Goal: Task Accomplishment & Management: Complete application form

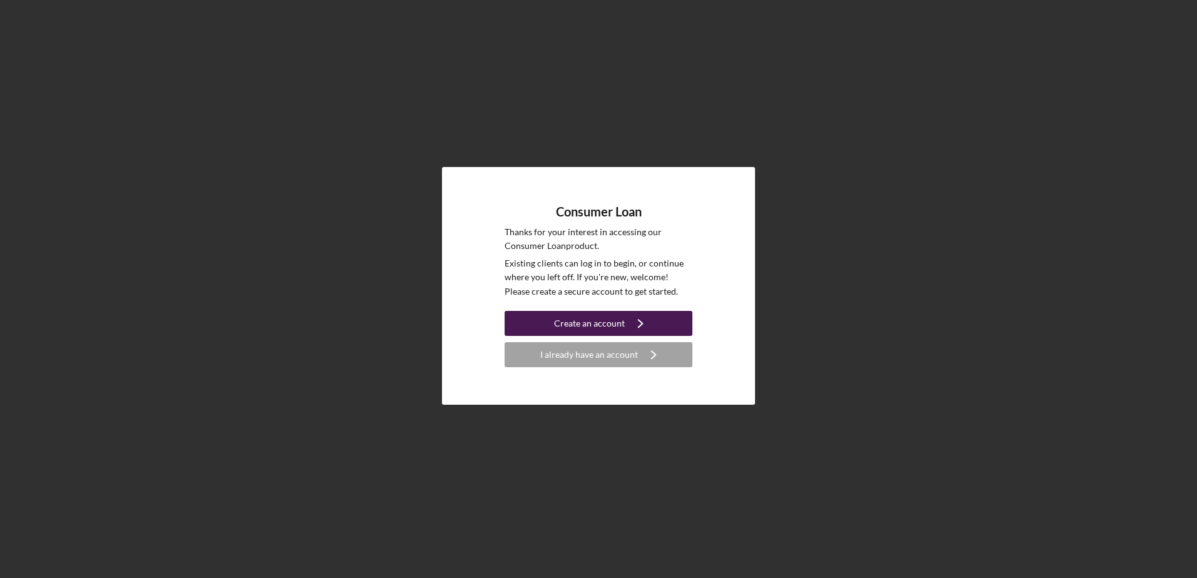
click at [595, 323] on div "Create an account" at bounding box center [589, 323] width 71 height 25
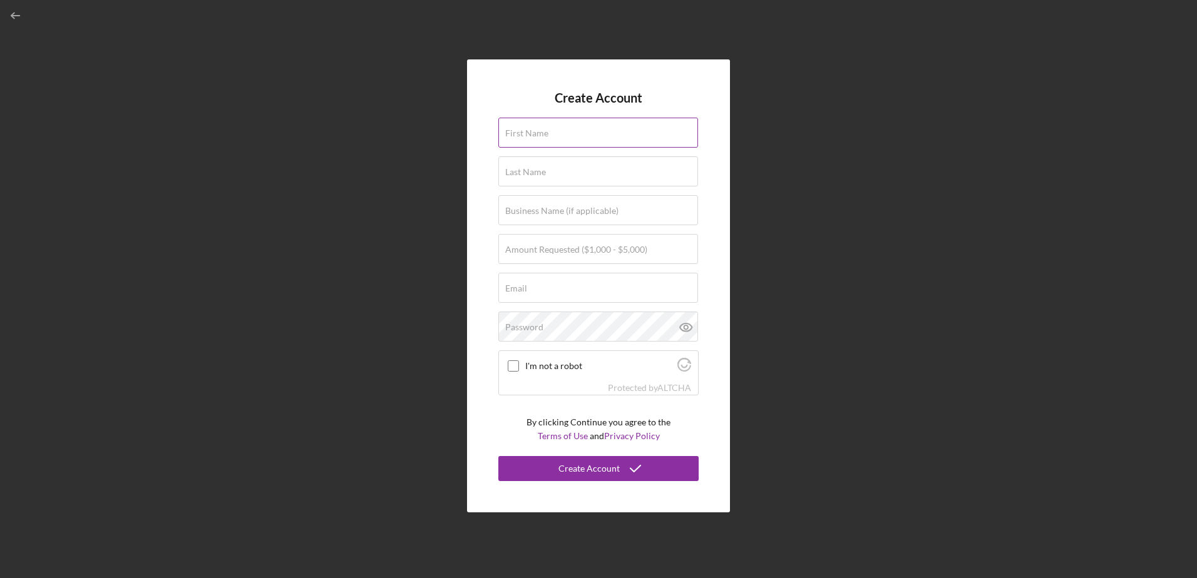
click at [546, 128] on label "First Name" at bounding box center [526, 133] width 43 height 10
click at [546, 128] on input "First Name" at bounding box center [598, 133] width 200 height 30
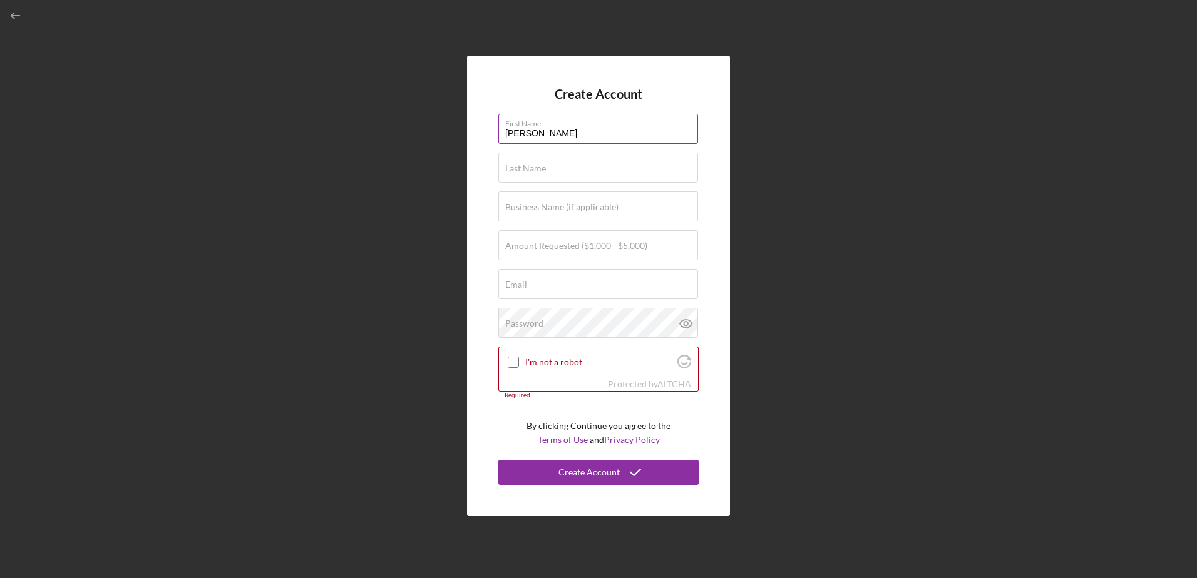
type input "[PERSON_NAME]"
click at [517, 254] on input "Amount Requested ($1,000 - $5,000)" at bounding box center [598, 245] width 200 height 30
type input "$1,000"
click at [535, 276] on div "Email Required" at bounding box center [598, 284] width 200 height 31
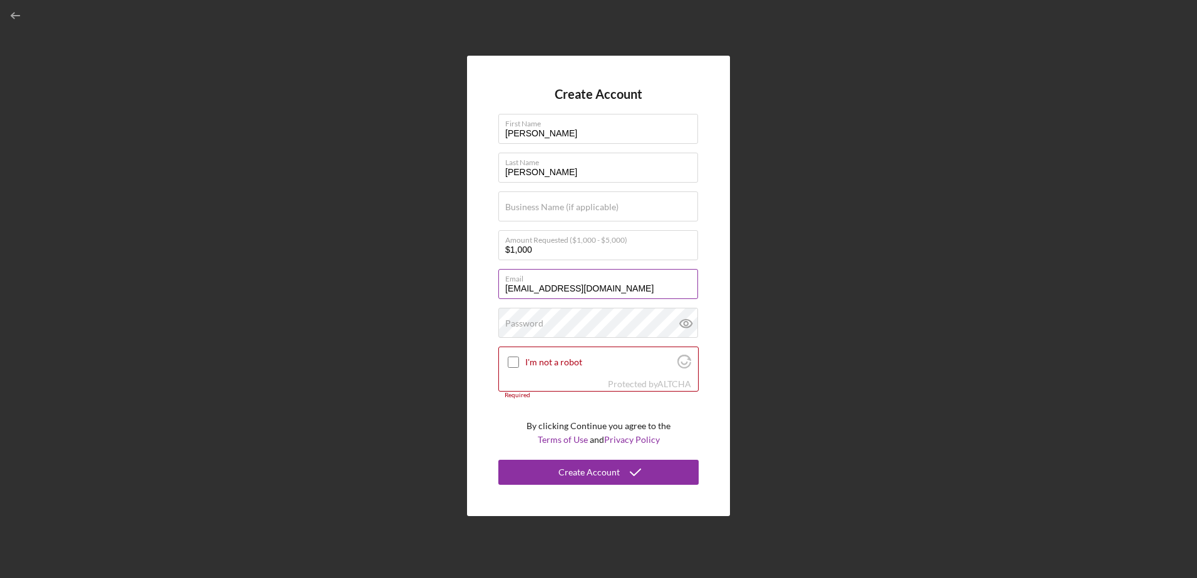
type input "[EMAIL_ADDRESS][DOMAIN_NAME]"
click at [516, 362] on input "I'm not a robot" at bounding box center [513, 362] width 11 height 11
checkbox input "true"
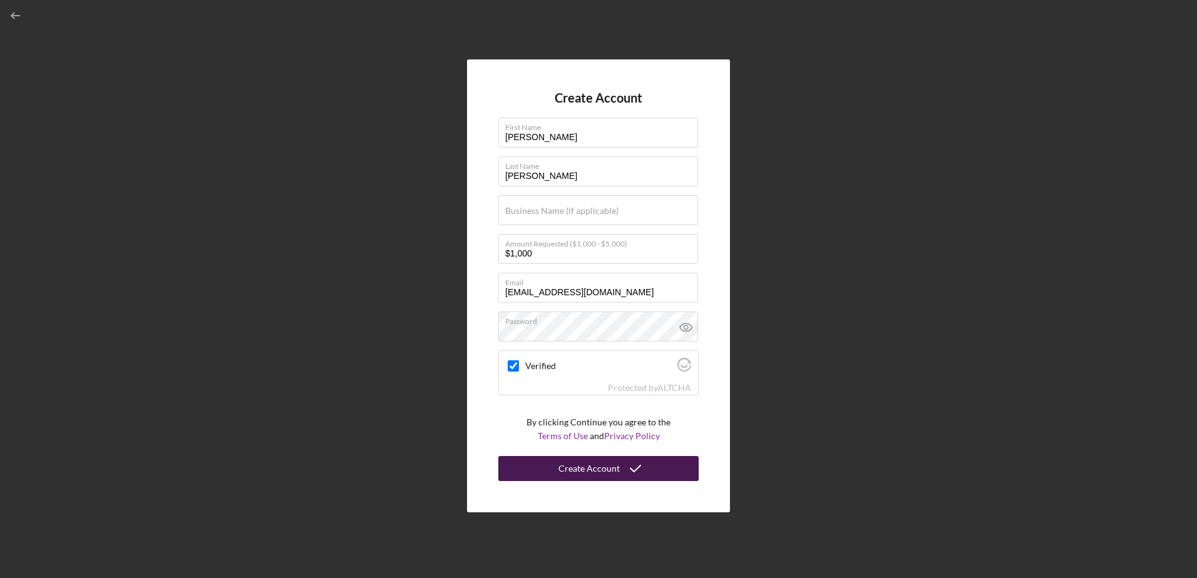
click at [630, 471] on icon "submit" at bounding box center [635, 468] width 31 height 31
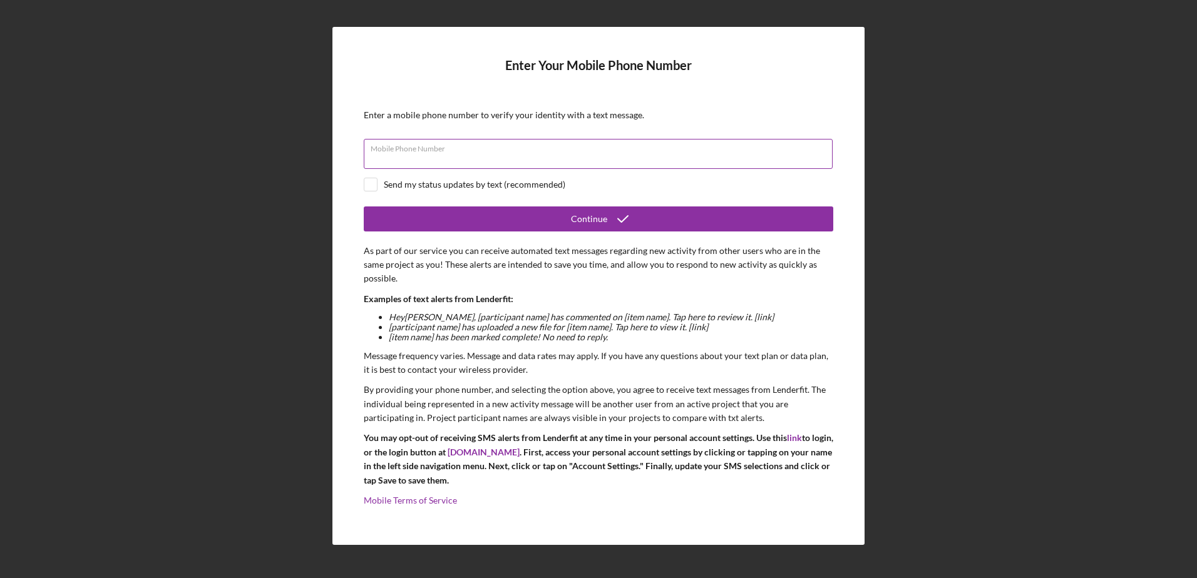
click at [394, 160] on input "Mobile Phone Number" at bounding box center [598, 154] width 469 height 30
type input "[PHONE_NUMBER]"
click at [371, 187] on input "checkbox" at bounding box center [370, 184] width 13 height 13
checkbox input "true"
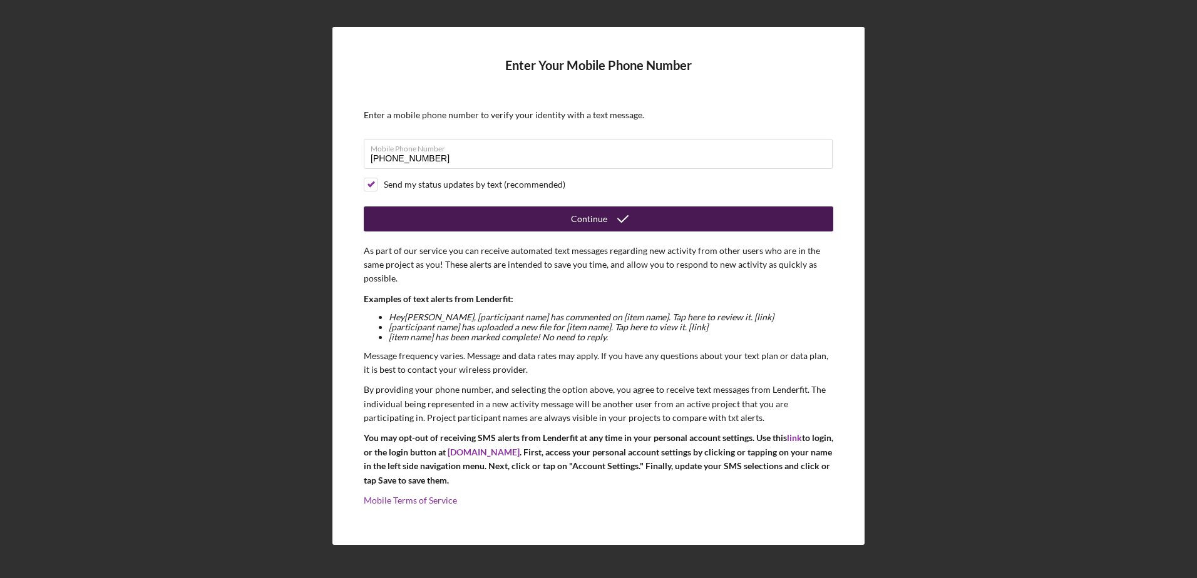
click at [602, 214] on div "Continue" at bounding box center [589, 219] width 36 height 25
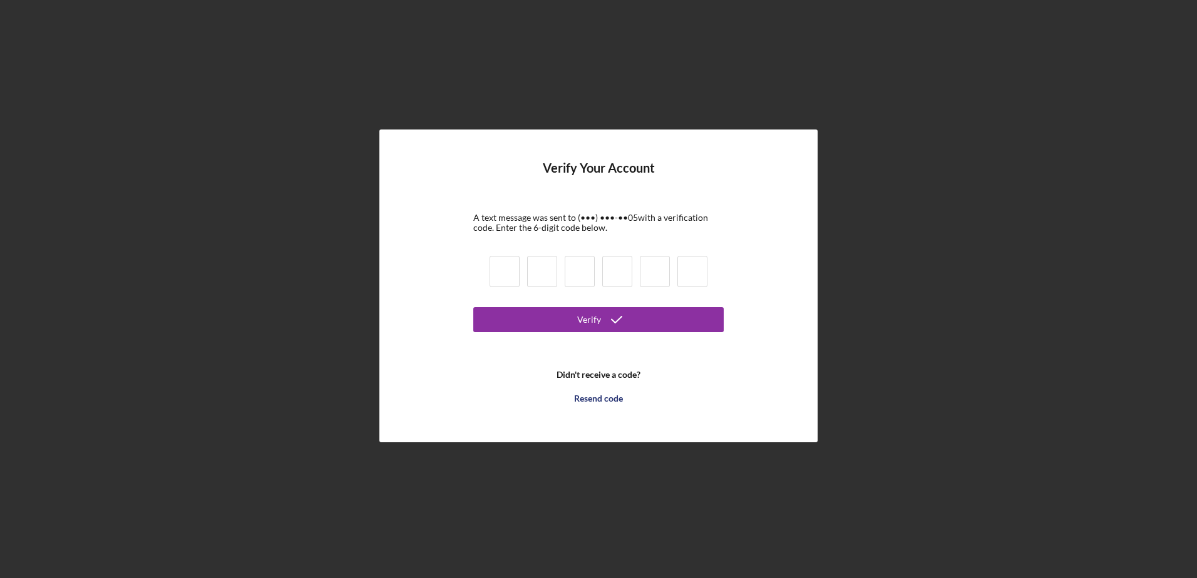
click at [499, 273] on input at bounding box center [505, 271] width 30 height 31
type input "3"
type input "8"
type input "4"
type input "3"
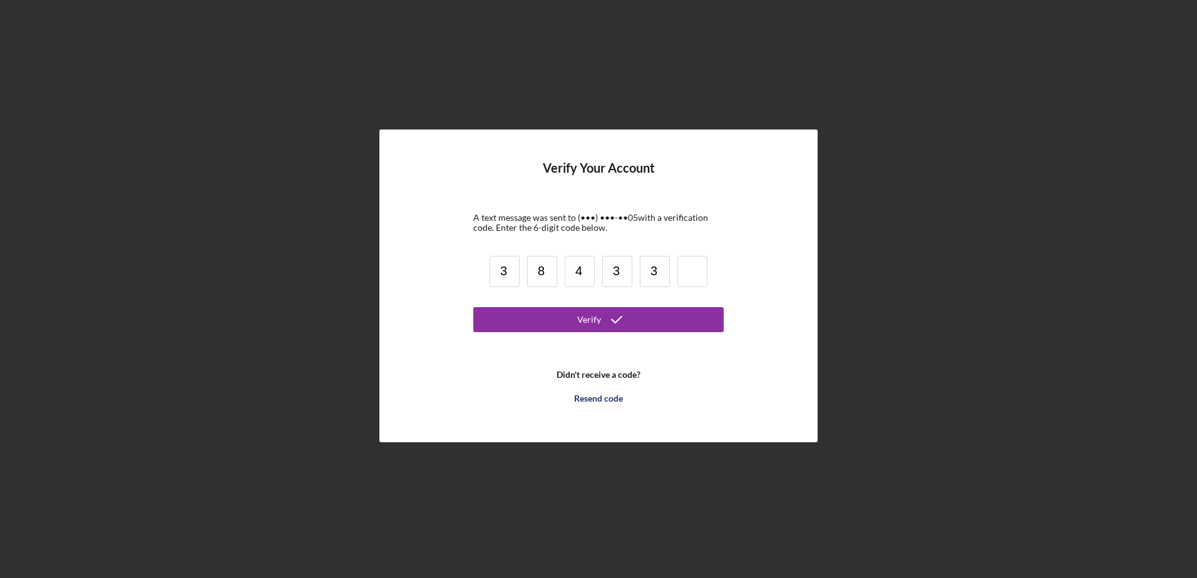
type input "3"
type input "9"
click at [605, 323] on icon "submit" at bounding box center [616, 319] width 31 height 31
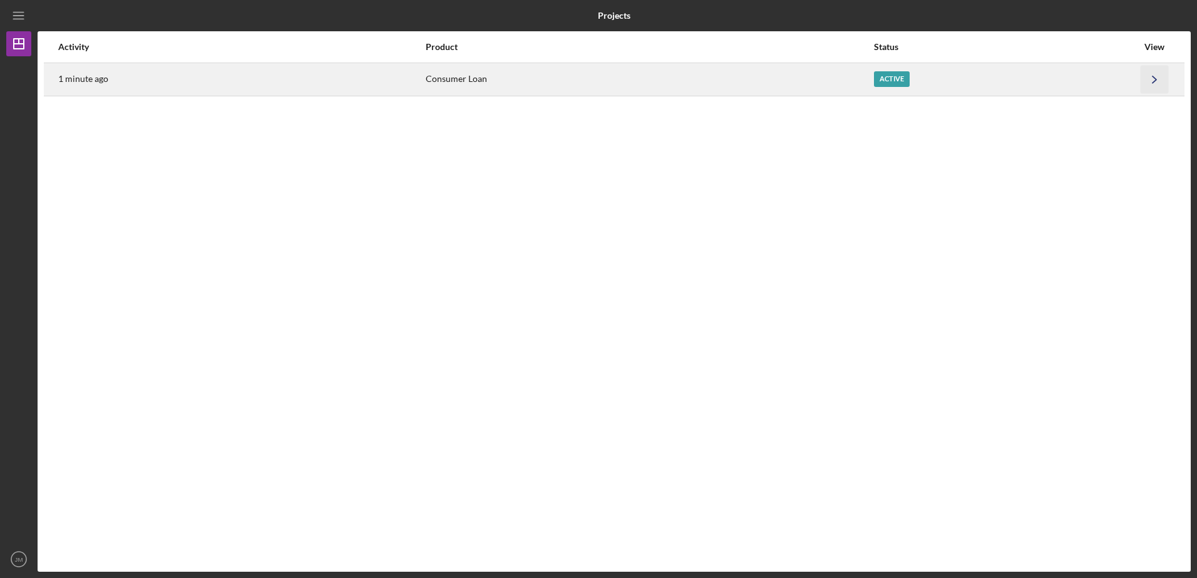
click at [1158, 77] on icon "Icon/Navigate" at bounding box center [1155, 79] width 28 height 28
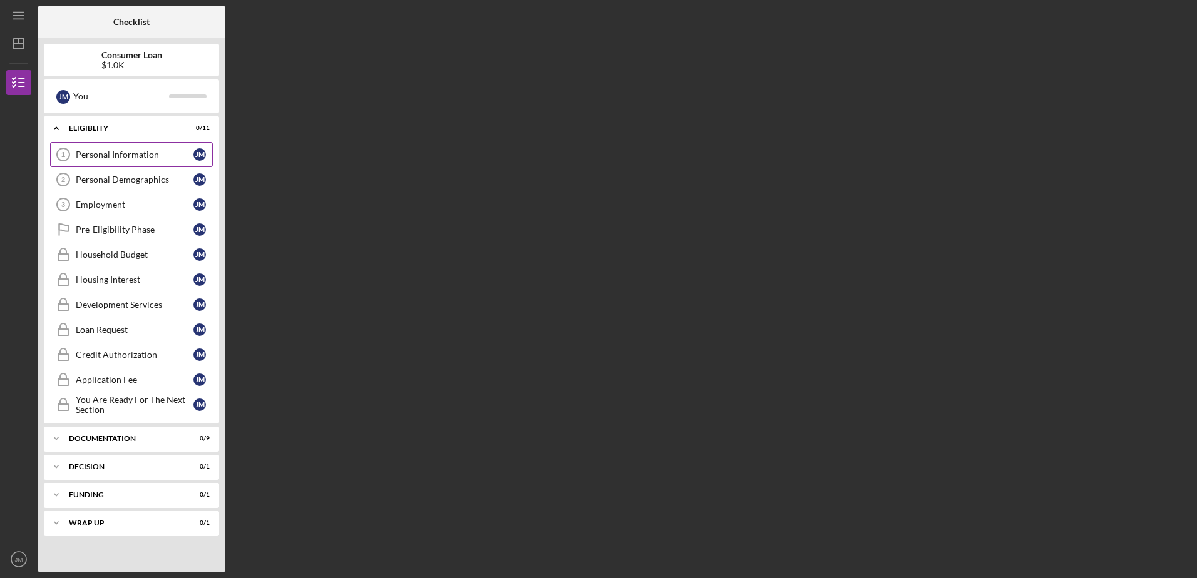
click at [130, 159] on div "Personal Information" at bounding box center [135, 155] width 118 height 10
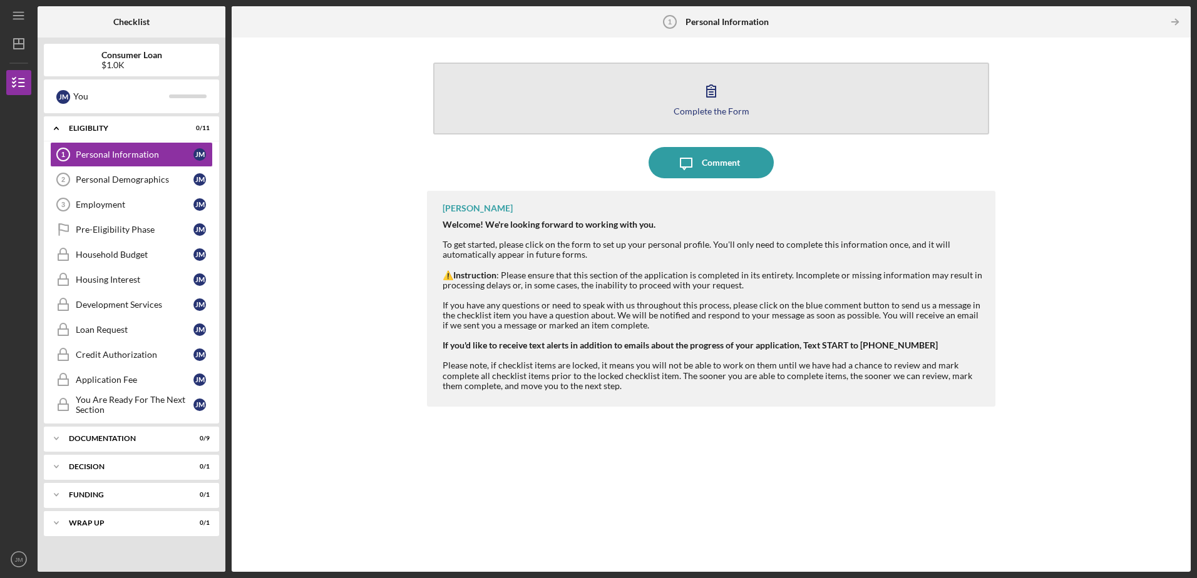
click at [706, 94] on icon "button" at bounding box center [711, 90] width 31 height 31
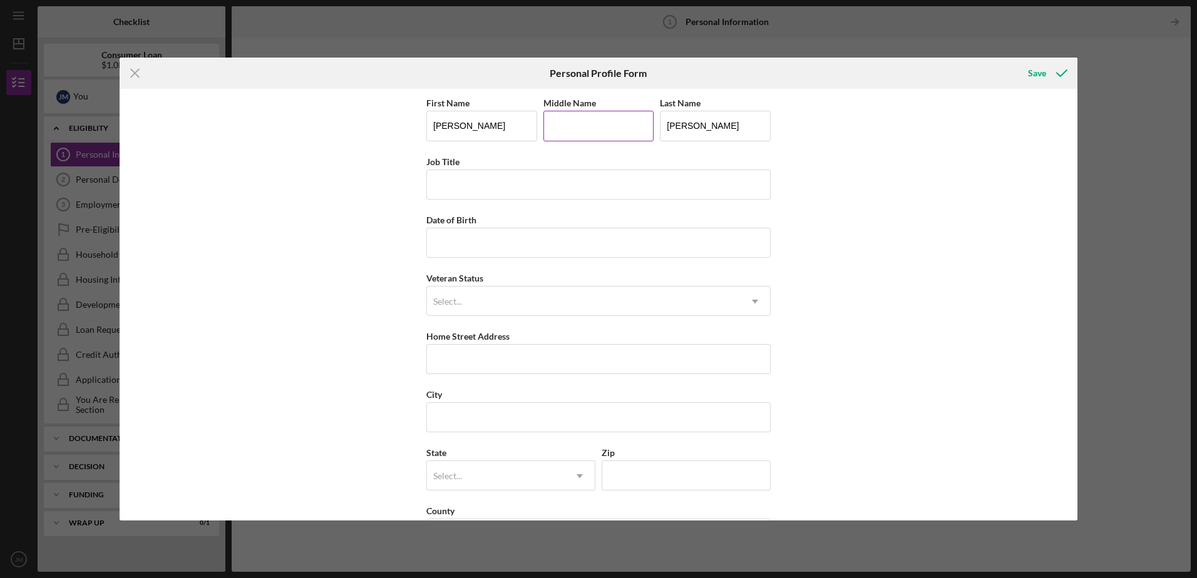
click at [583, 128] on input "Middle Name" at bounding box center [598, 126] width 111 height 30
type input "[PERSON_NAME]"
type input "S"
type input "Security Supervisor"
type input "[DATE]"
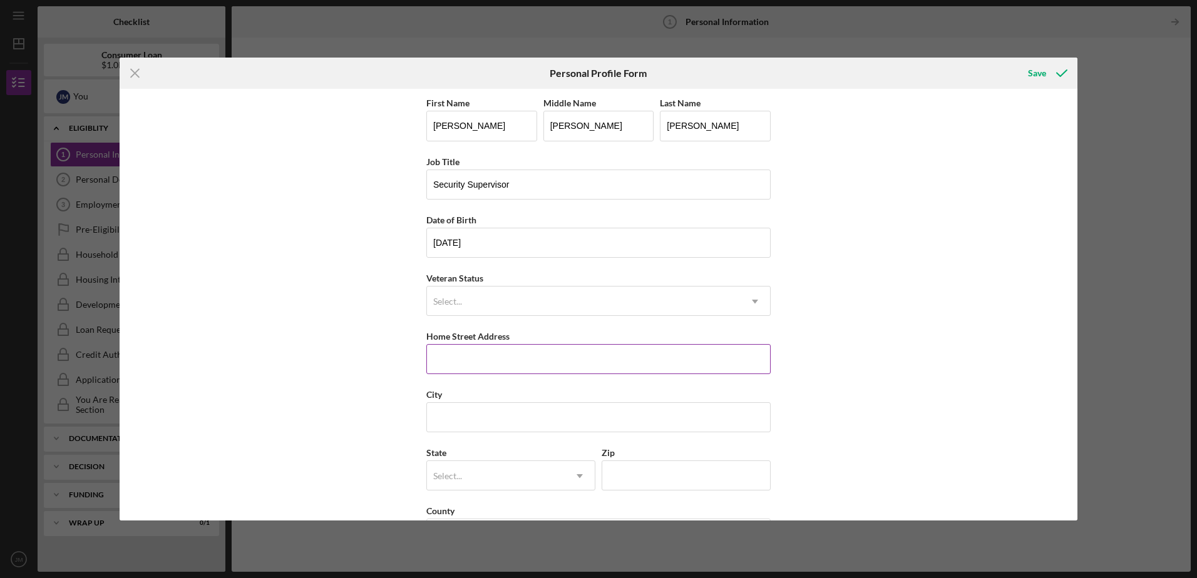
click at [459, 365] on input "Home Street Address" at bounding box center [598, 359] width 344 height 30
type input "[STREET_ADDRESS][PERSON_NAME]"
type input "[GEOGRAPHIC_DATA]"
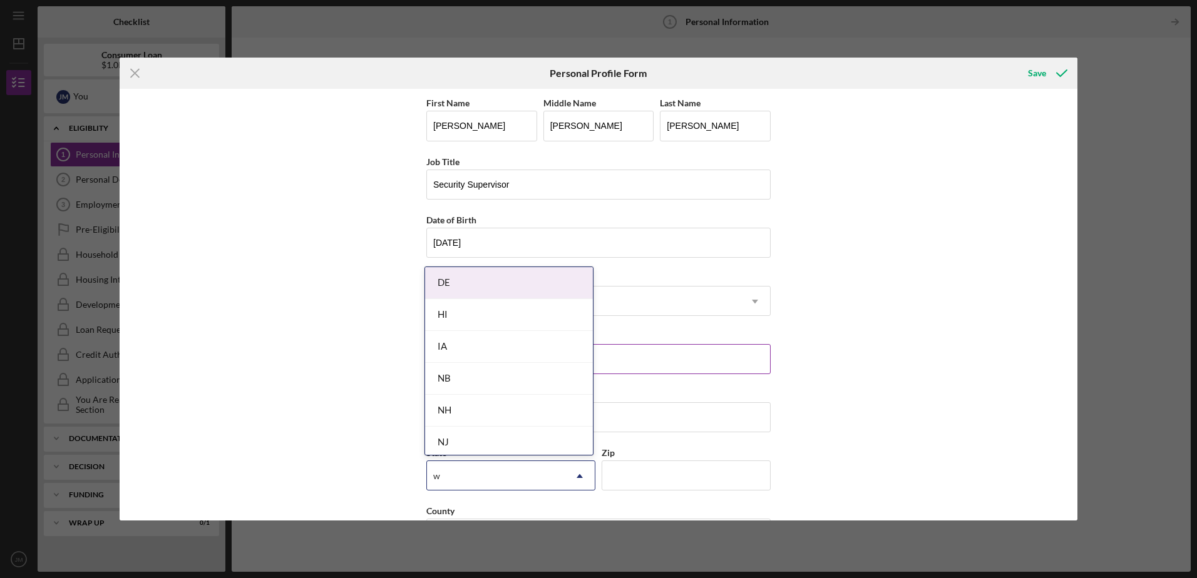
type input "w"
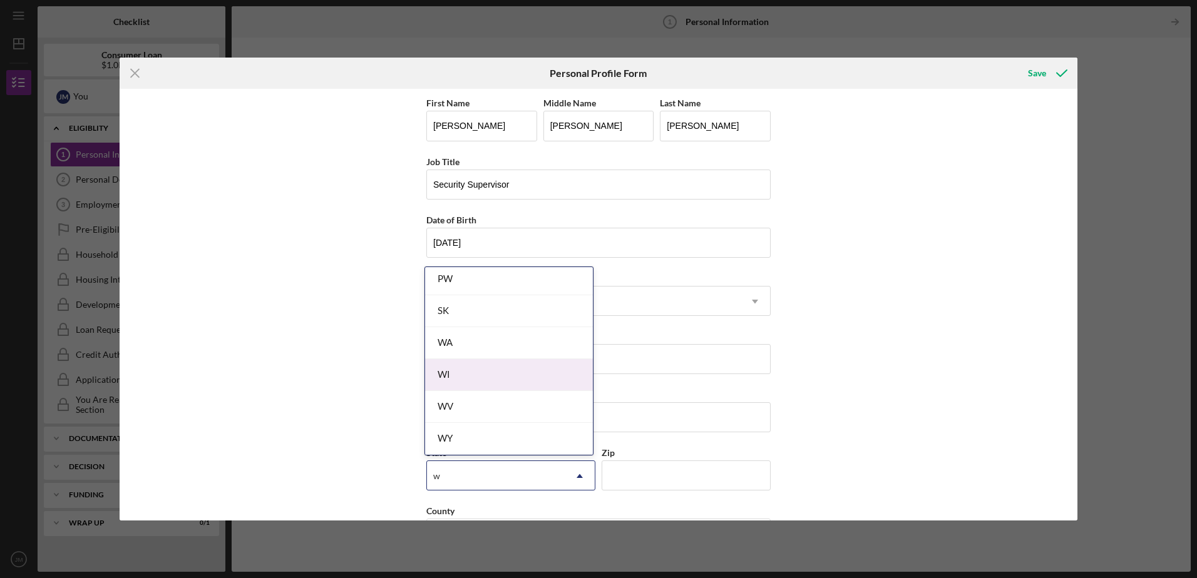
click at [456, 379] on div "WI" at bounding box center [509, 375] width 168 height 32
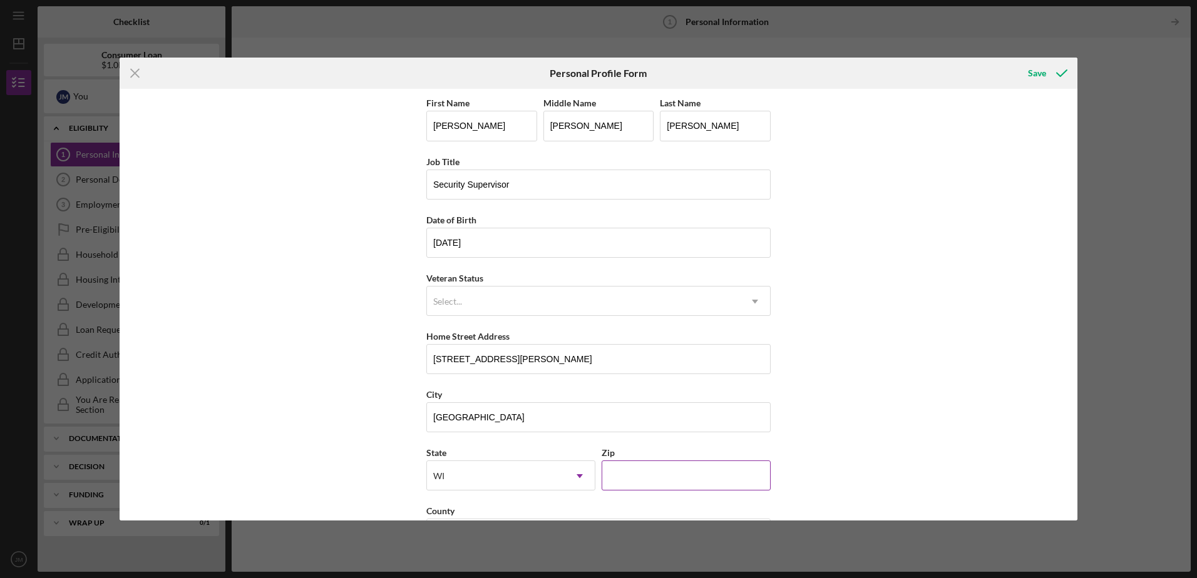
click at [637, 475] on input "Zip" at bounding box center [686, 476] width 169 height 30
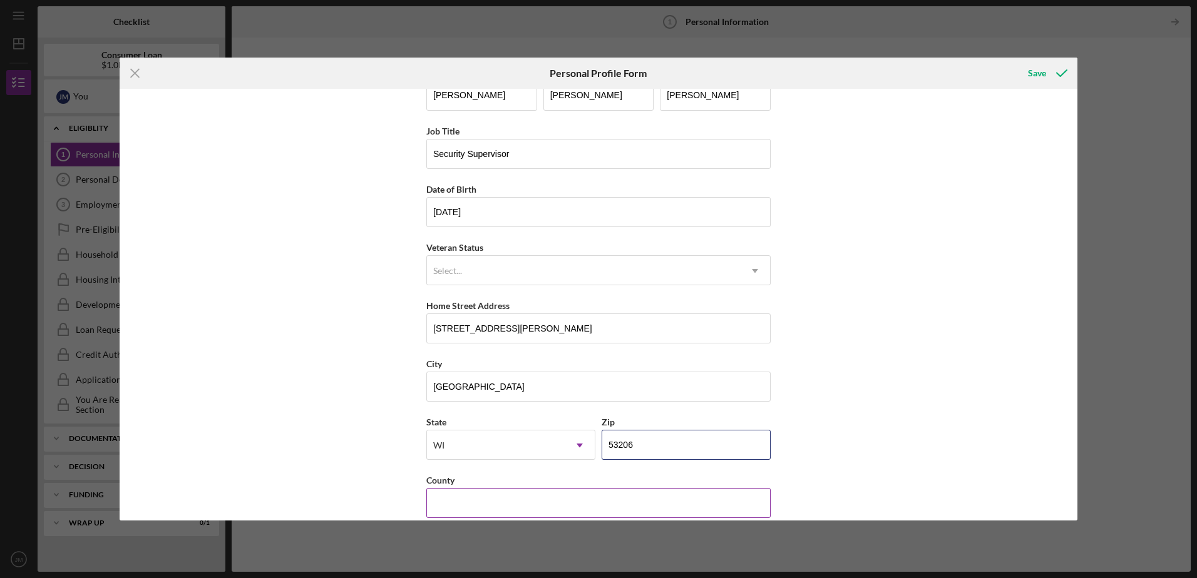
scroll to position [47, 0]
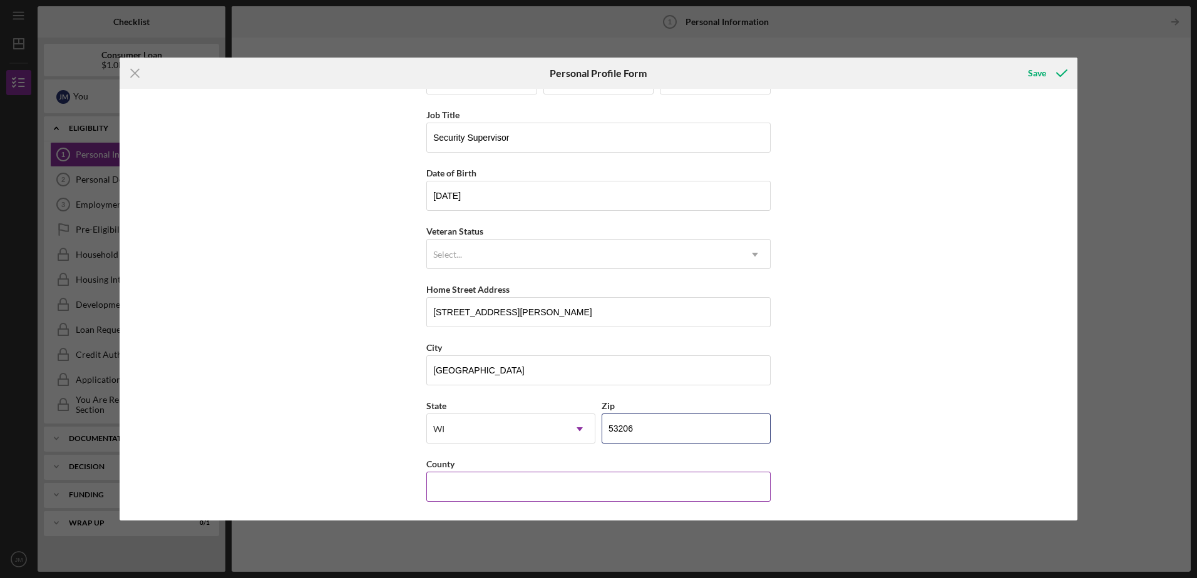
type input "53206"
click at [484, 489] on input "County" at bounding box center [598, 487] width 344 height 30
type input "[GEOGRAPHIC_DATA]"
click at [1045, 75] on div "Save" at bounding box center [1037, 73] width 18 height 25
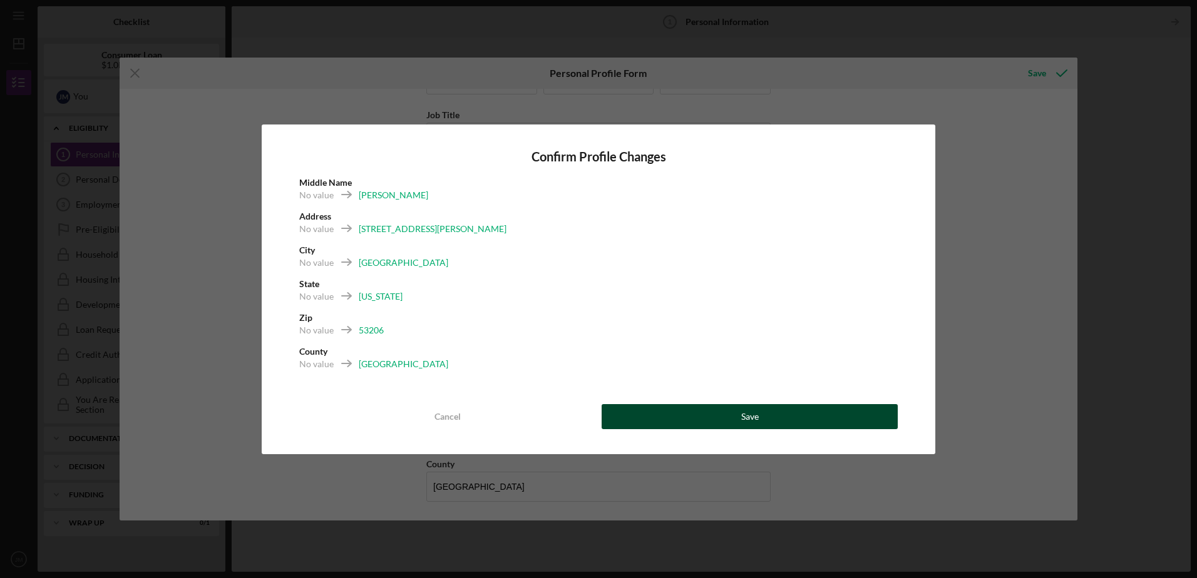
click at [756, 419] on div "Save" at bounding box center [750, 416] width 18 height 25
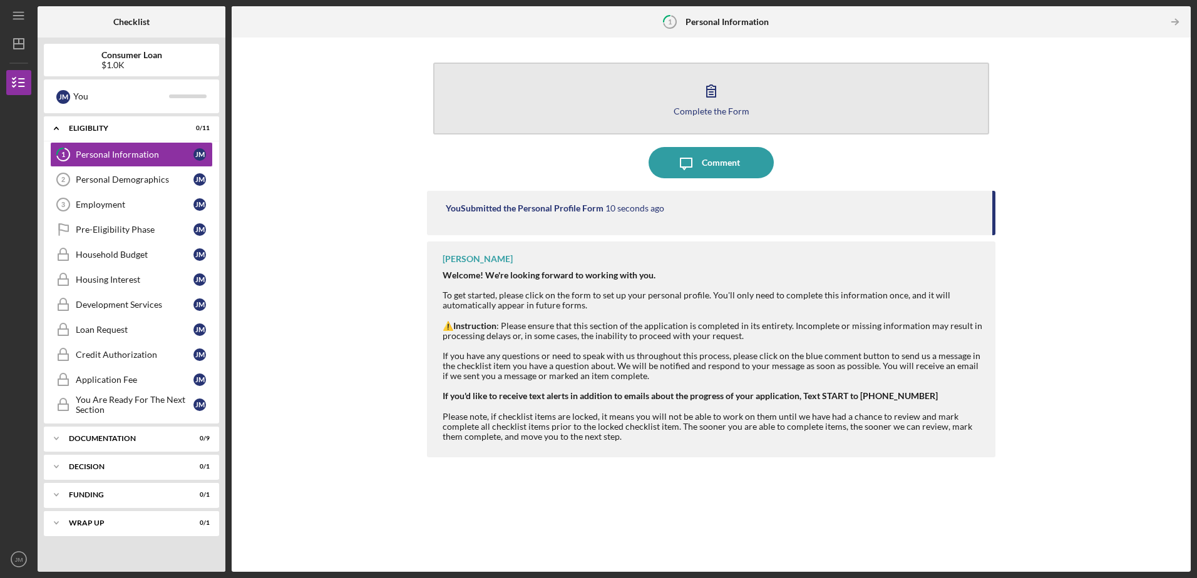
click at [724, 117] on button "Complete the Form Form" at bounding box center [710, 99] width 555 height 72
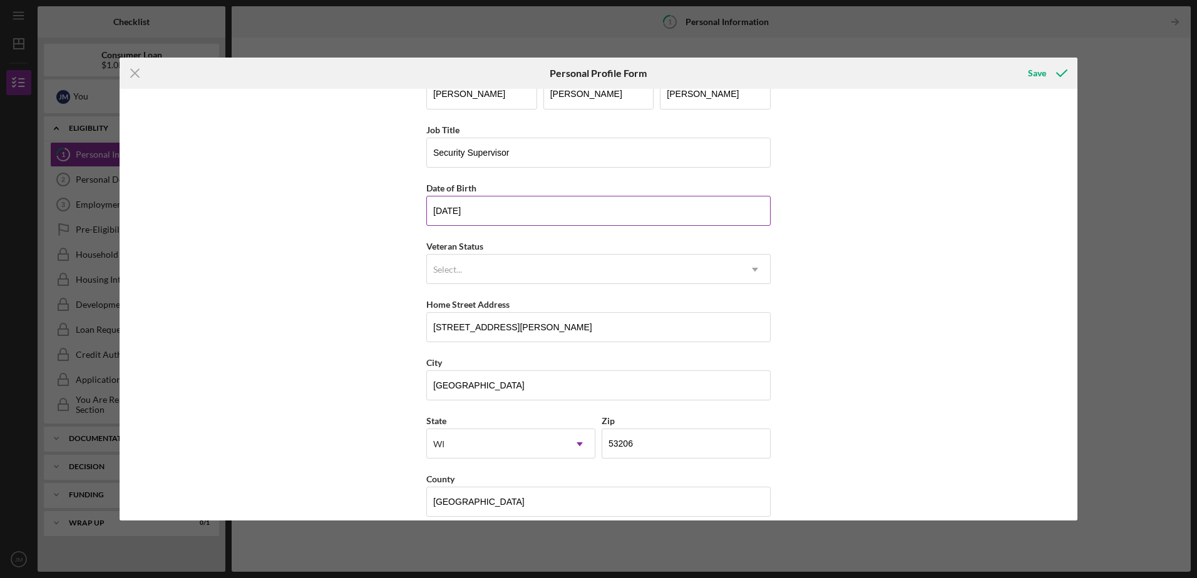
scroll to position [47, 0]
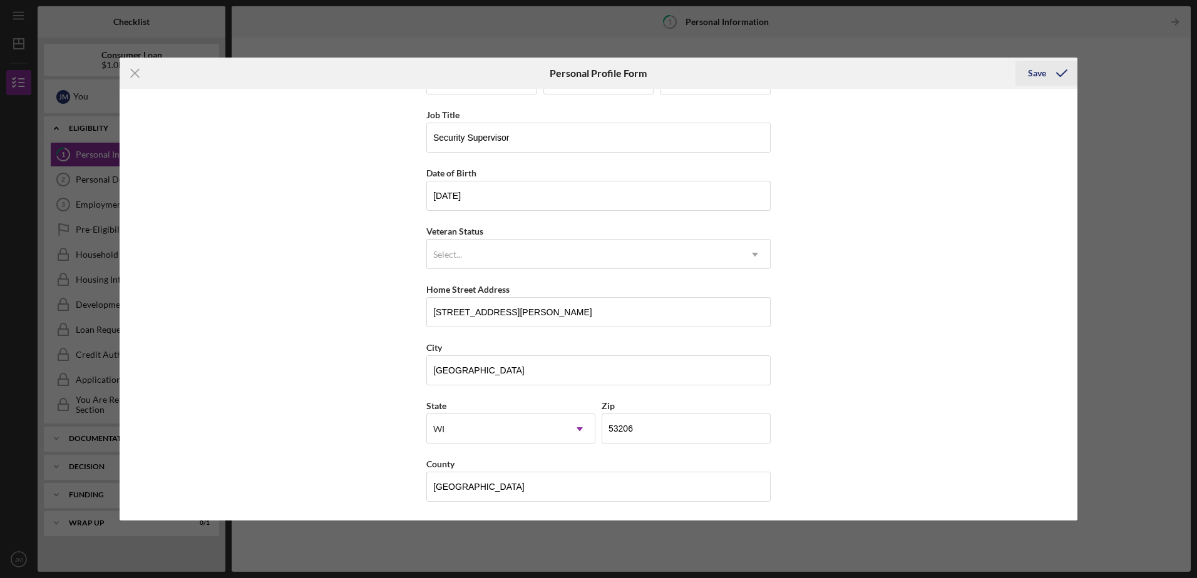
click at [1032, 74] on div "Save" at bounding box center [1037, 73] width 18 height 25
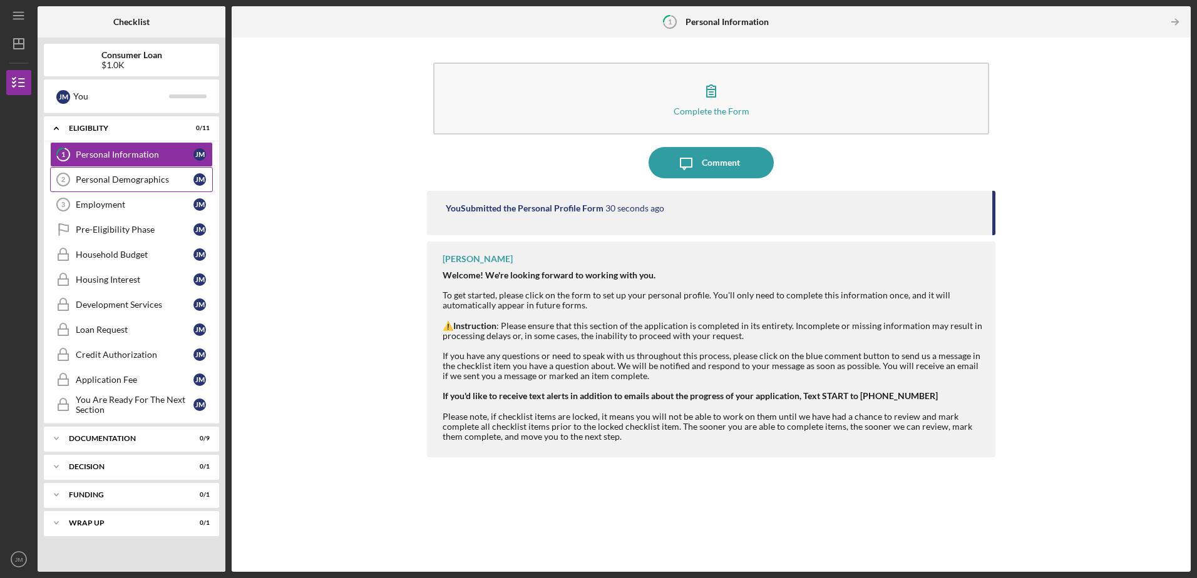
click at [147, 178] on div "Personal Demographics" at bounding box center [135, 180] width 118 height 10
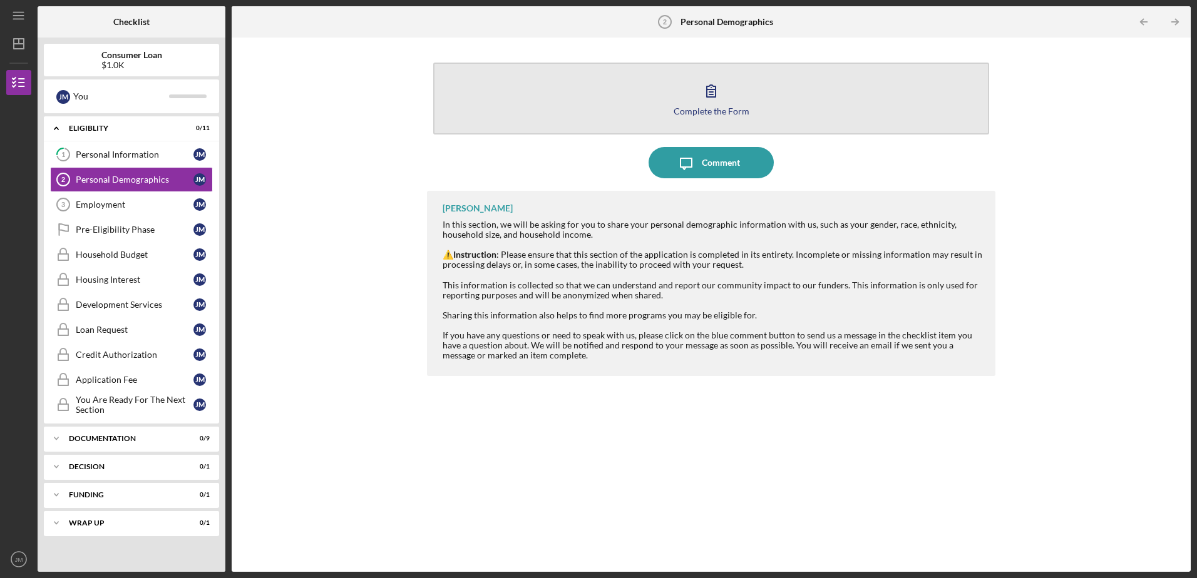
click at [707, 93] on icon "button" at bounding box center [711, 90] width 31 height 31
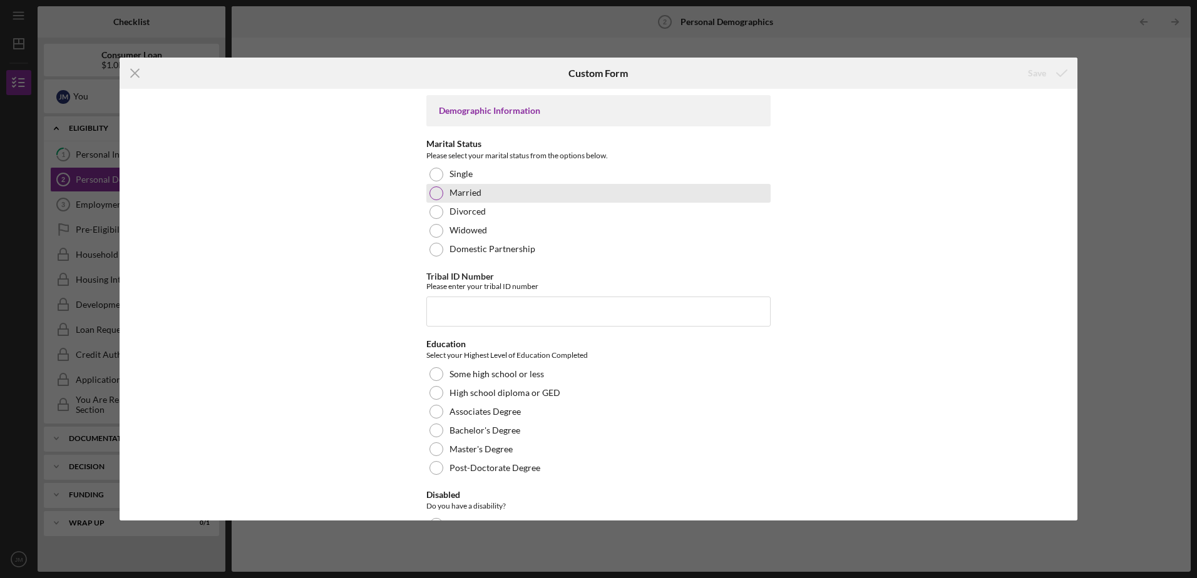
click at [453, 192] on label "Married" at bounding box center [466, 193] width 32 height 10
click at [431, 313] on input "Tribal ID Number" at bounding box center [598, 312] width 344 height 30
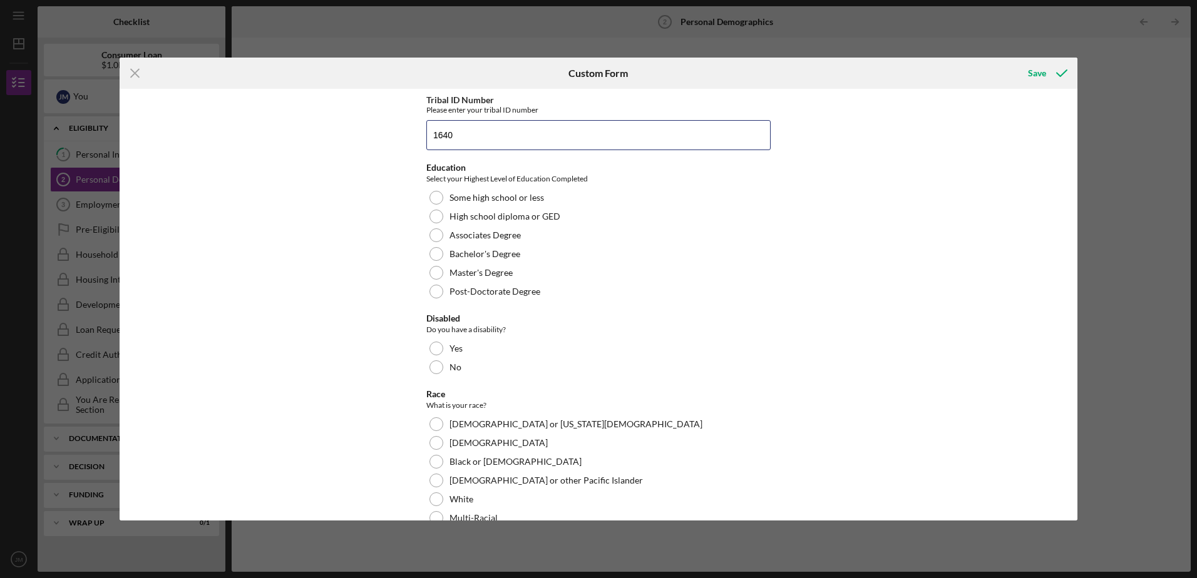
scroll to position [188, 0]
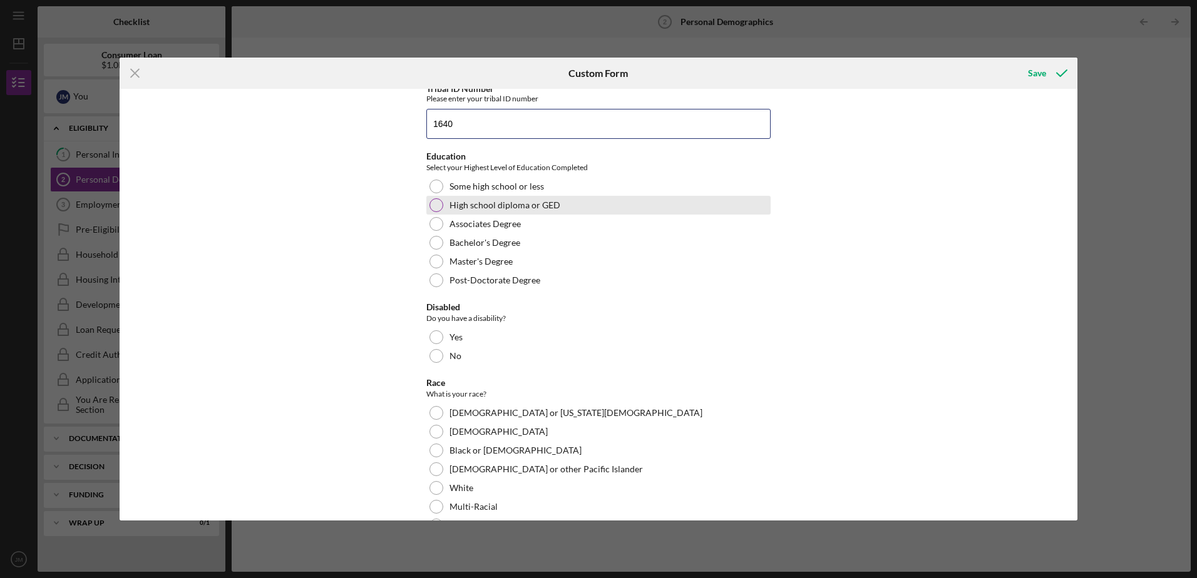
type input "1640"
click at [434, 207] on div at bounding box center [436, 205] width 14 height 14
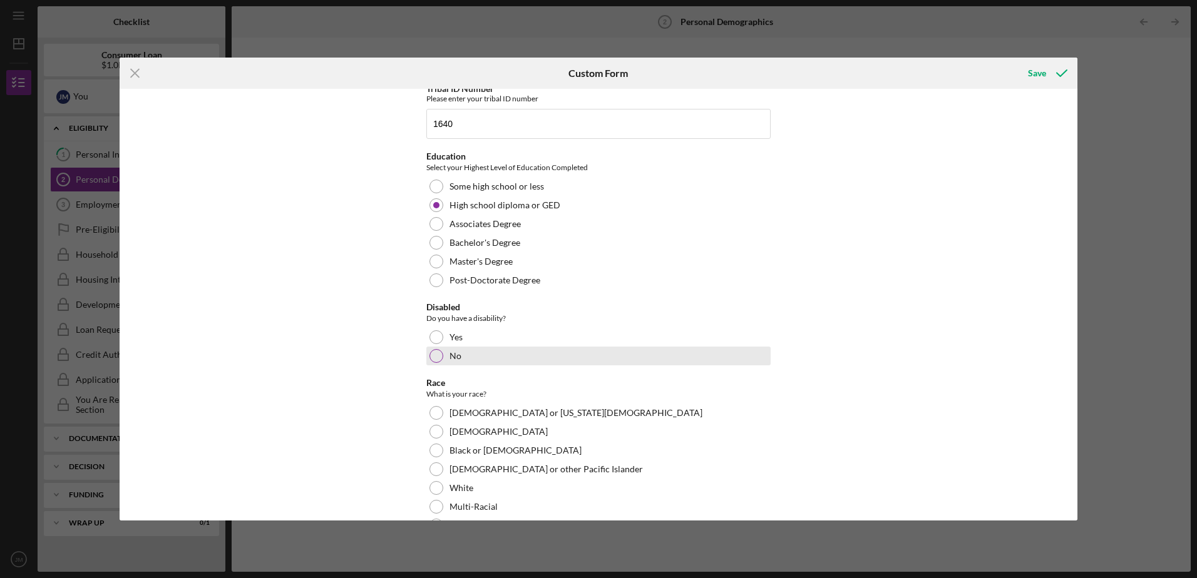
click at [433, 357] on div at bounding box center [436, 356] width 14 height 14
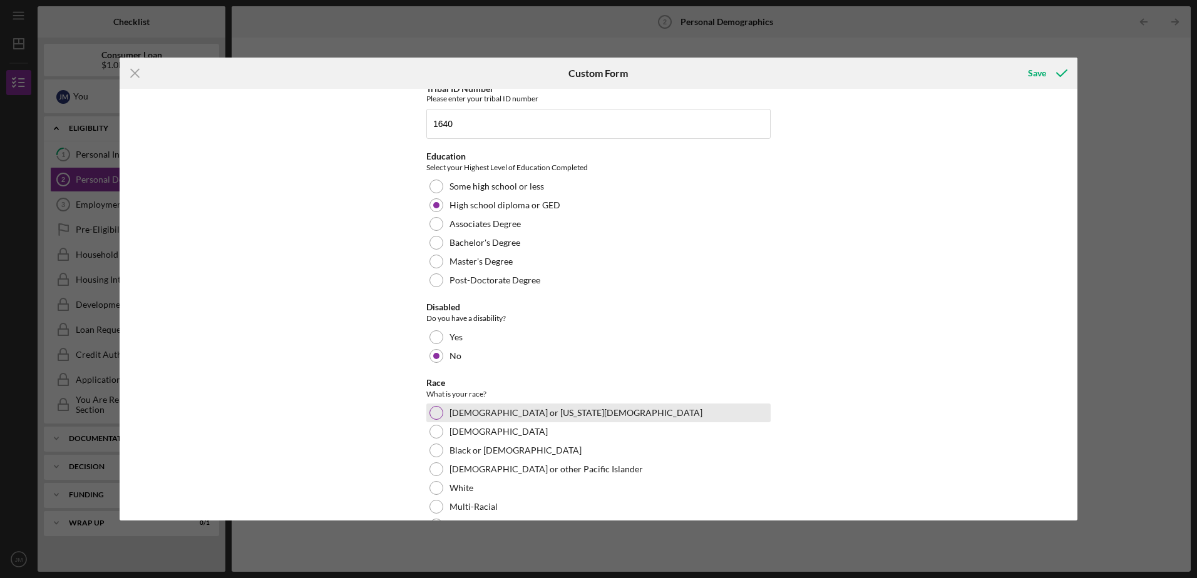
click at [437, 415] on div at bounding box center [436, 413] width 14 height 14
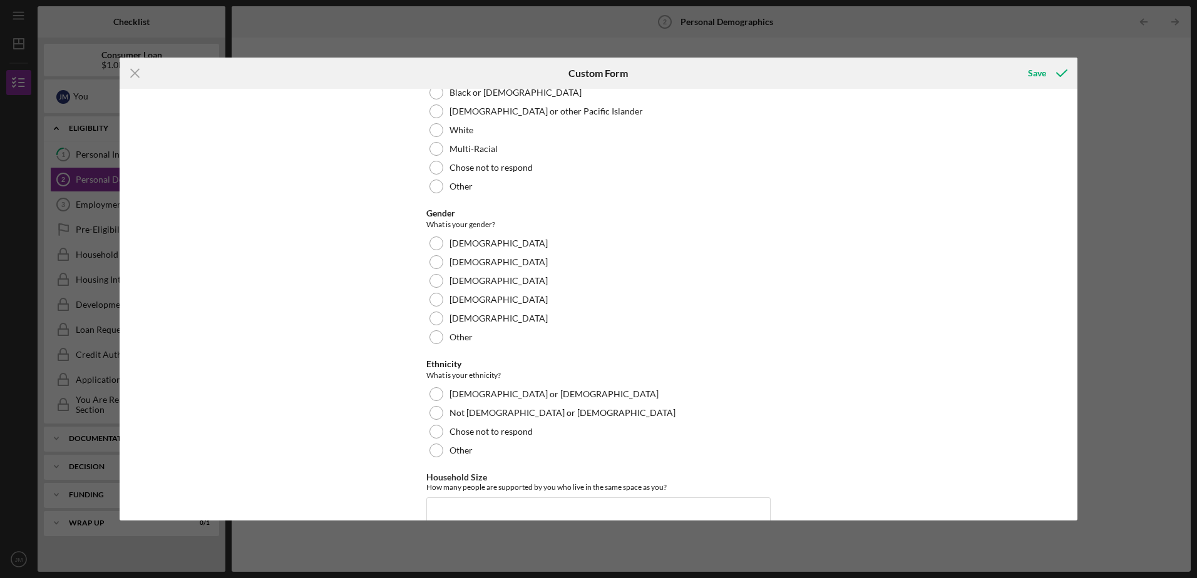
scroll to position [438, 0]
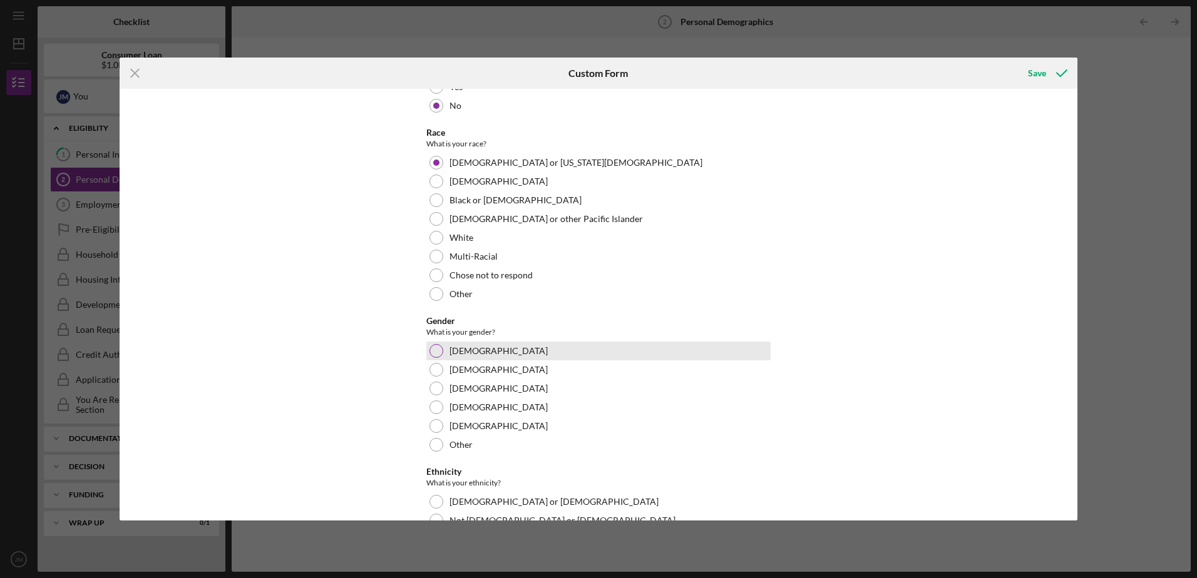
click at [436, 349] on div at bounding box center [436, 351] width 14 height 14
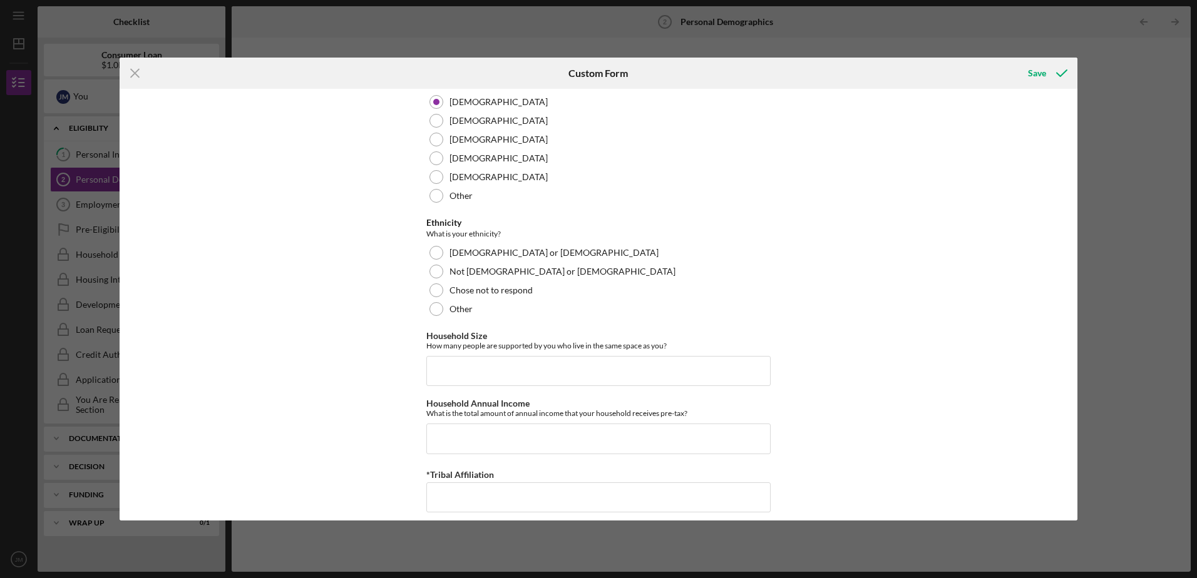
scroll to position [689, 0]
click at [435, 287] on div at bounding box center [436, 289] width 14 height 14
click at [450, 364] on input "Household Size" at bounding box center [598, 370] width 344 height 30
type input "1"
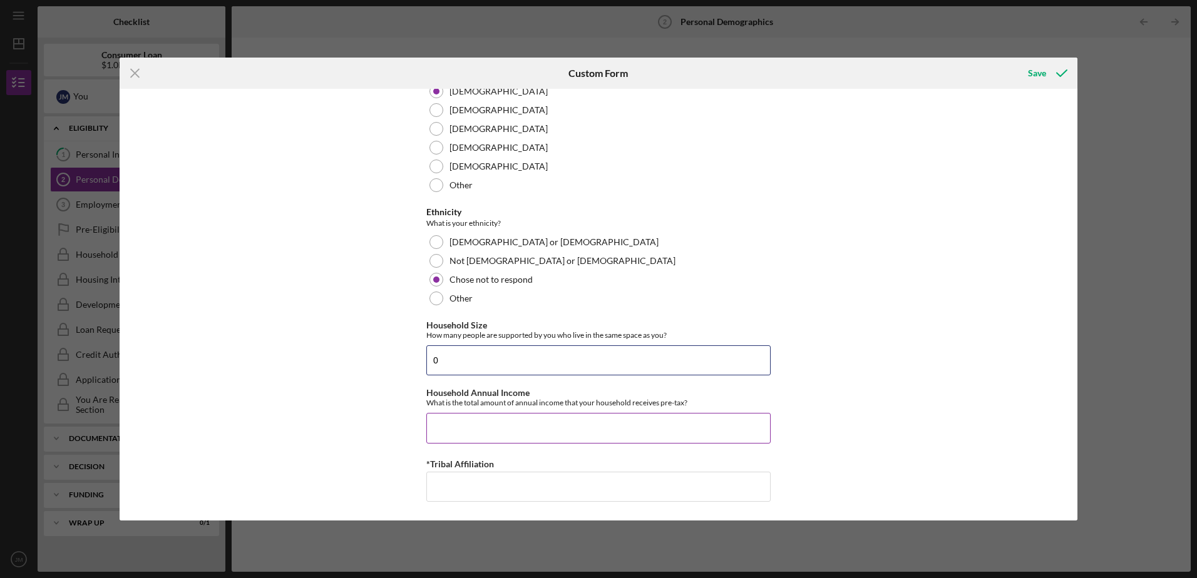
type input "0"
click at [438, 421] on input "Household Annual Income" at bounding box center [598, 428] width 344 height 30
type input "$5"
click at [493, 490] on input "*Tribal Affiliation" at bounding box center [598, 487] width 344 height 30
type input "Lac Du [PERSON_NAME]"
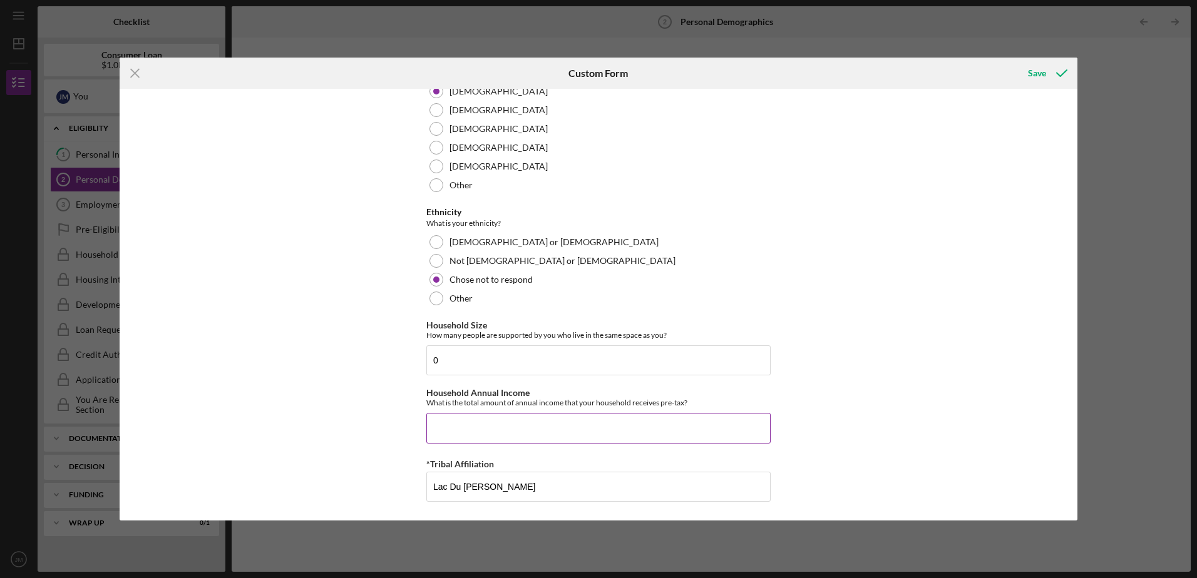
click at [443, 428] on input "Household Annual Income" at bounding box center [598, 428] width 344 height 30
drag, startPoint x: 443, startPoint y: 428, endPoint x: 837, endPoint y: 356, distance: 401.1
click at [837, 356] on div "Demographic Information Marital Status Please select your marital status from t…" at bounding box center [599, 304] width 958 height 431
drag, startPoint x: 473, startPoint y: 428, endPoint x: 523, endPoint y: 434, distance: 50.5
click at [480, 428] on input "Household Annual Income" at bounding box center [598, 428] width 344 height 30
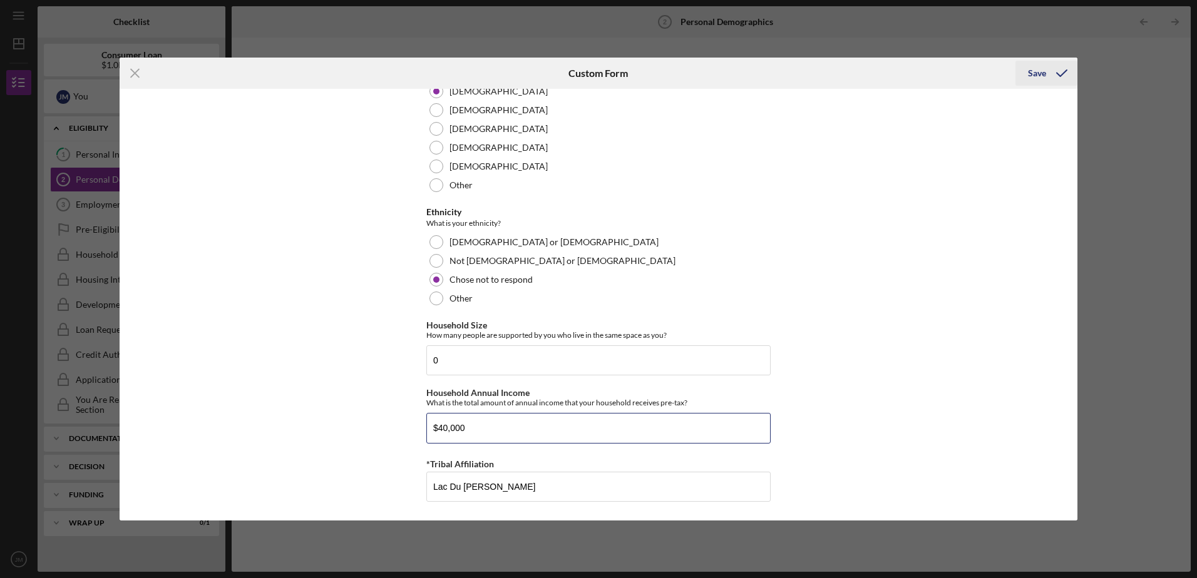
type input "$40,000"
click at [1042, 71] on div "Save" at bounding box center [1037, 73] width 18 height 25
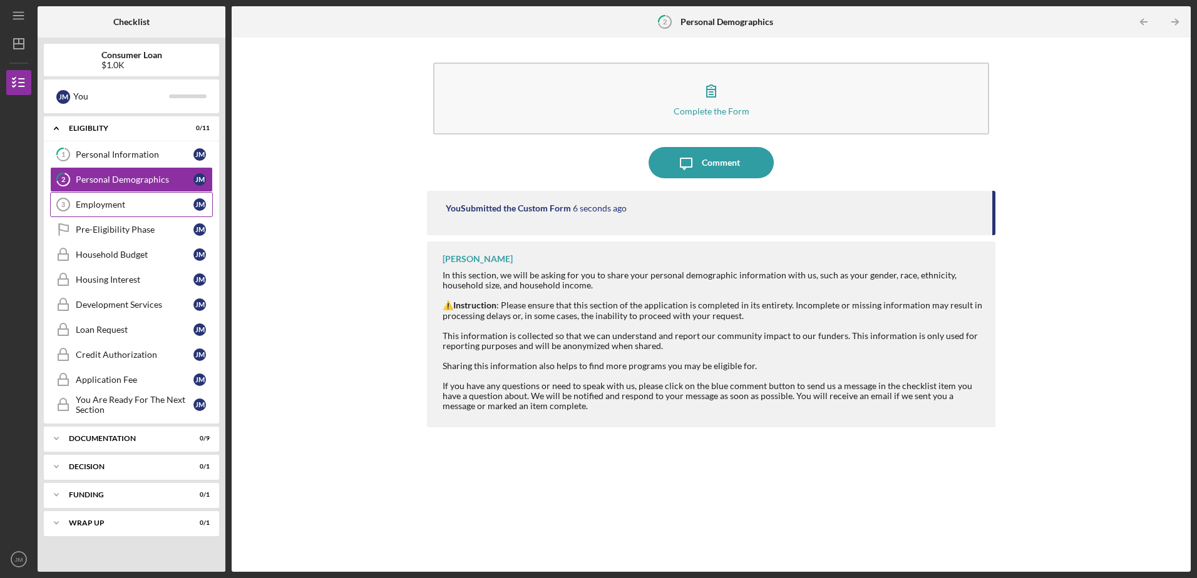
click at [157, 205] on div "Employment" at bounding box center [135, 205] width 118 height 10
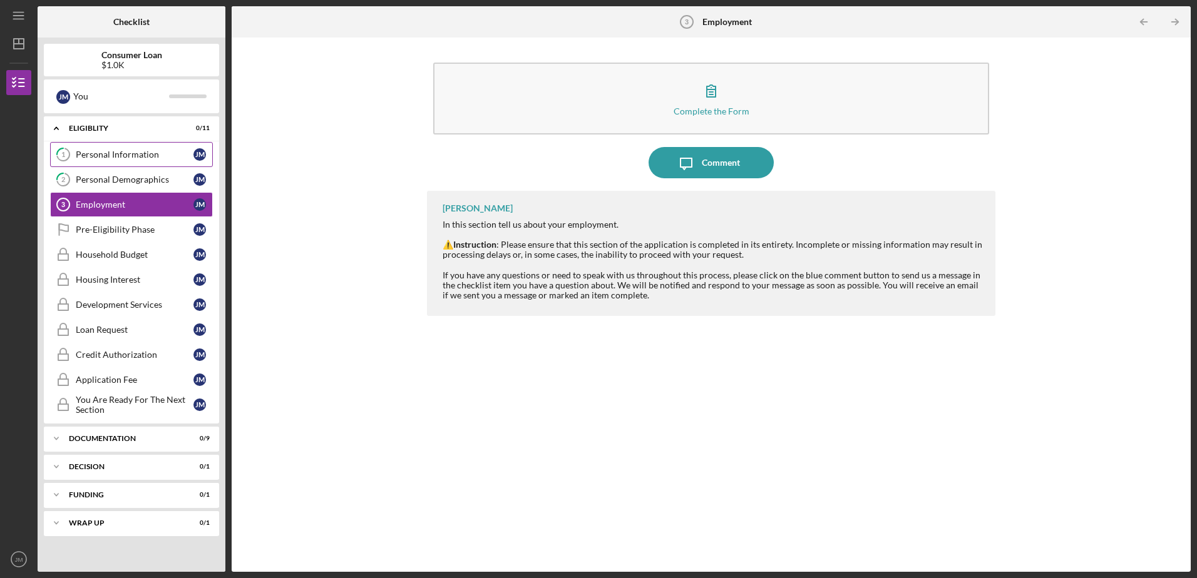
click at [148, 157] on div "Personal Information" at bounding box center [135, 155] width 118 height 10
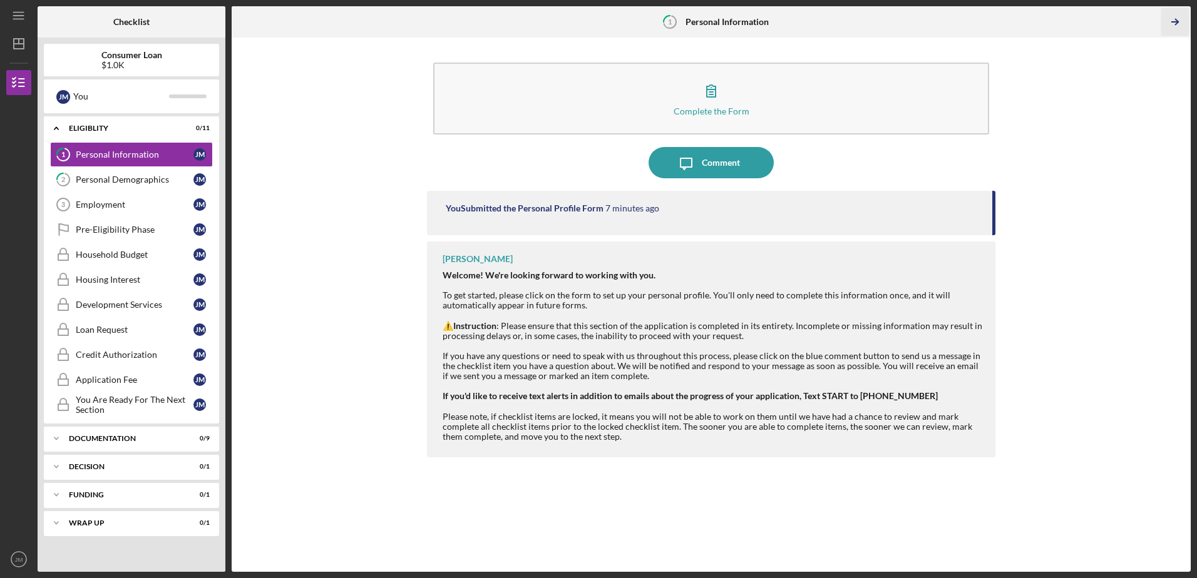
click at [1176, 19] on polyline "button" at bounding box center [1176, 22] width 3 height 6
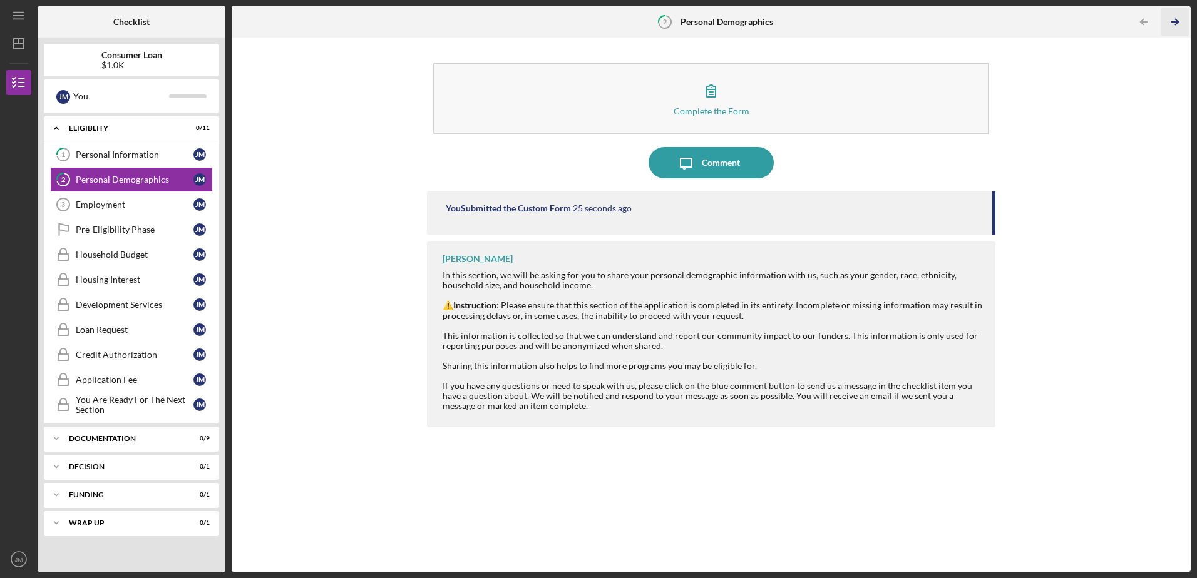
click at [1176, 19] on polyline "button" at bounding box center [1176, 22] width 3 height 6
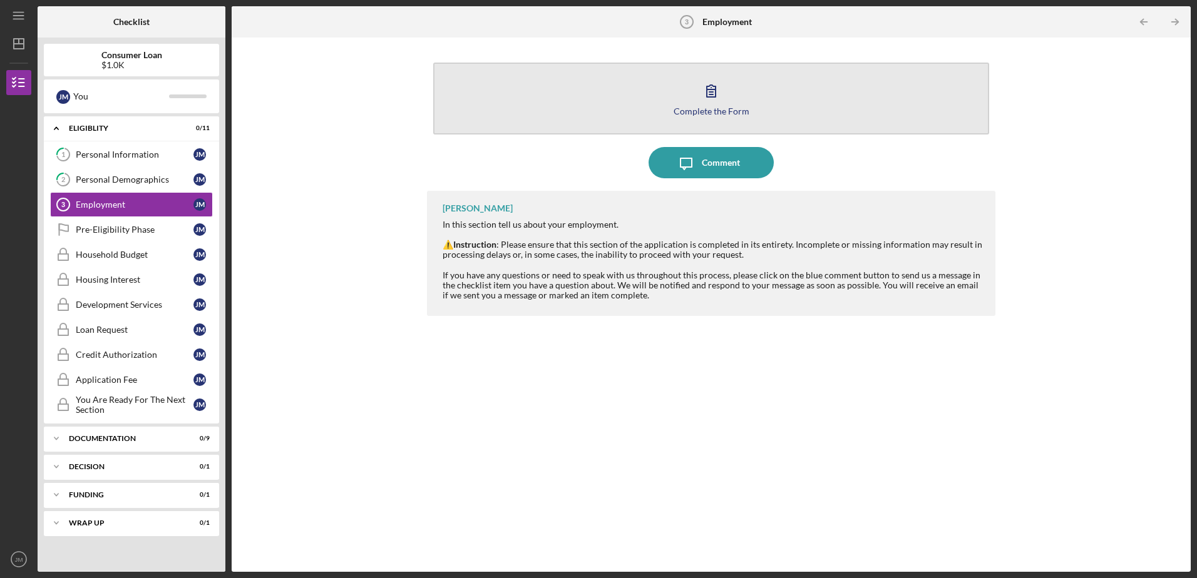
click at [725, 104] on icon "button" at bounding box center [711, 90] width 31 height 31
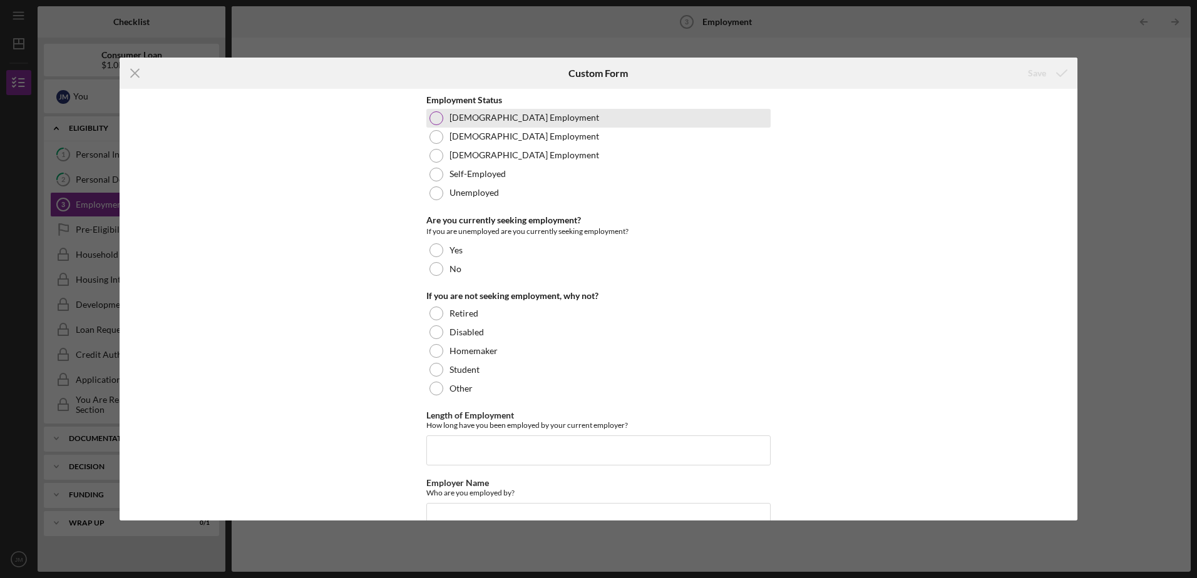
click at [434, 113] on div at bounding box center [436, 118] width 14 height 14
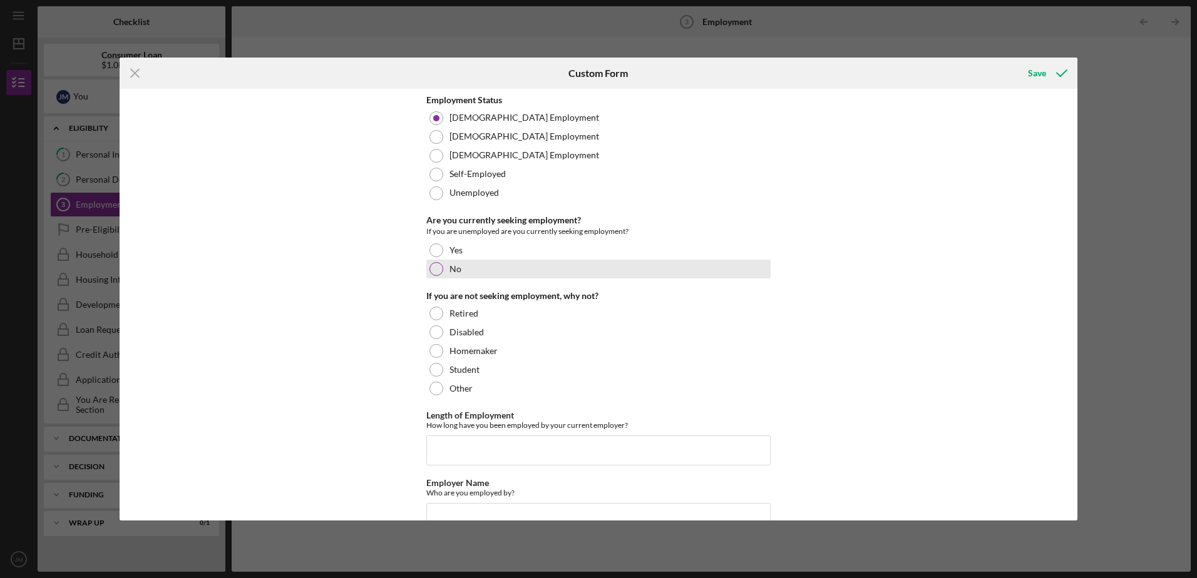
click at [433, 271] on div at bounding box center [436, 269] width 14 height 14
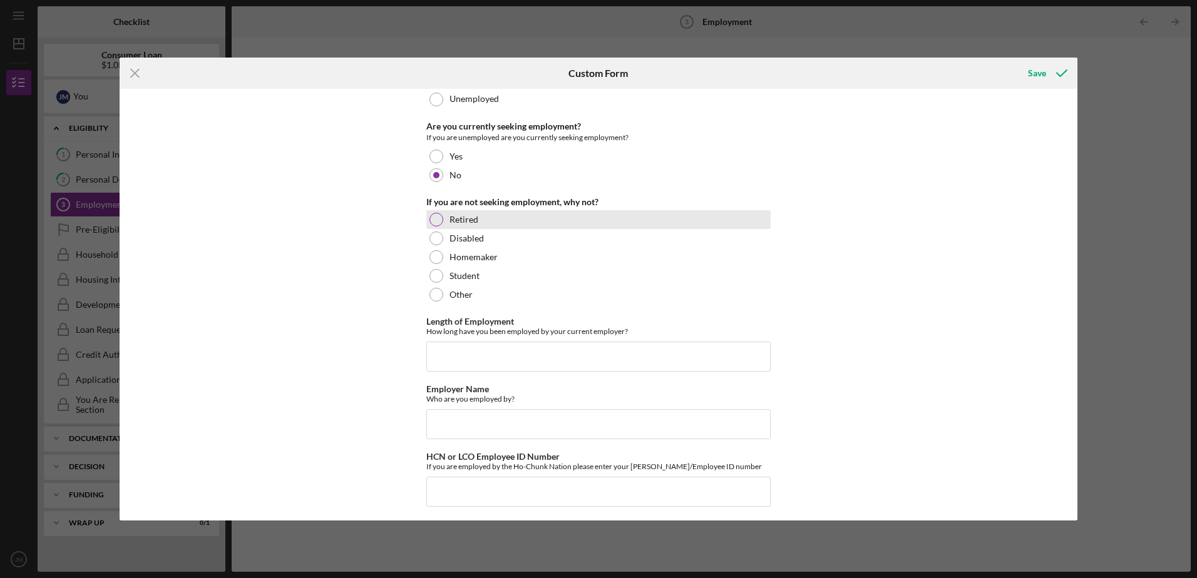
scroll to position [99, 0]
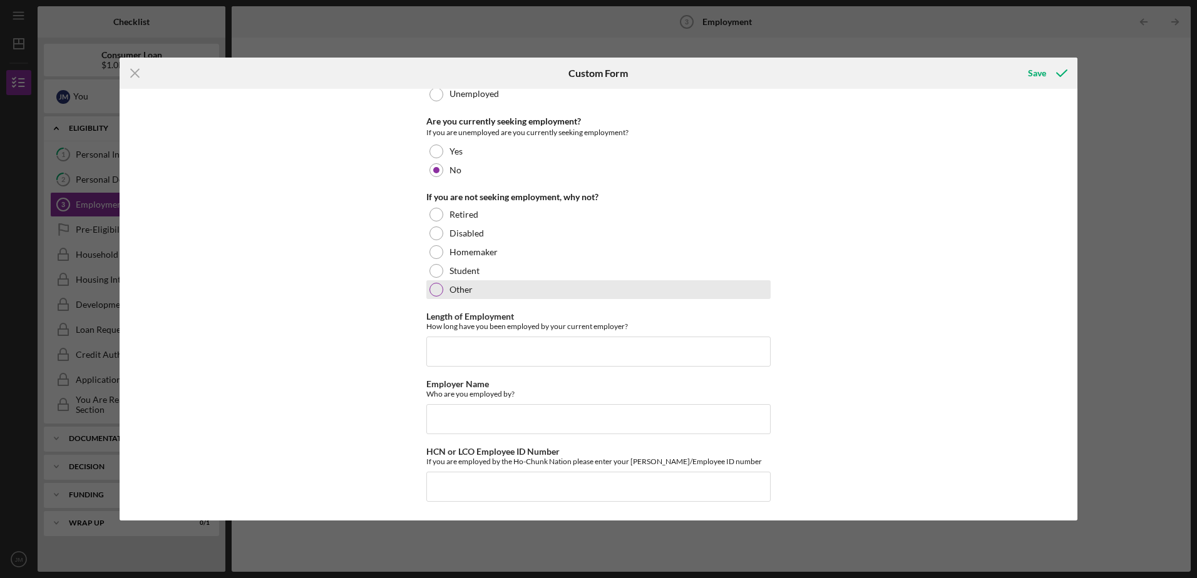
click at [433, 291] on div at bounding box center [436, 290] width 14 height 14
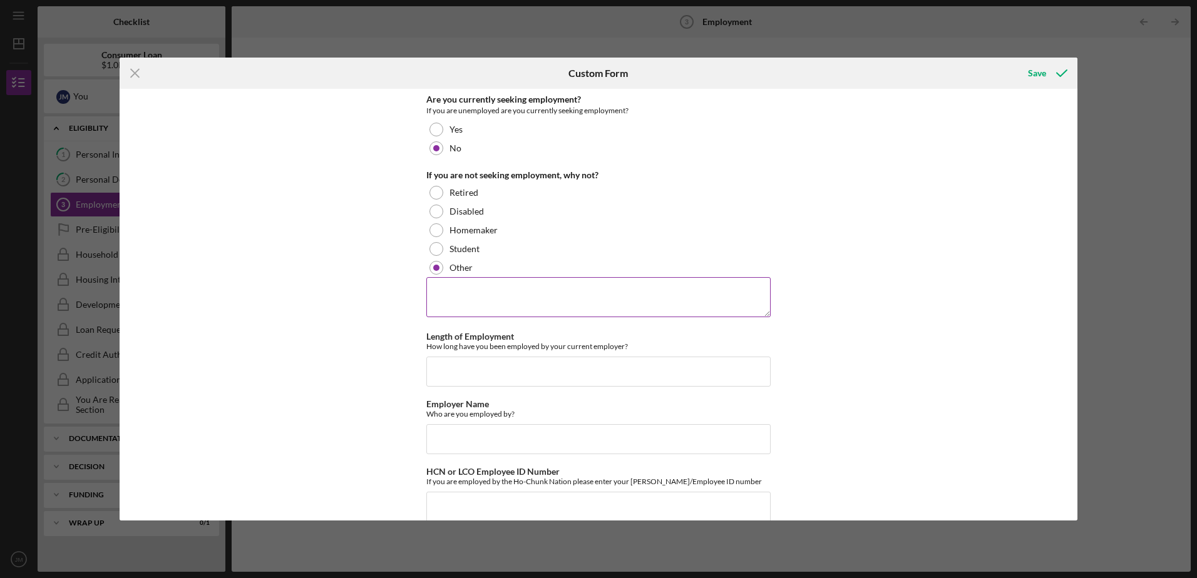
scroll to position [141, 0]
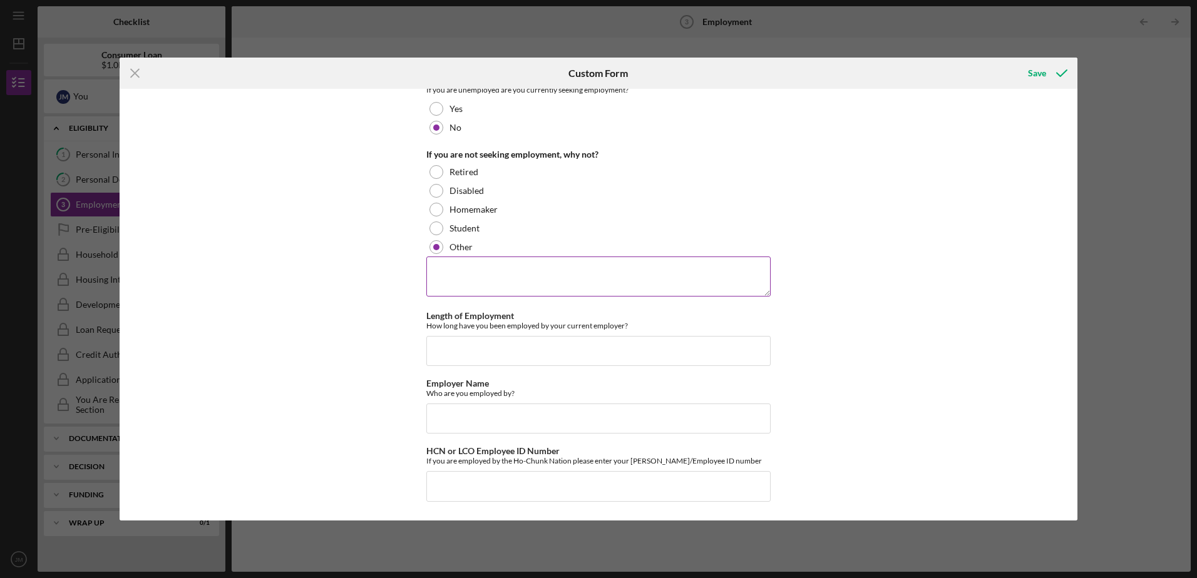
click at [449, 266] on textarea at bounding box center [598, 277] width 344 height 40
type textarea "I am presently employed."
drag, startPoint x: 434, startPoint y: 346, endPoint x: 584, endPoint y: 362, distance: 151.2
click at [434, 346] on input "Length of Employment" at bounding box center [598, 351] width 344 height 30
type input "12 years"
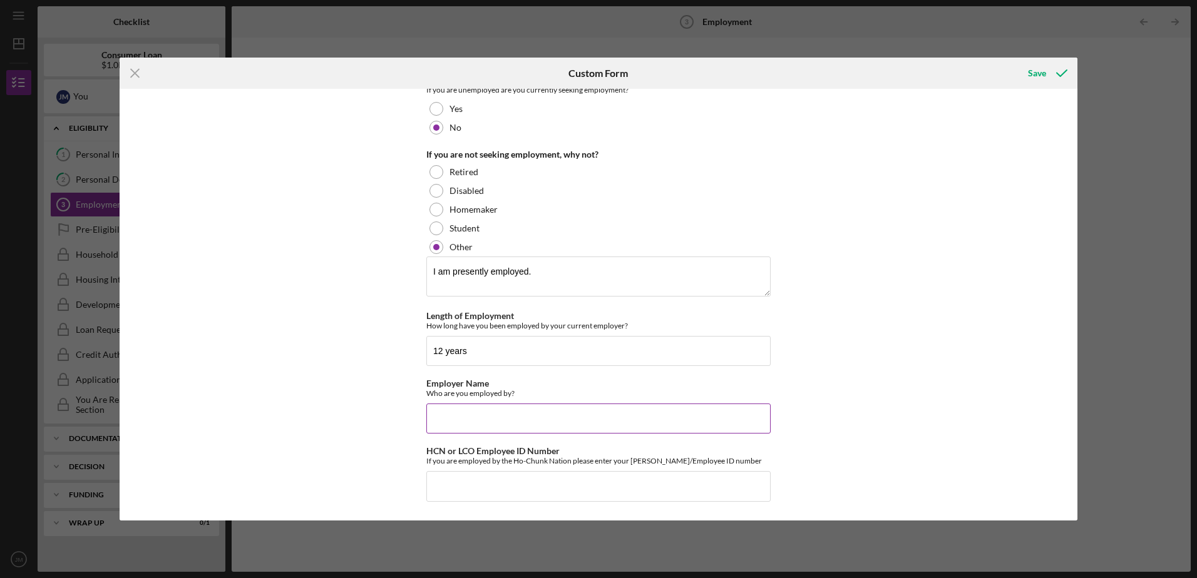
click at [460, 418] on input "Employer Name" at bounding box center [598, 419] width 344 height 30
type input "Prosegur Services Group"
click at [445, 488] on input "HCN or LCO Employee ID Number" at bounding box center [598, 486] width 344 height 30
type input "n/a"
click at [1035, 74] on div "Save" at bounding box center [1037, 73] width 18 height 25
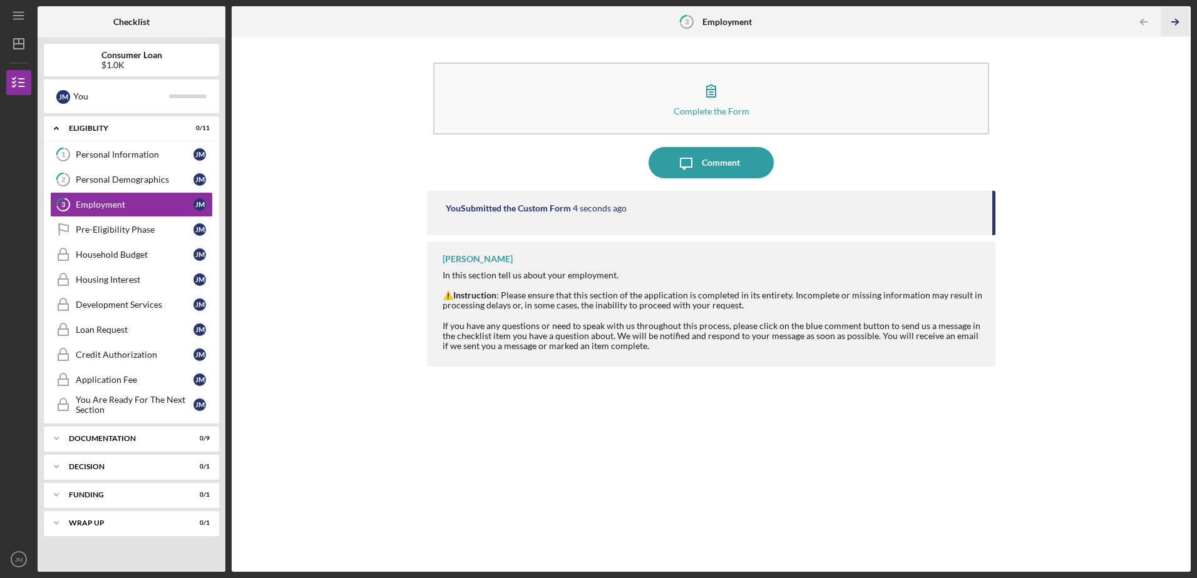
click at [1176, 19] on polyline "button" at bounding box center [1176, 22] width 3 height 6
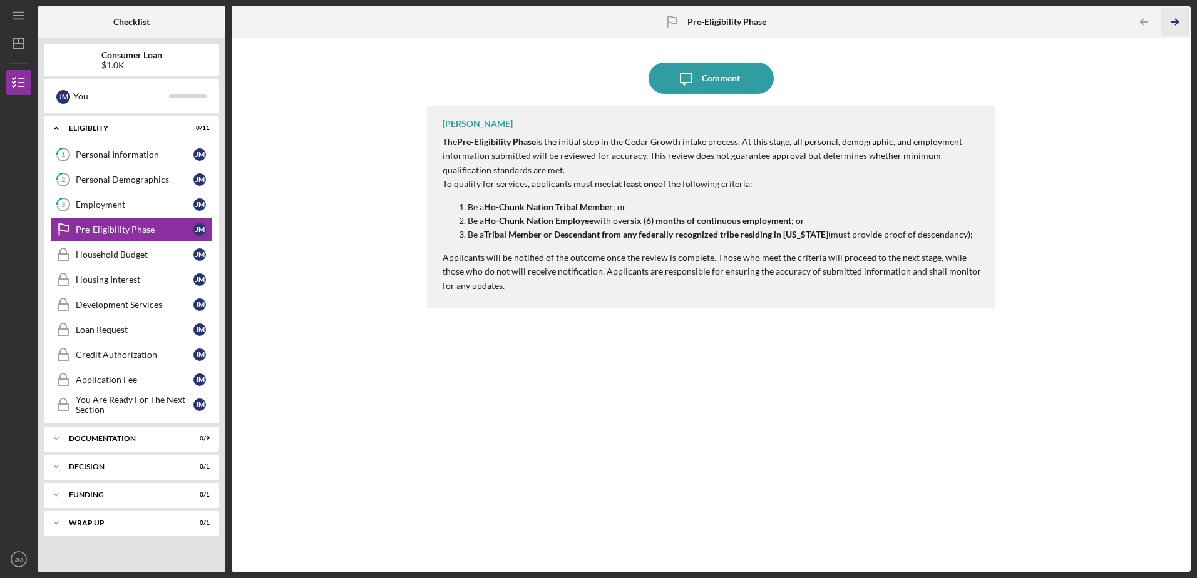
click at [1179, 23] on icon "Icon/Table Pagination Arrow" at bounding box center [1175, 22] width 28 height 28
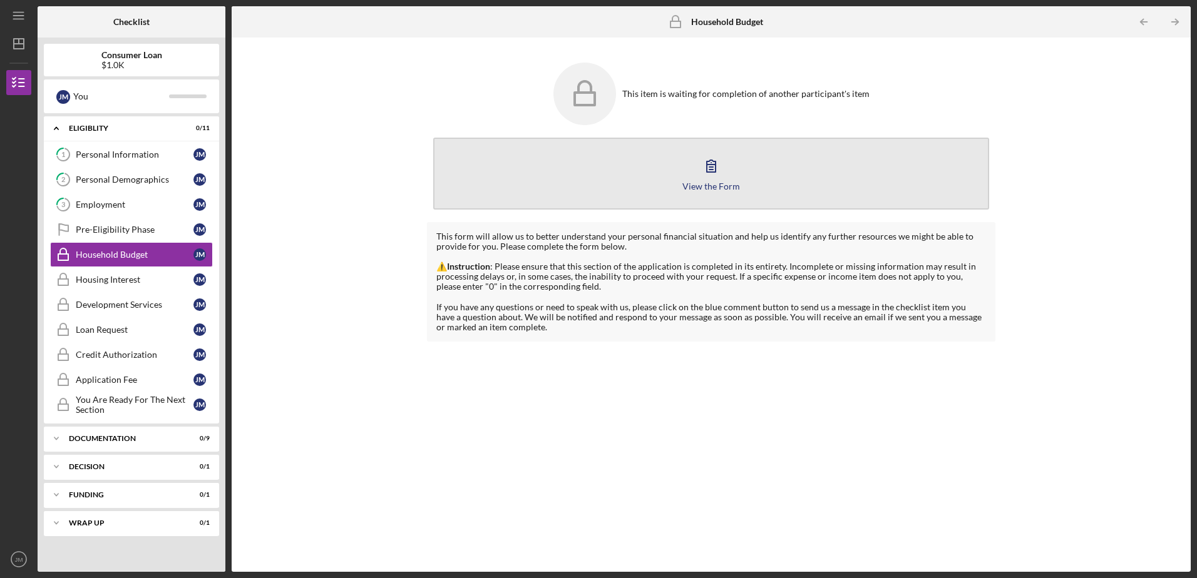
click at [706, 175] on icon "button" at bounding box center [711, 165] width 31 height 31
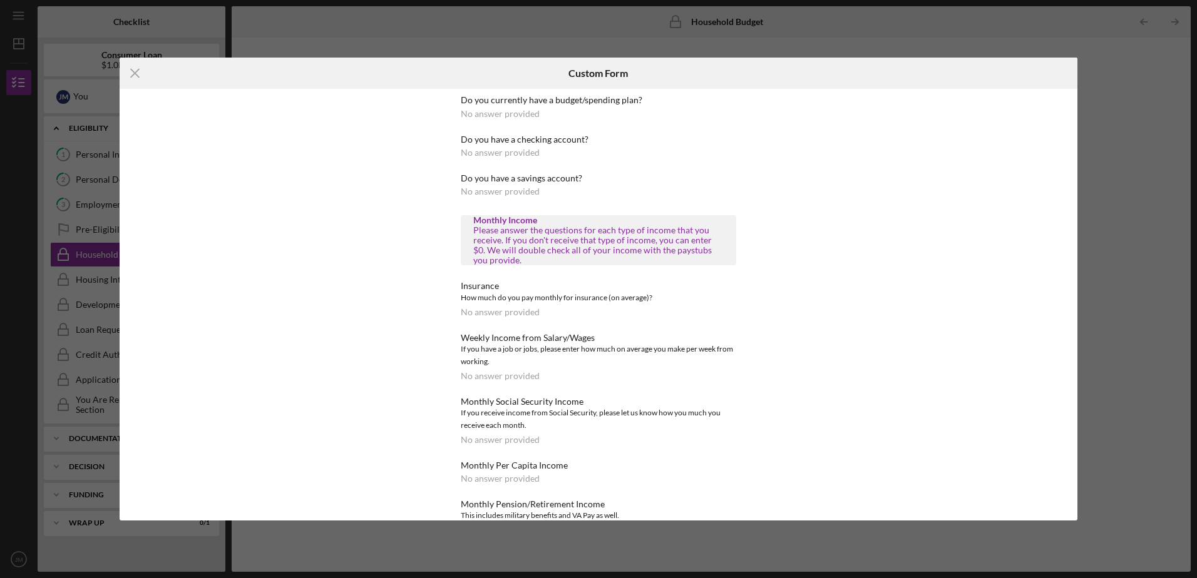
click at [584, 107] on div "Do you currently have a budget/spending plan? No answer provided" at bounding box center [598, 106] width 275 height 23
click at [486, 115] on div "No answer provided" at bounding box center [500, 114] width 79 height 10
click at [134, 73] on line at bounding box center [135, 73] width 8 height 8
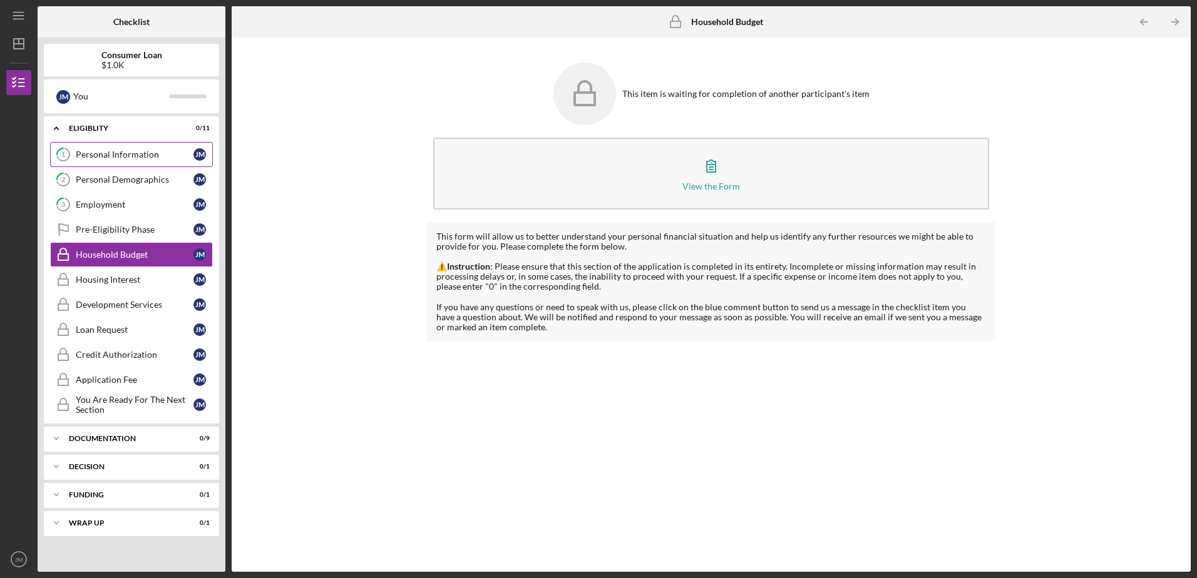
drag, startPoint x: 124, startPoint y: 153, endPoint x: 101, endPoint y: 163, distance: 24.9
click at [101, 163] on link "1 Personal Information [PERSON_NAME]" at bounding box center [131, 154] width 163 height 25
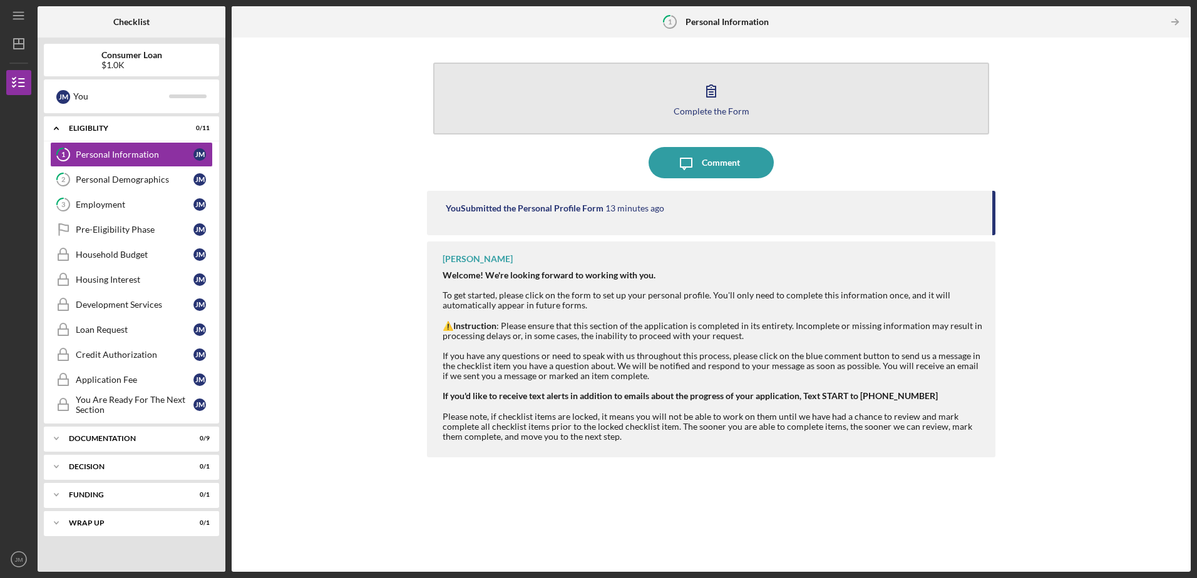
click at [733, 102] on button "Complete the Form Form" at bounding box center [710, 99] width 555 height 72
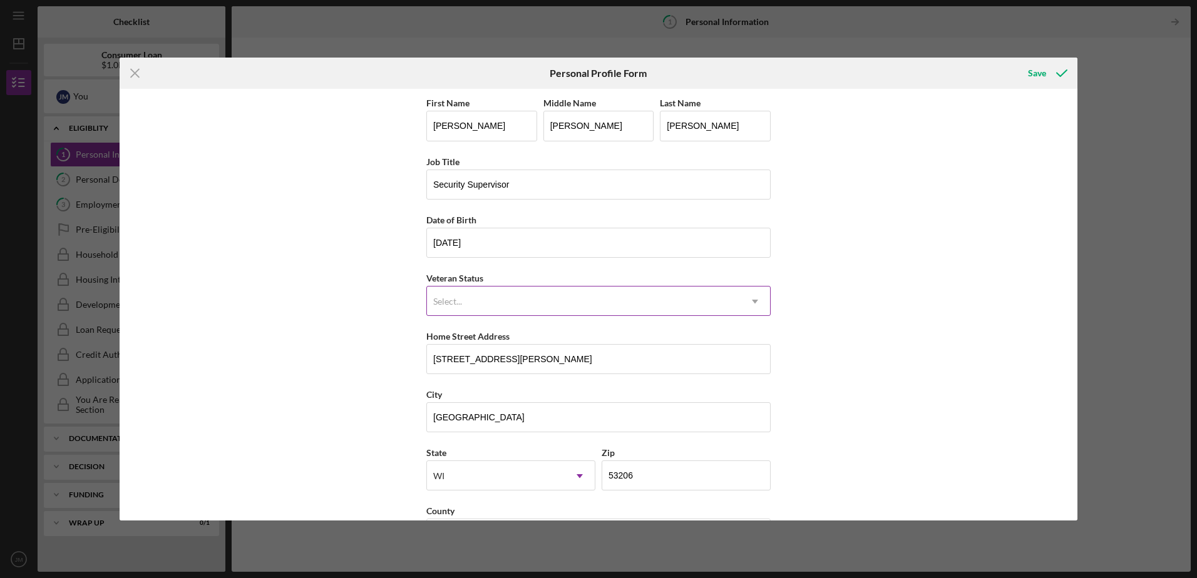
scroll to position [47, 0]
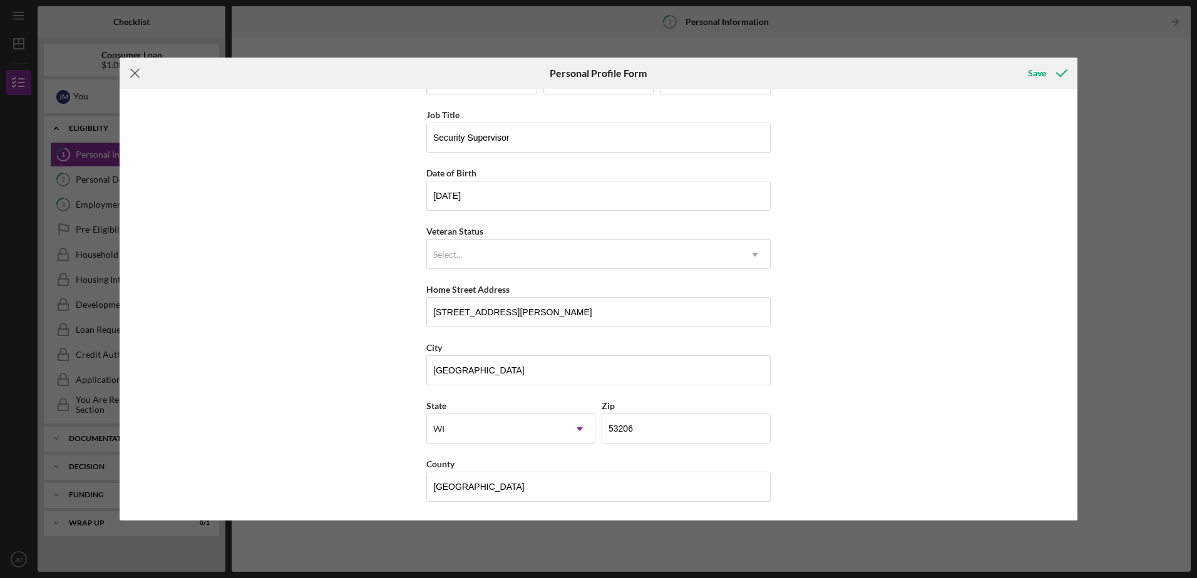
click at [134, 73] on line at bounding box center [135, 73] width 8 height 8
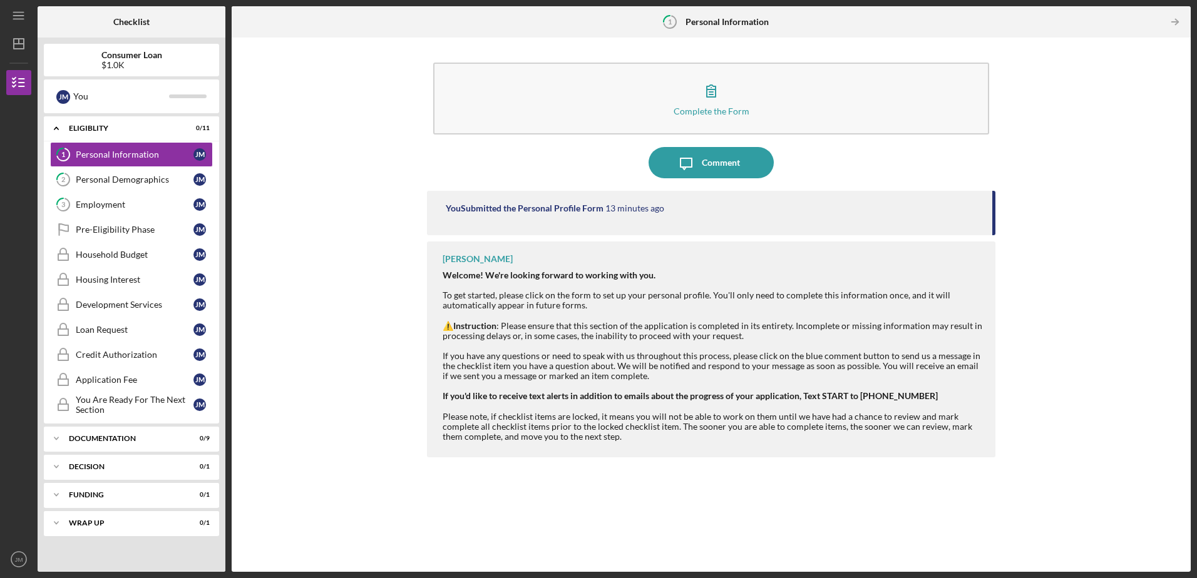
drag, startPoint x: 183, startPoint y: 159, endPoint x: 572, endPoint y: 156, distance: 388.8
click at [572, 156] on div "Icon/Message Comment" at bounding box center [711, 162] width 568 height 31
click at [714, 158] on div "Comment" at bounding box center [721, 162] width 38 height 31
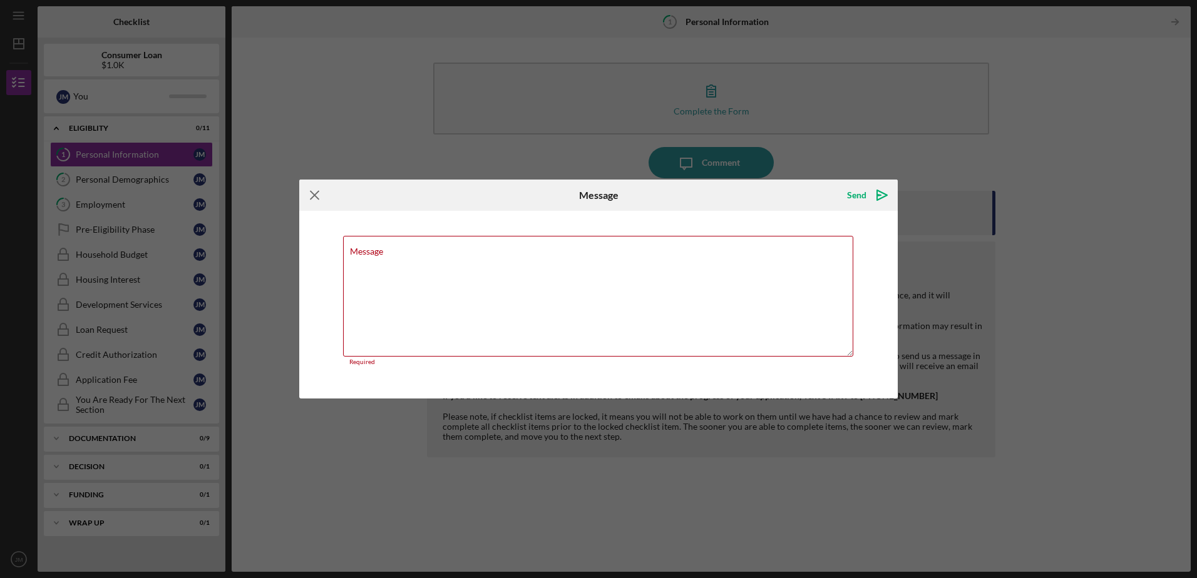
click at [315, 200] on icon "Icon/Menu Close" at bounding box center [314, 195] width 31 height 31
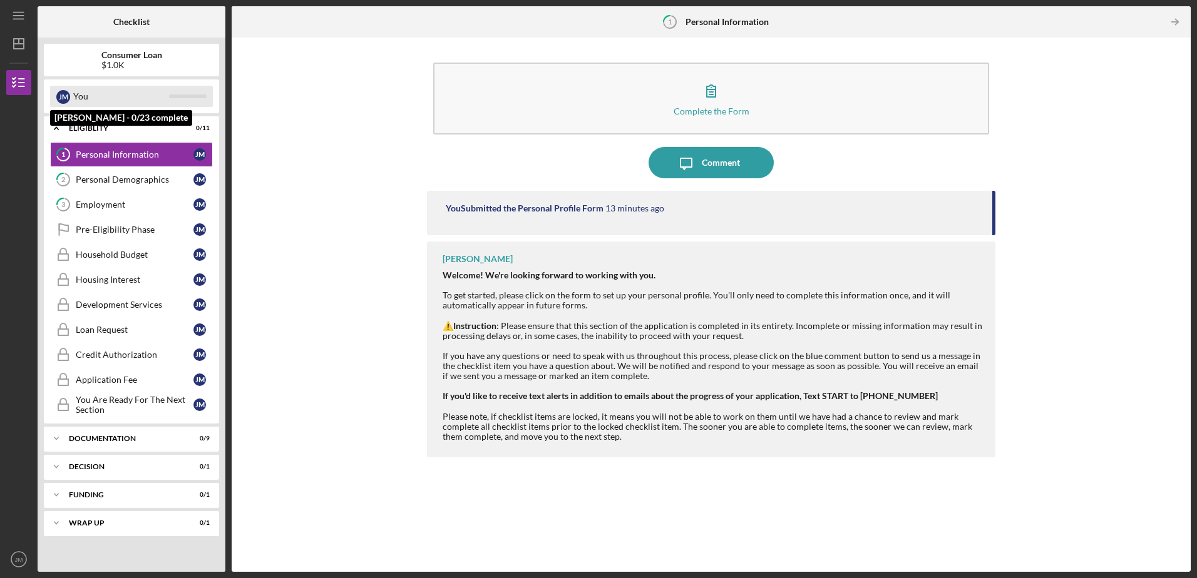
click at [82, 103] on div "You" at bounding box center [121, 96] width 96 height 21
click at [91, 126] on div "Eligiblity" at bounding box center [136, 129] width 135 height 8
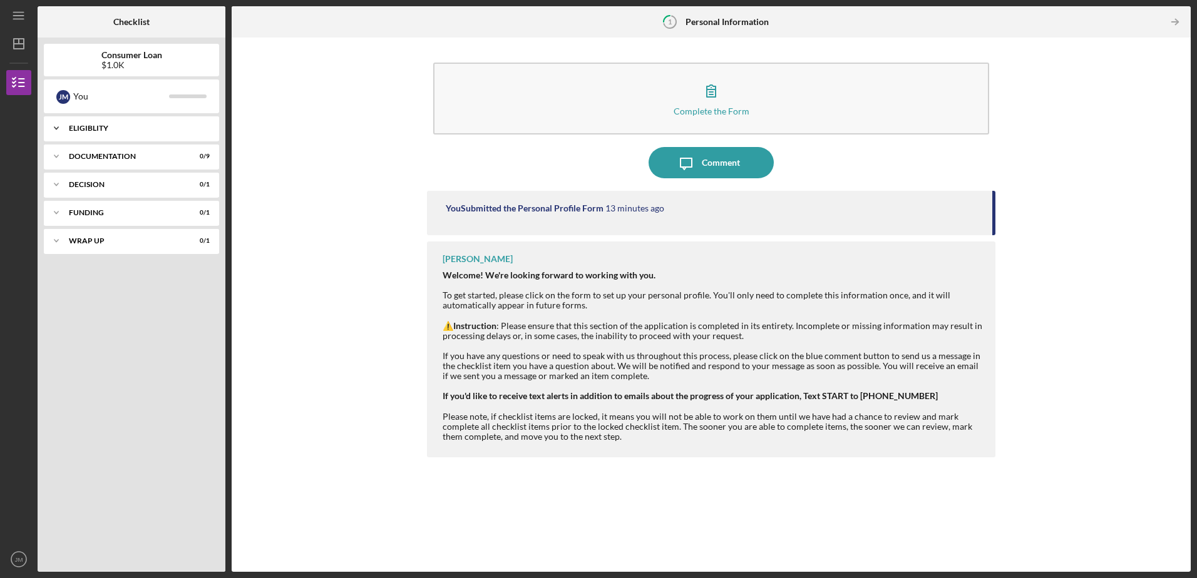
click at [91, 126] on div "Eligiblity" at bounding box center [136, 129] width 135 height 8
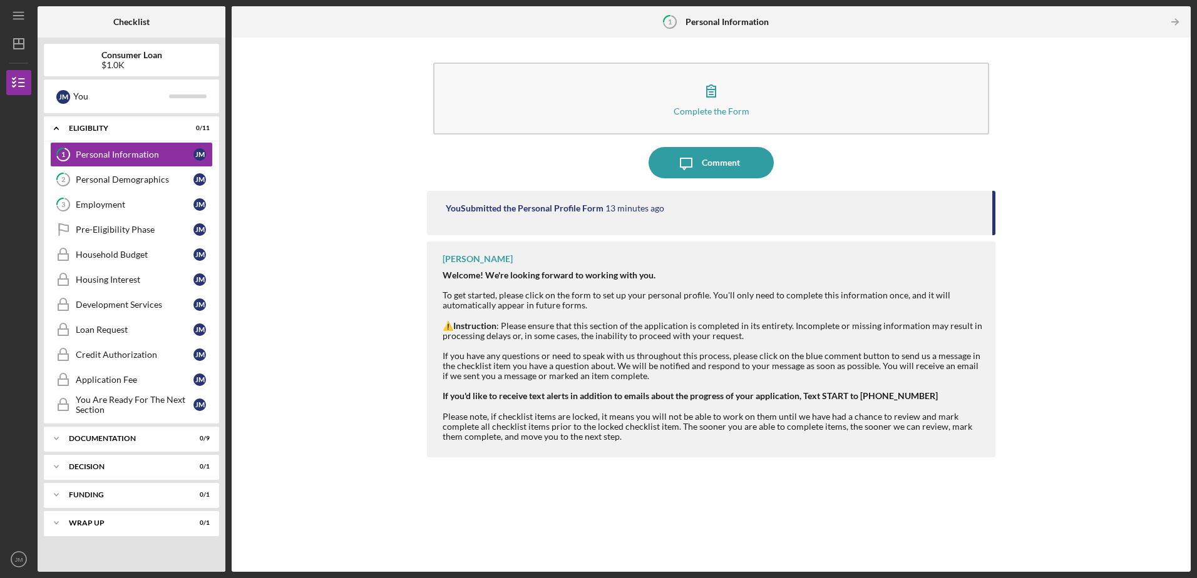
click at [131, 61] on div "$1.0K" at bounding box center [131, 65] width 61 height 10
click at [14, 46] on polygon "button" at bounding box center [19, 44] width 10 height 10
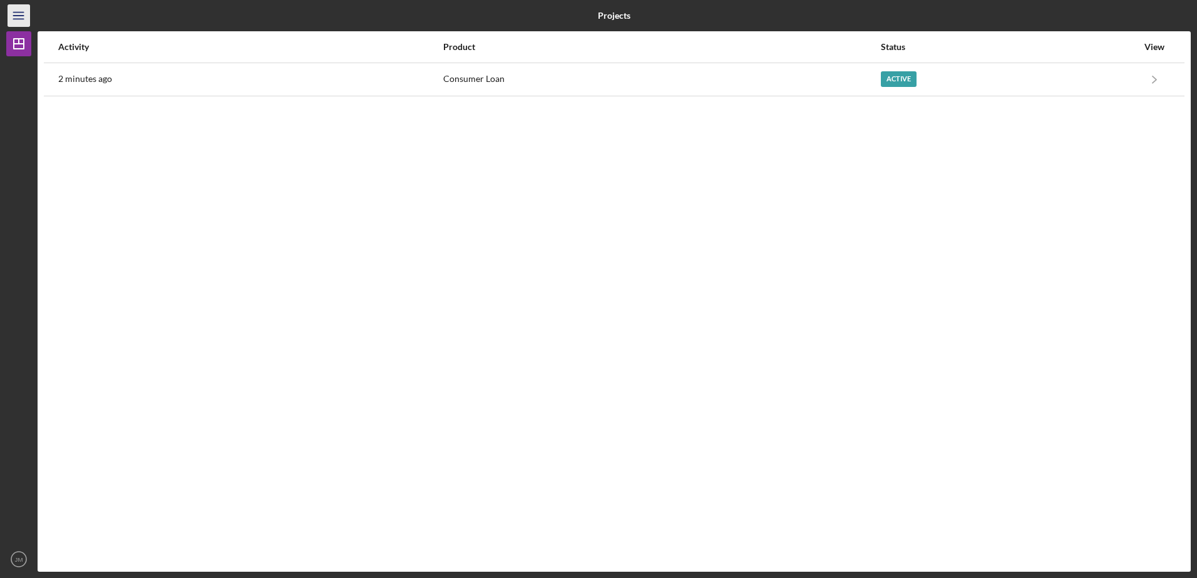
click at [18, 16] on icon "Icon/Menu" at bounding box center [19, 16] width 28 height 28
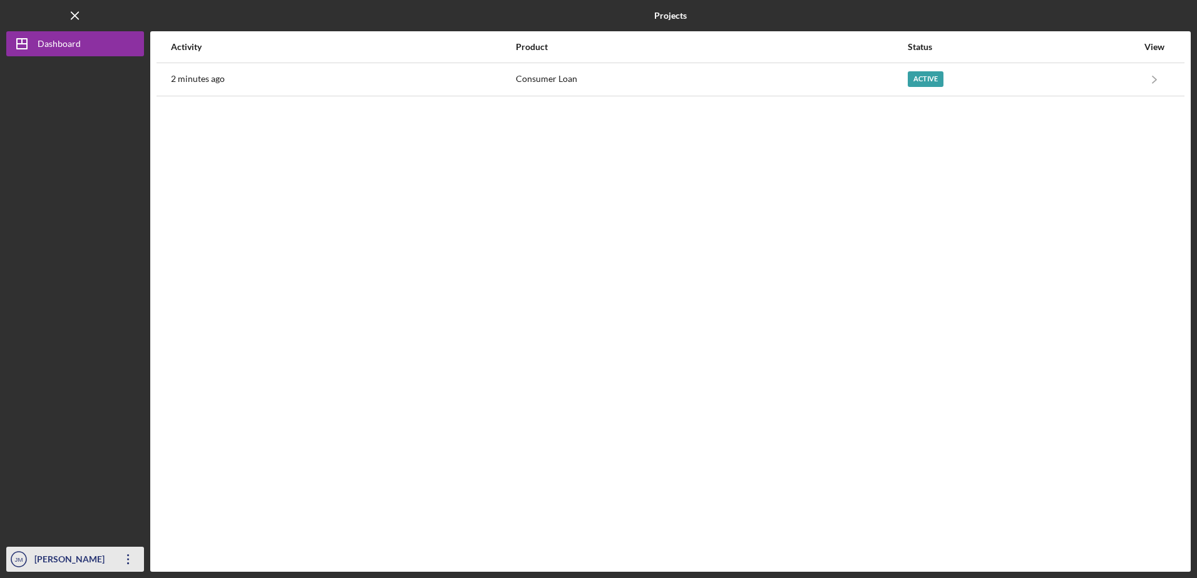
click at [123, 562] on icon "Icon/Overflow" at bounding box center [128, 559] width 31 height 31
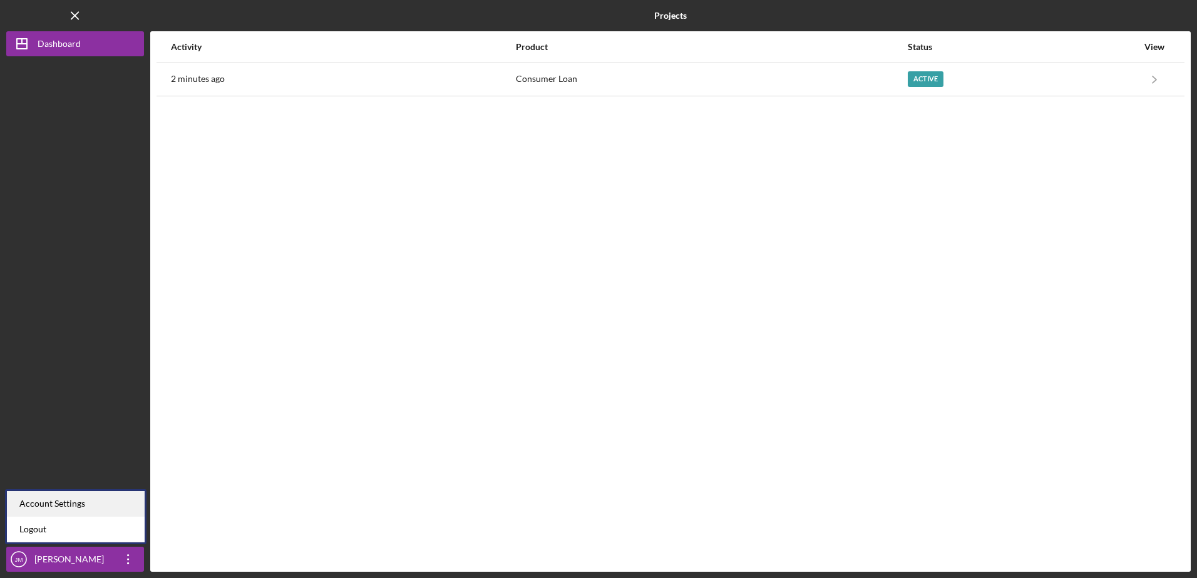
click at [41, 505] on div "Account Settings" at bounding box center [76, 504] width 138 height 26
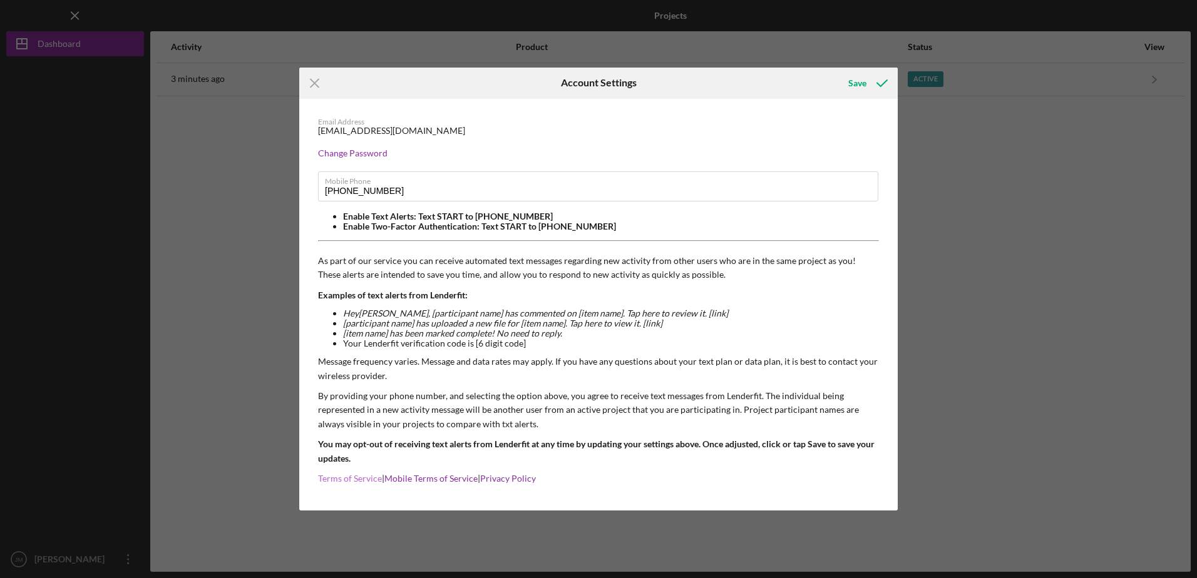
click at [354, 481] on link "Terms of Service" at bounding box center [350, 478] width 64 height 11
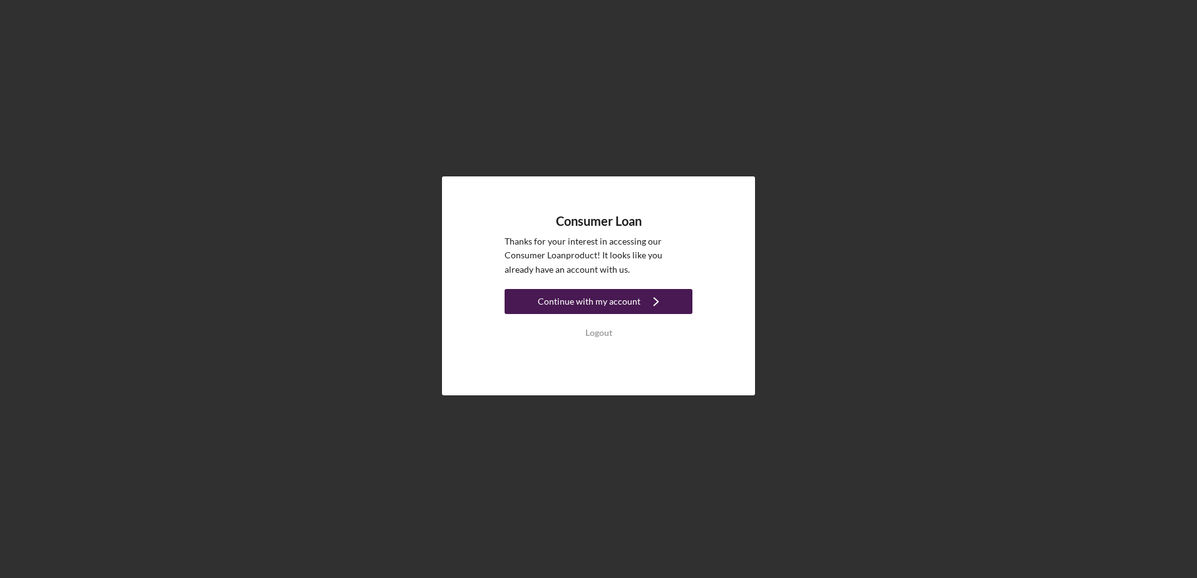
click at [600, 301] on div "Continue with my account" at bounding box center [589, 301] width 103 height 25
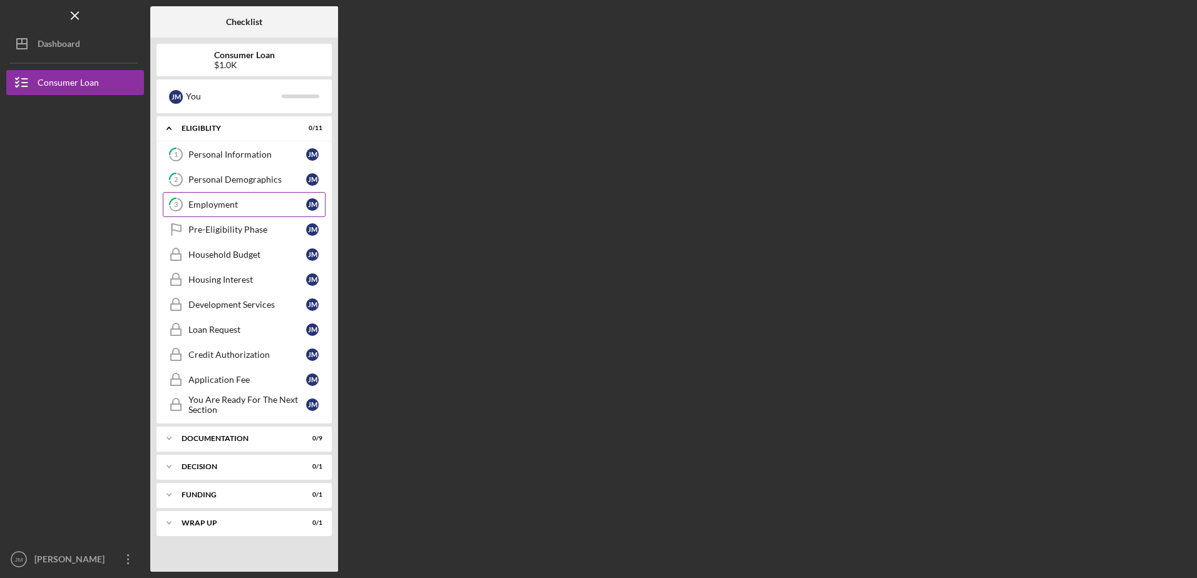
click at [251, 206] on div "Employment" at bounding box center [247, 205] width 118 height 10
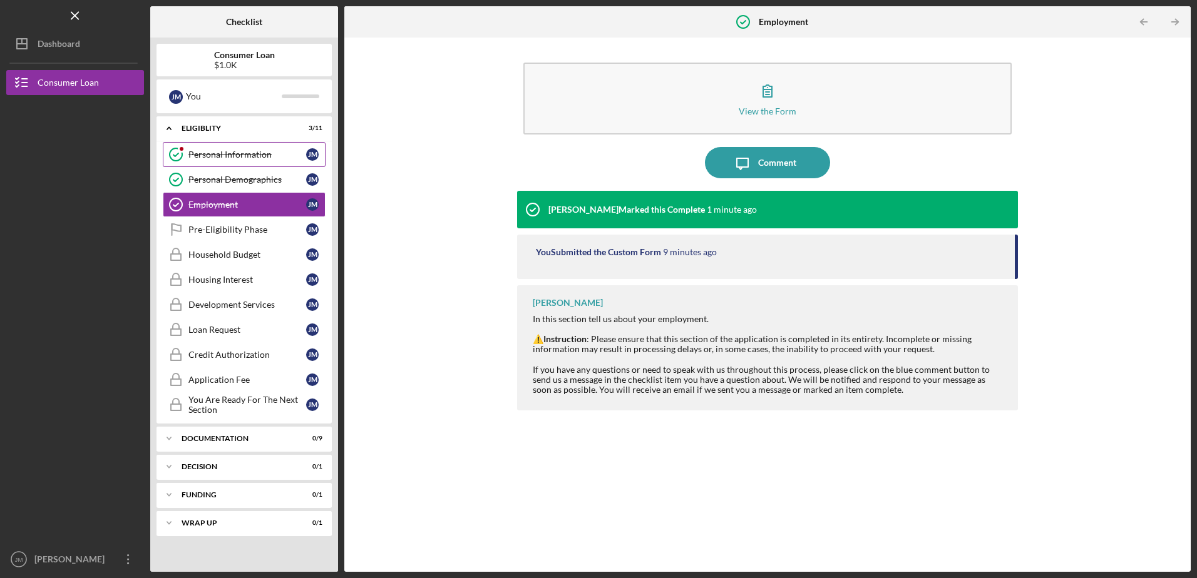
click at [248, 151] on div "Personal Information" at bounding box center [247, 155] width 118 height 10
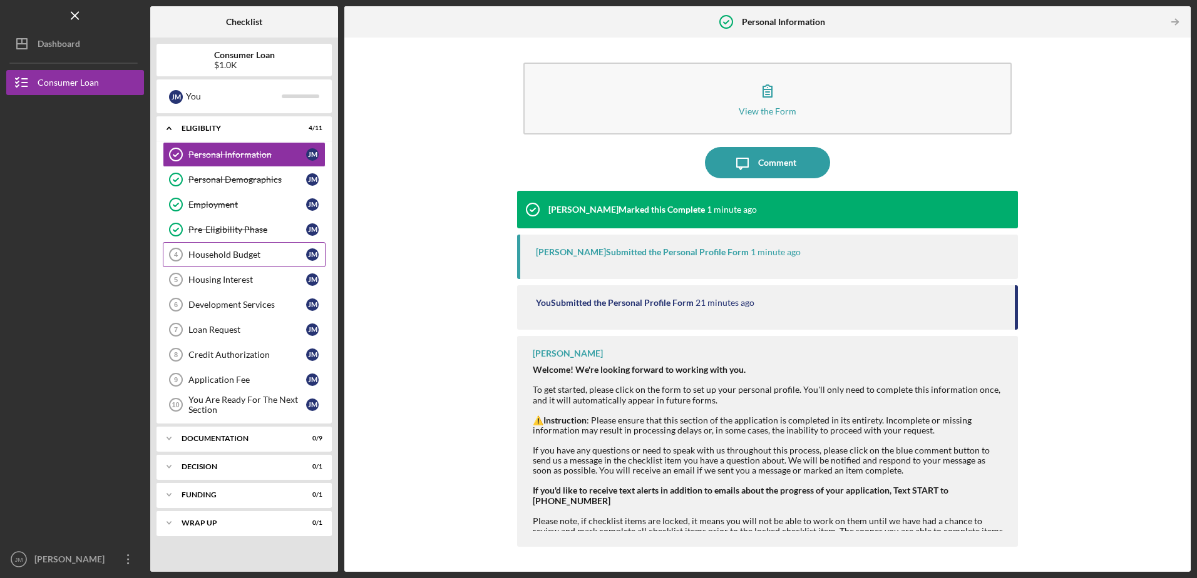
drag, startPoint x: 242, startPoint y: 255, endPoint x: 255, endPoint y: 255, distance: 12.5
click at [242, 255] on div "Household Budget" at bounding box center [247, 255] width 118 height 10
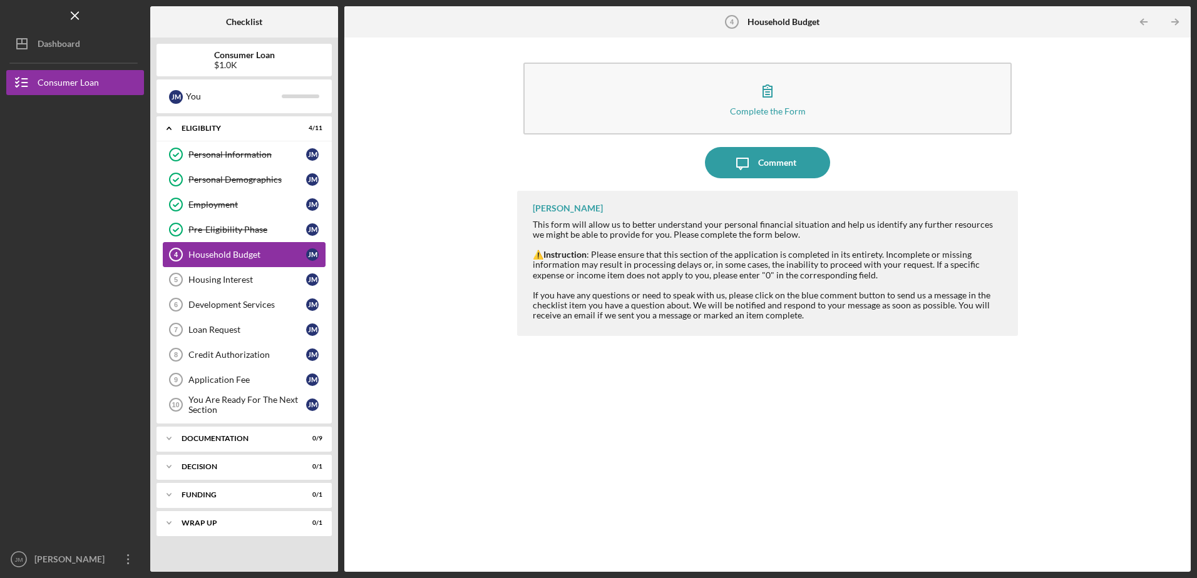
click at [213, 257] on div "Household Budget" at bounding box center [247, 255] width 118 height 10
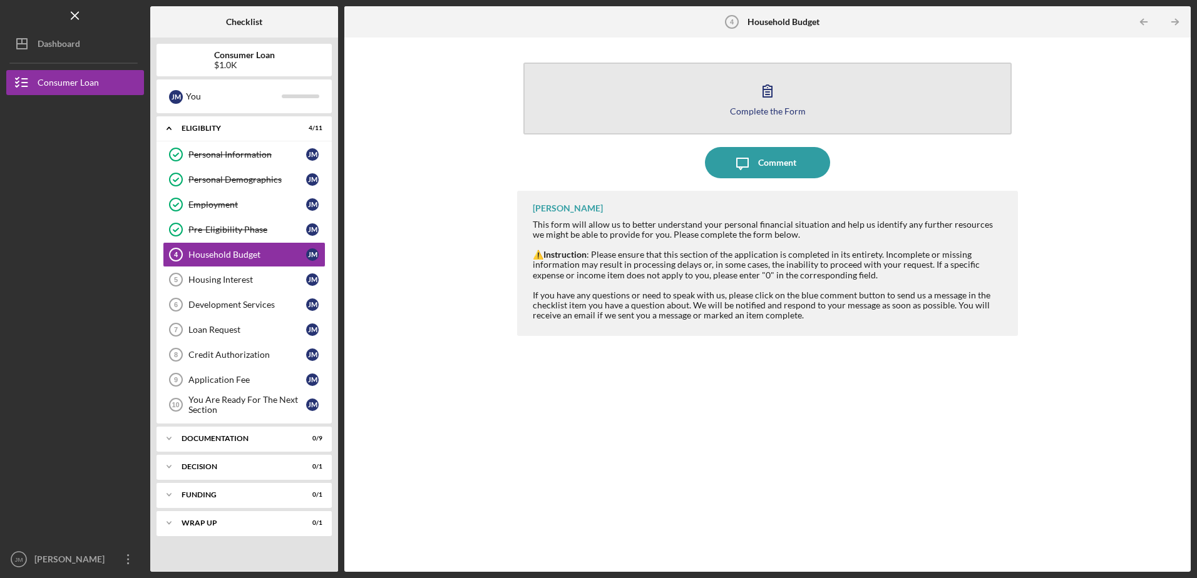
click at [778, 100] on icon "button" at bounding box center [767, 90] width 31 height 31
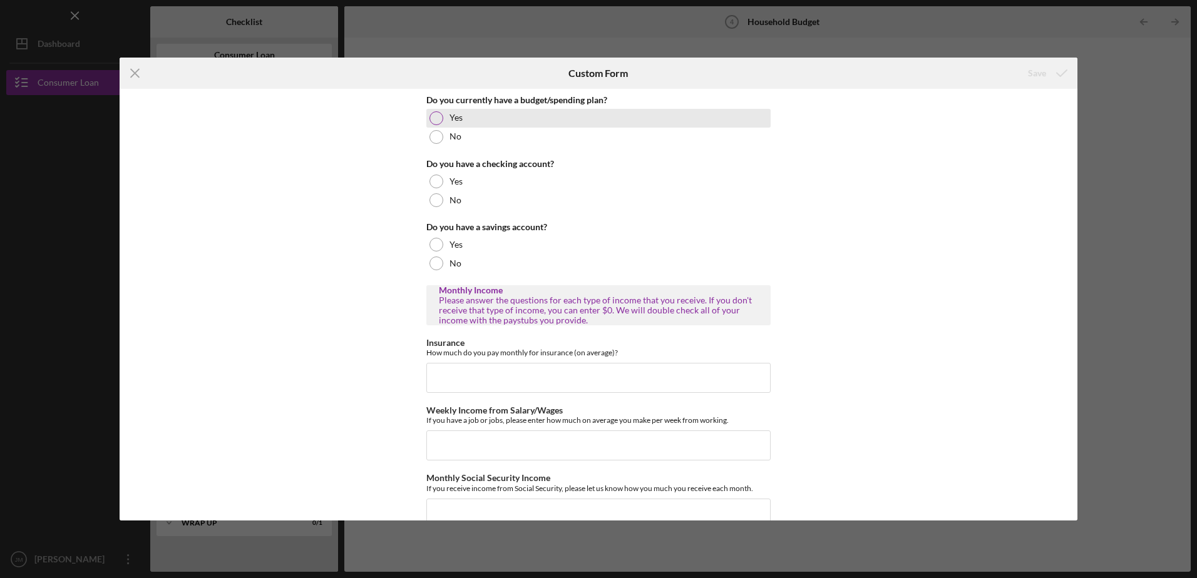
click at [438, 120] on div at bounding box center [436, 118] width 14 height 14
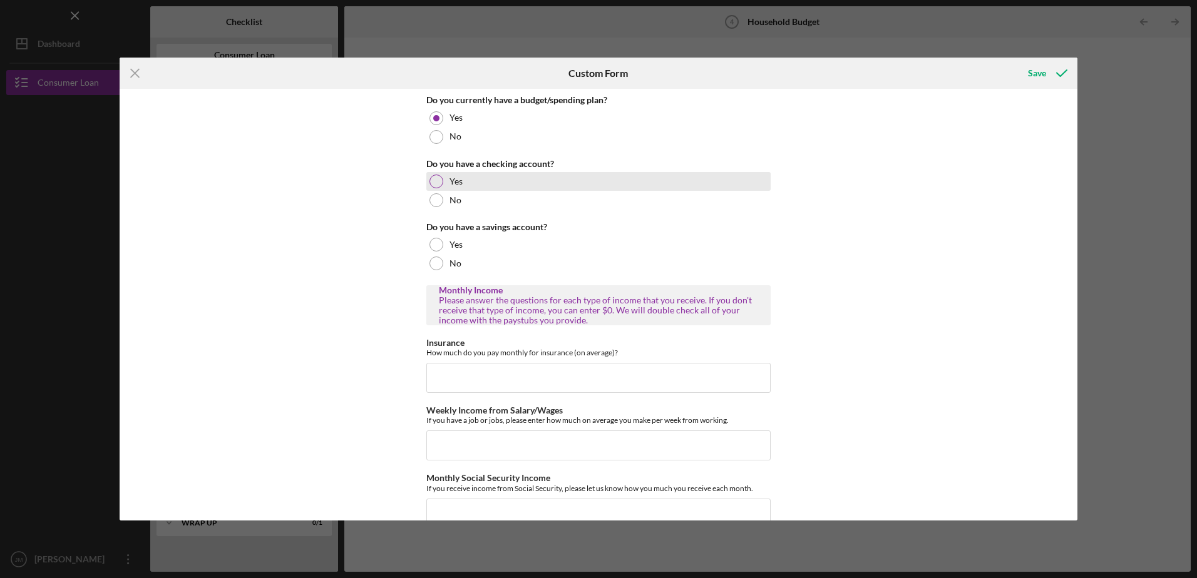
drag, startPoint x: 437, startPoint y: 182, endPoint x: 530, endPoint y: 222, distance: 100.7
click at [438, 182] on div at bounding box center [436, 182] width 14 height 14
click at [435, 242] on div at bounding box center [436, 245] width 14 height 14
click at [456, 378] on input "Insurance" at bounding box center [598, 378] width 344 height 30
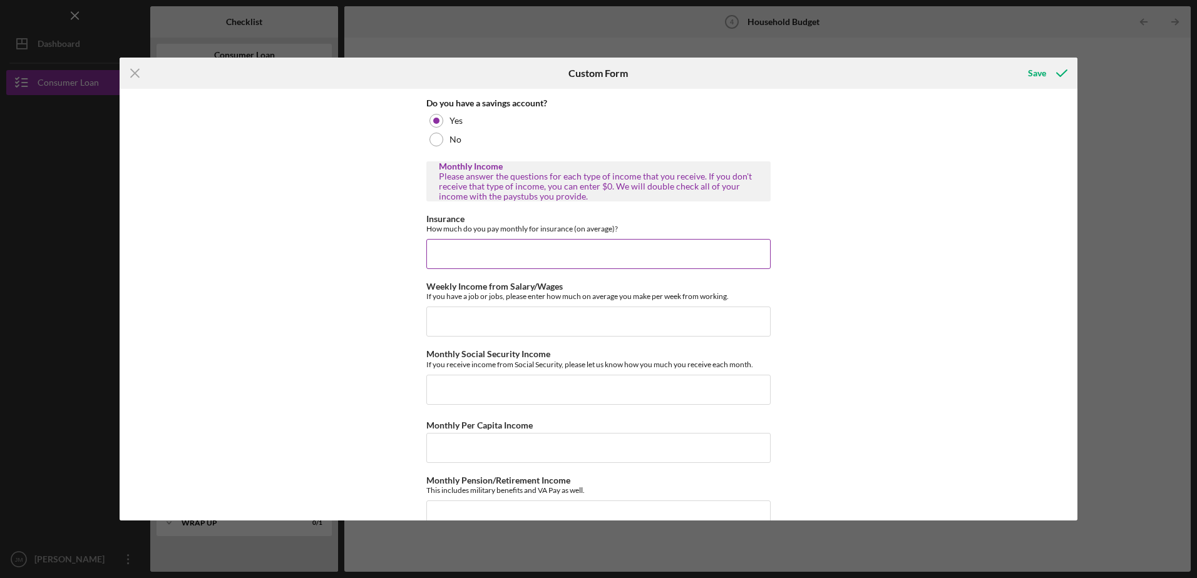
scroll to position [125, 0]
click at [453, 324] on input "Weekly Income from Salary/Wages" at bounding box center [598, 321] width 344 height 30
type input "$730"
click at [434, 387] on input "Monthly Social Security Income" at bounding box center [598, 389] width 344 height 30
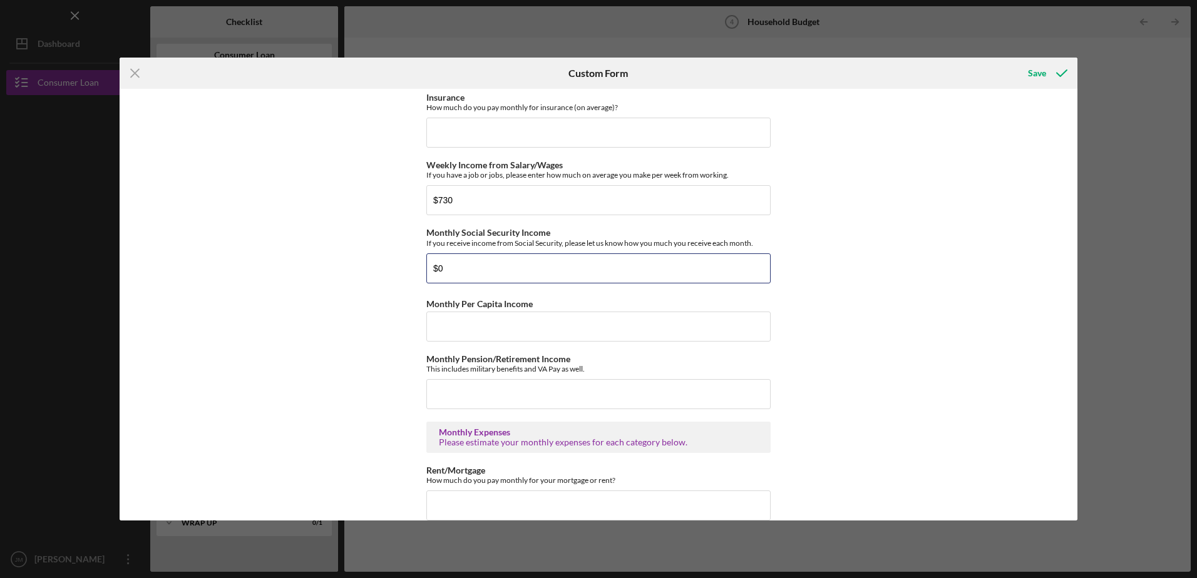
scroll to position [250, 0]
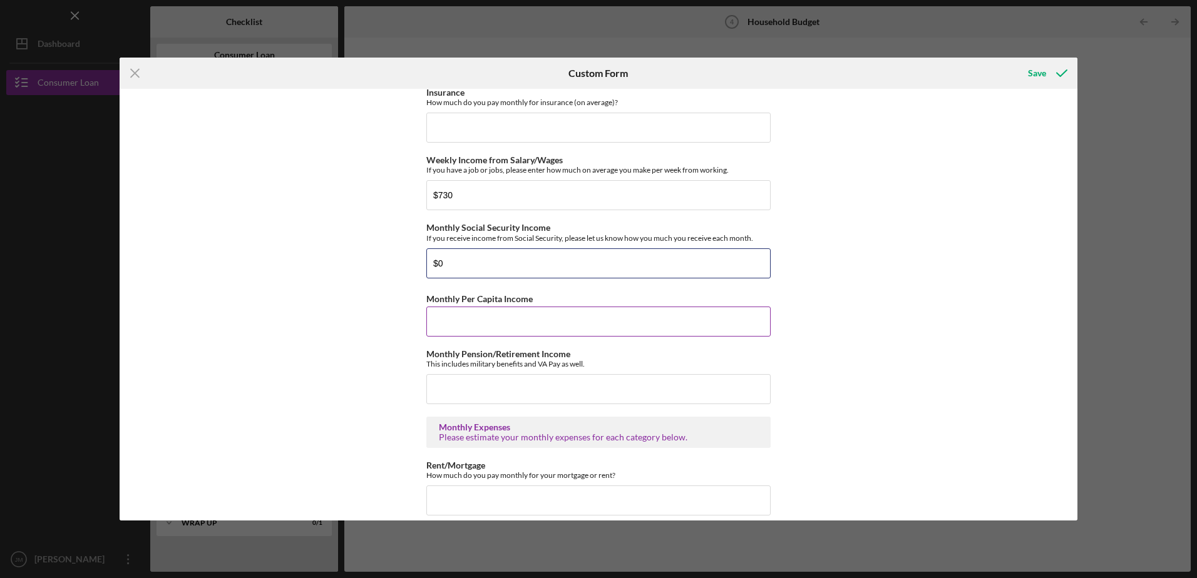
type input "$0"
click at [433, 322] on input "Monthly Per Capita Income" at bounding box center [598, 322] width 344 height 30
type input "$1"
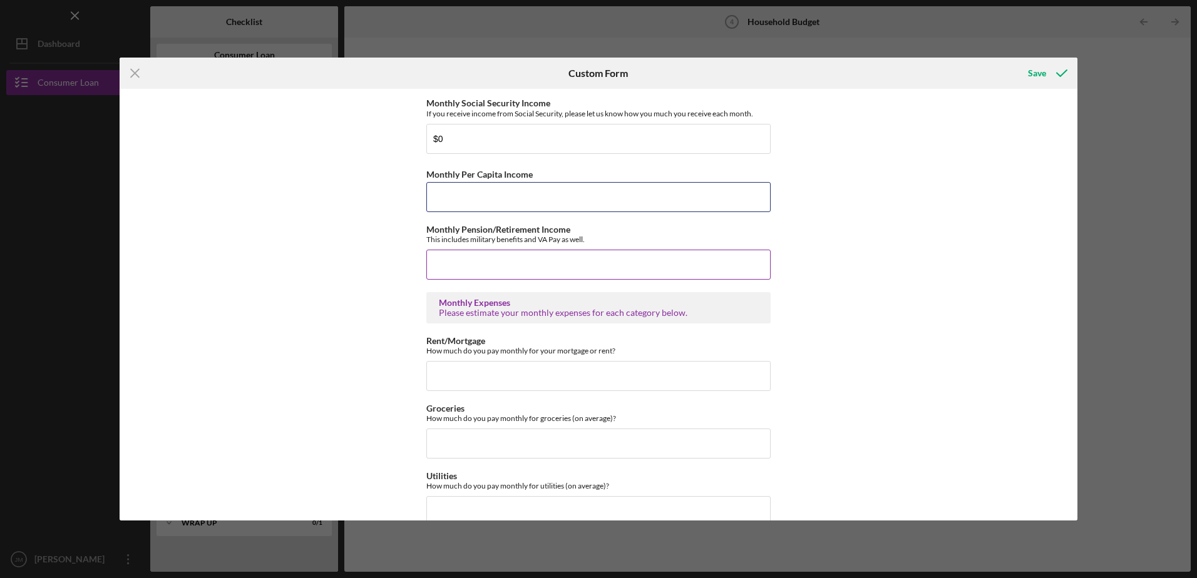
scroll to position [376, 0]
click at [471, 262] on input "Monthly Pension/Retirement Income" at bounding box center [598, 264] width 344 height 30
type input "$0"
click at [460, 366] on input "Rent/Mortgage" at bounding box center [598, 376] width 344 height 30
type input "$500"
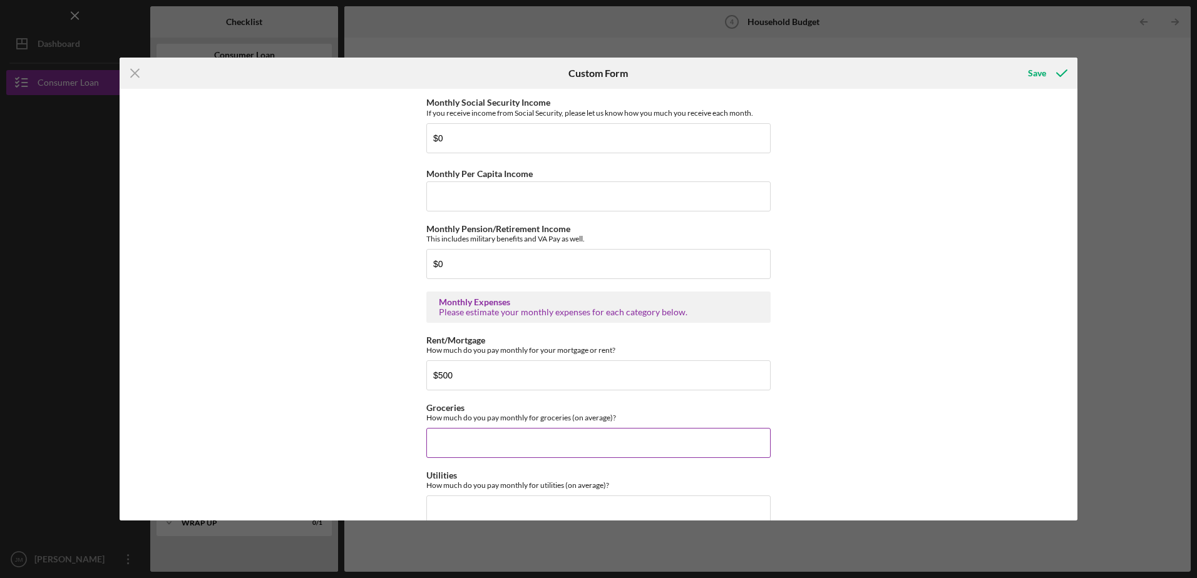
click at [500, 450] on input "Groceries" at bounding box center [598, 443] width 344 height 30
type input "$3"
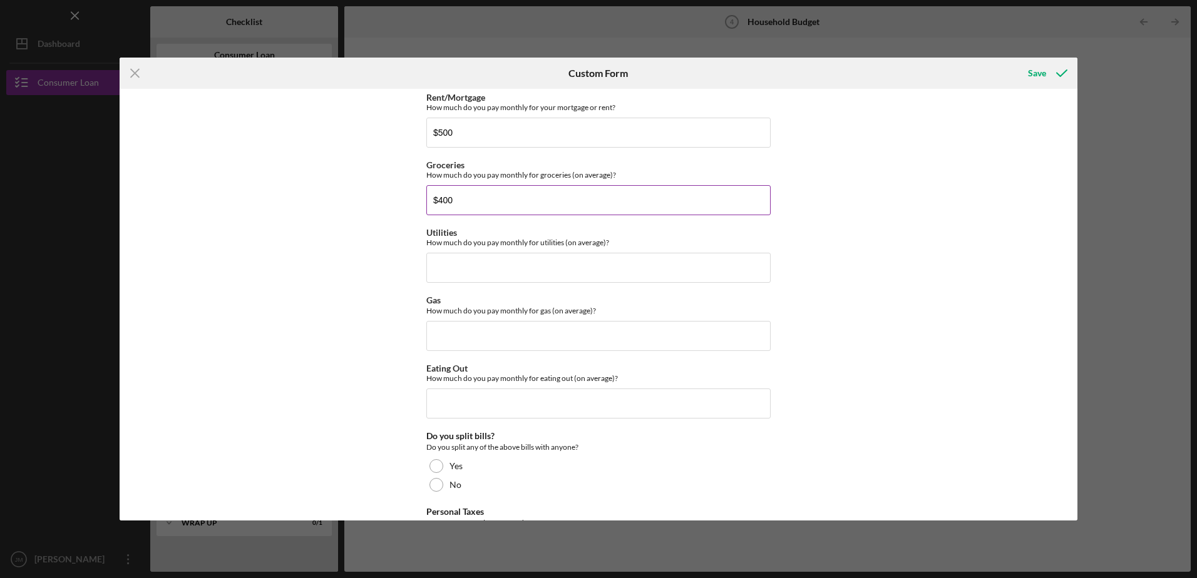
scroll to position [626, 0]
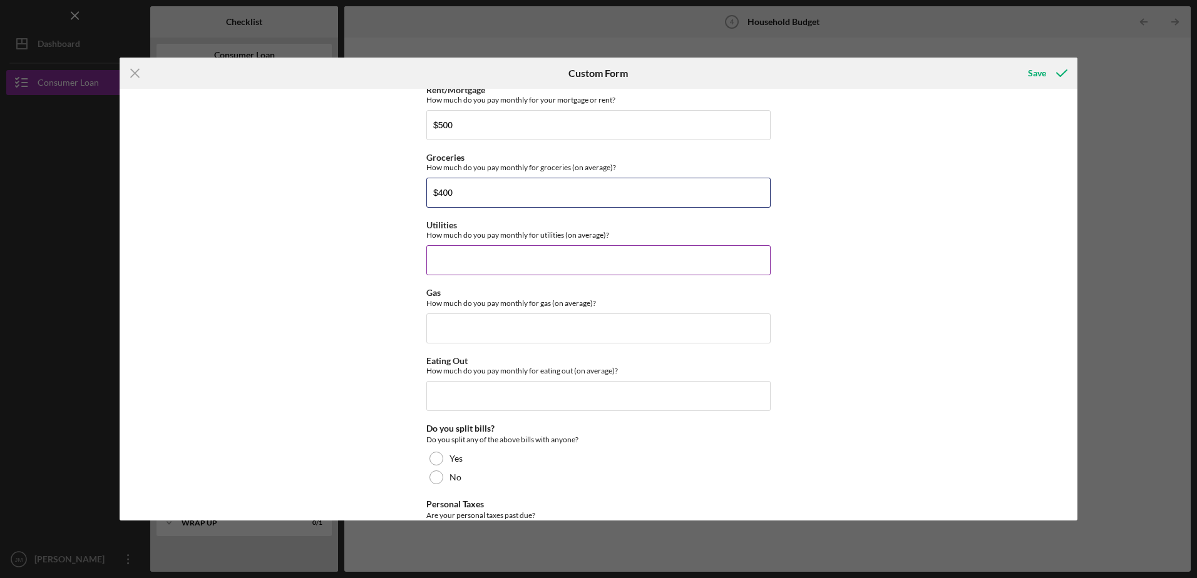
type input "$400"
click at [438, 264] on input "Utilities" at bounding box center [598, 260] width 344 height 30
type input "$270"
click at [456, 327] on input "Gas" at bounding box center [598, 329] width 344 height 30
type input "$2"
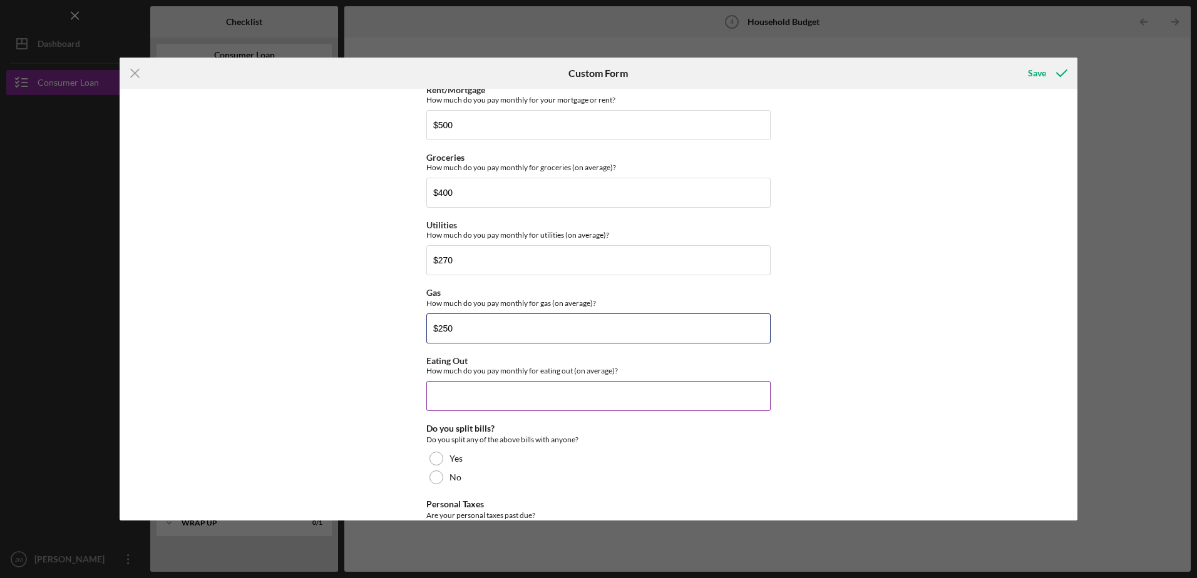
type input "$250"
drag, startPoint x: 497, startPoint y: 394, endPoint x: 525, endPoint y: 394, distance: 28.2
click at [512, 394] on input "Eating Out" at bounding box center [598, 396] width 344 height 30
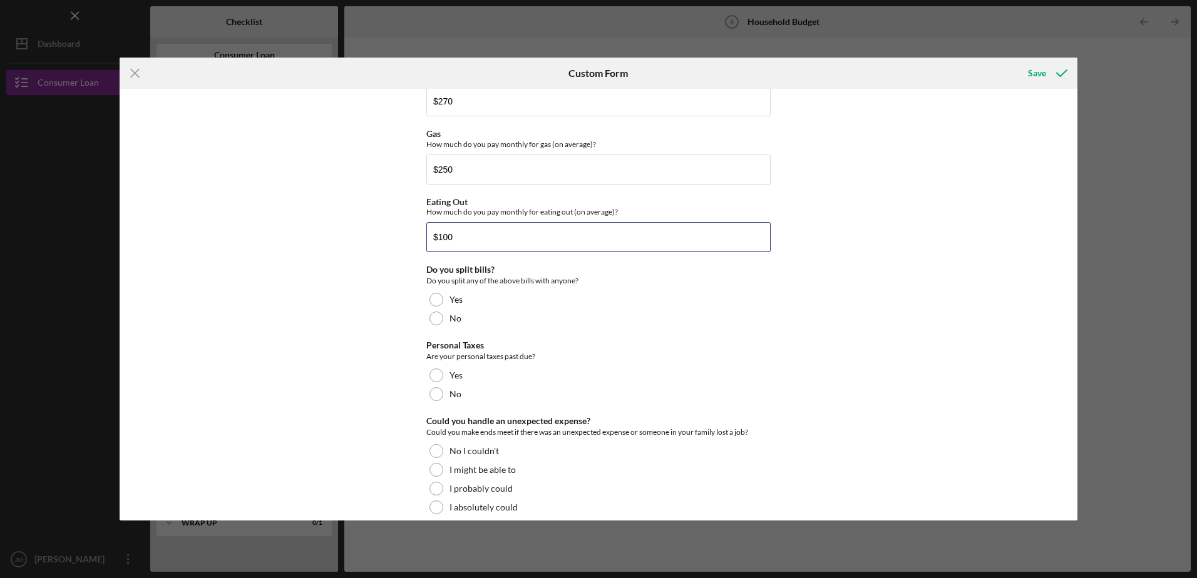
scroll to position [800, 0]
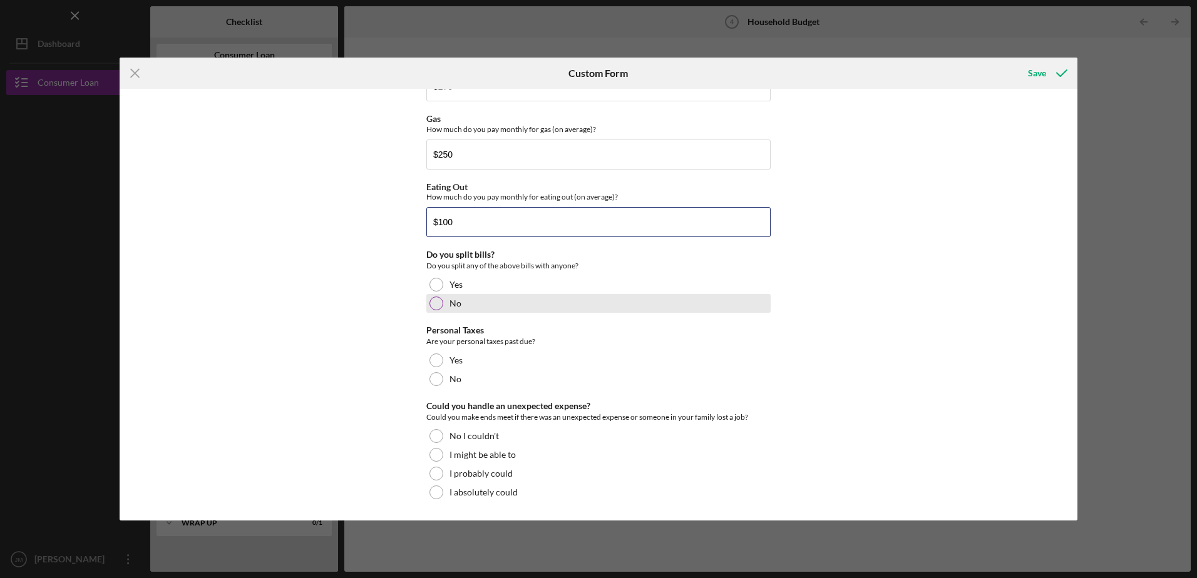
type input "$100"
click at [434, 304] on div at bounding box center [436, 304] width 14 height 14
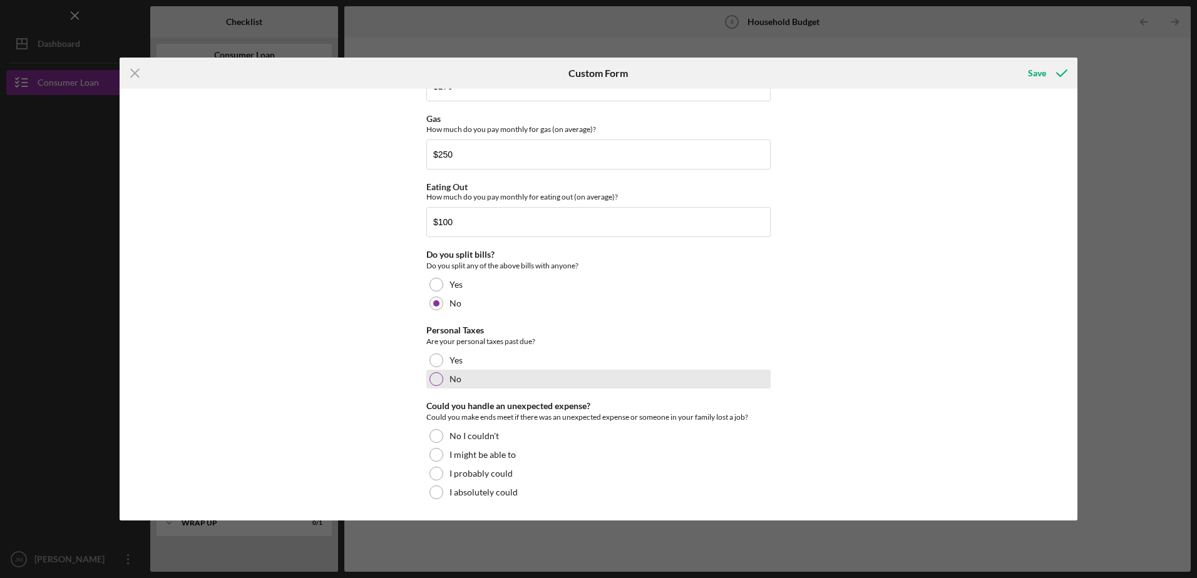
click at [440, 378] on div at bounding box center [436, 380] width 14 height 14
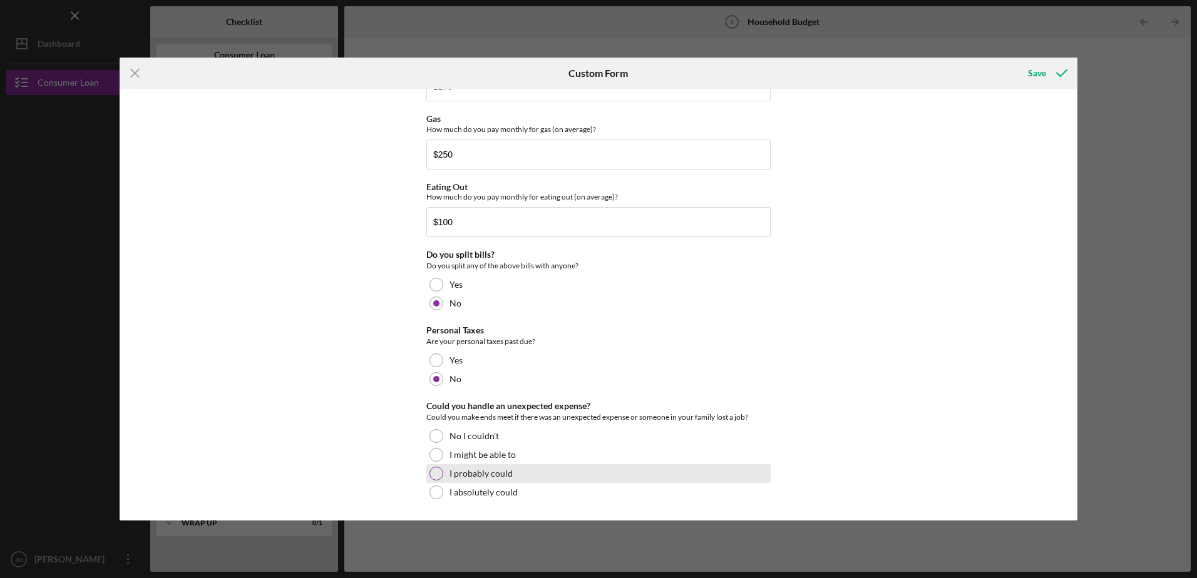
click at [436, 474] on div at bounding box center [436, 474] width 14 height 14
click at [1046, 73] on icon "submit" at bounding box center [1061, 73] width 31 height 31
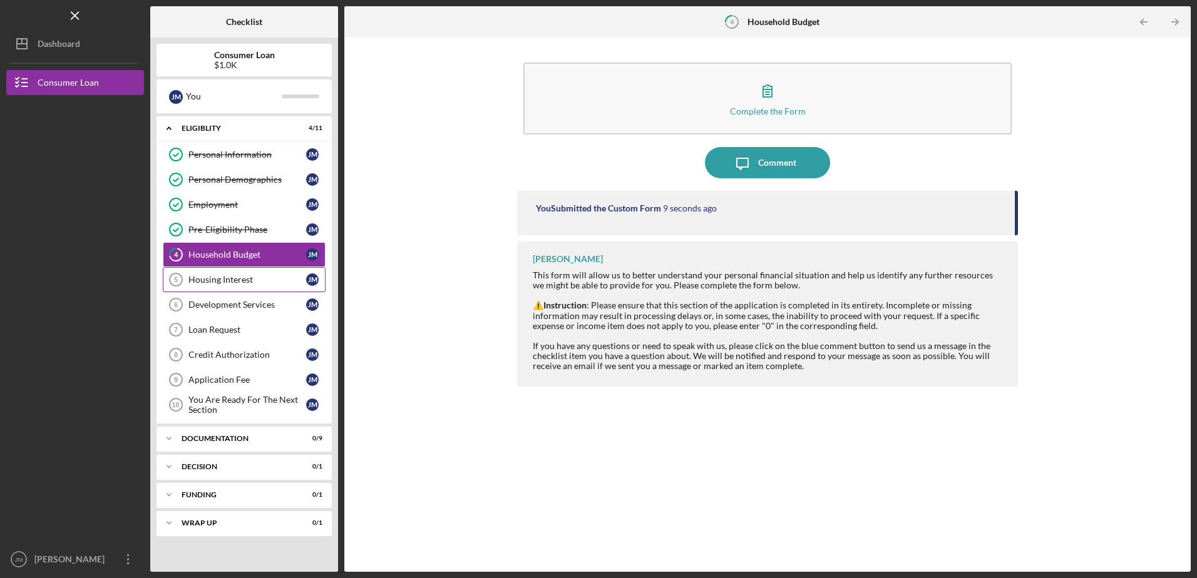
click at [211, 279] on div "Housing Interest" at bounding box center [247, 280] width 118 height 10
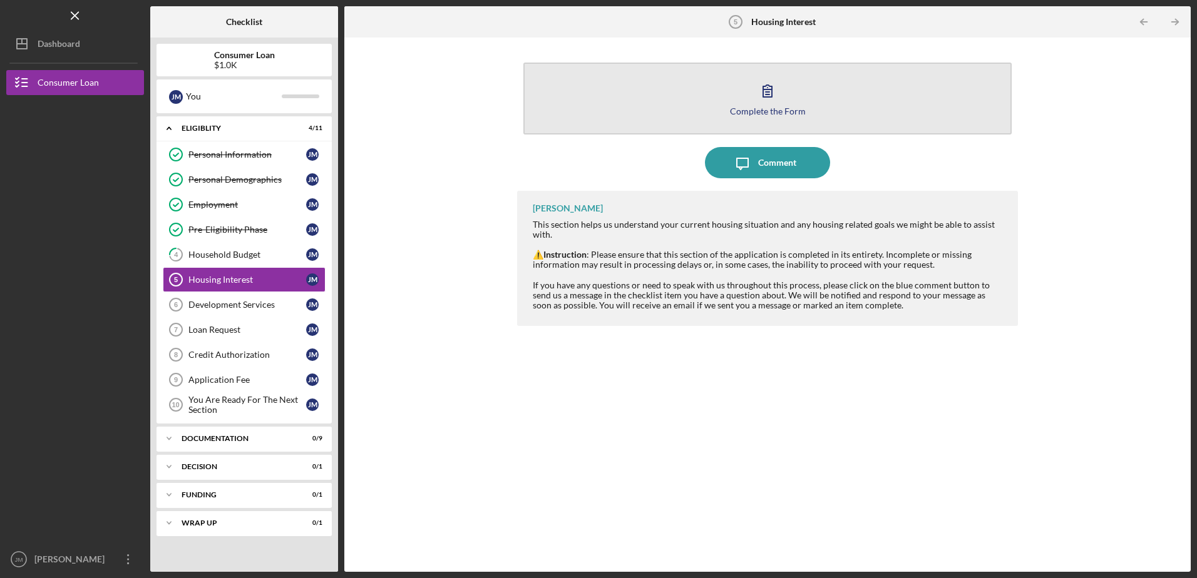
click at [794, 108] on div "Complete the Form" at bounding box center [768, 110] width 76 height 9
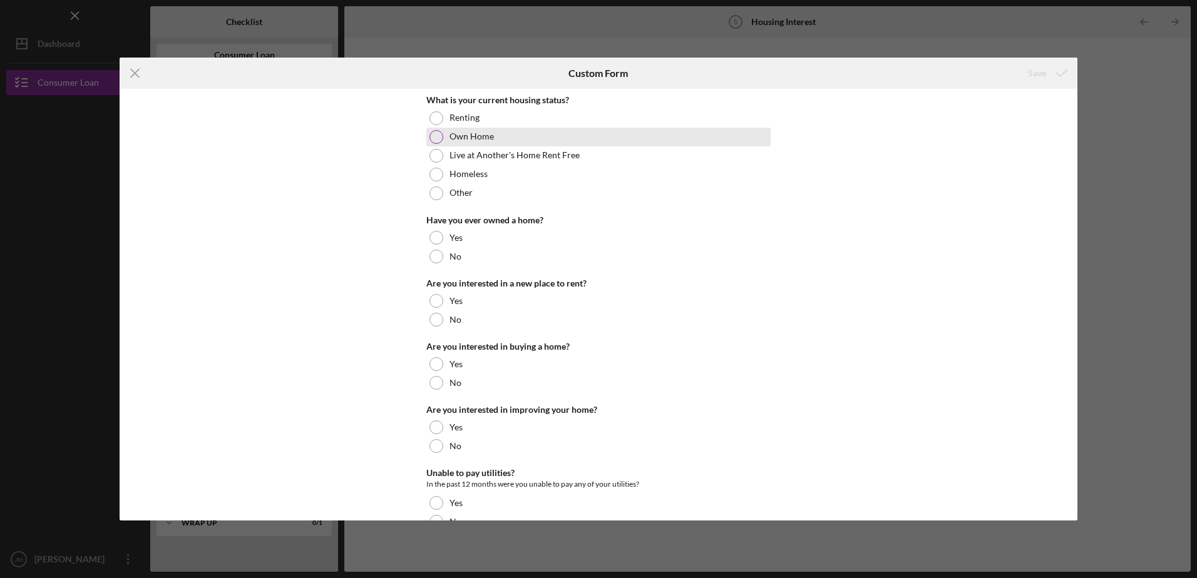
click at [434, 135] on div at bounding box center [436, 137] width 14 height 14
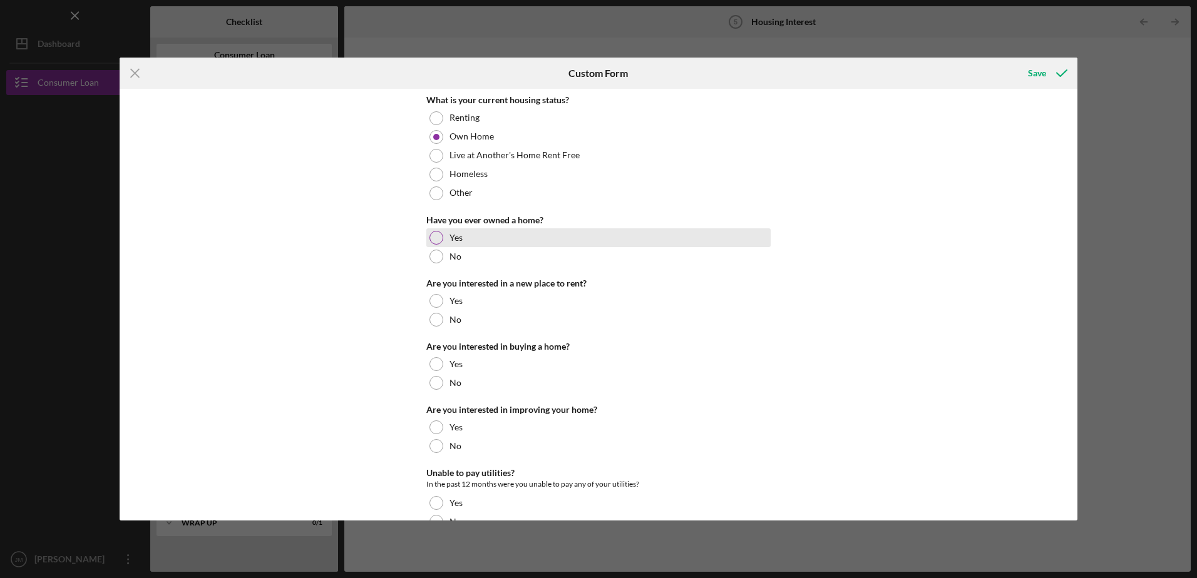
click at [434, 233] on div at bounding box center [436, 238] width 14 height 14
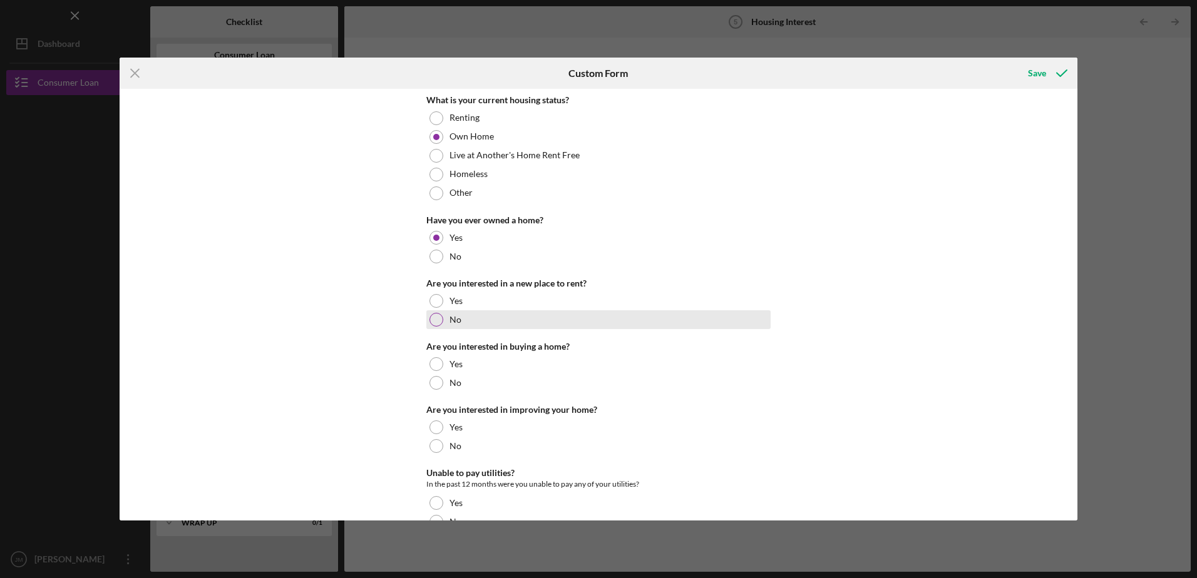
click at [433, 319] on div at bounding box center [436, 320] width 14 height 14
click at [429, 386] on div at bounding box center [436, 383] width 14 height 14
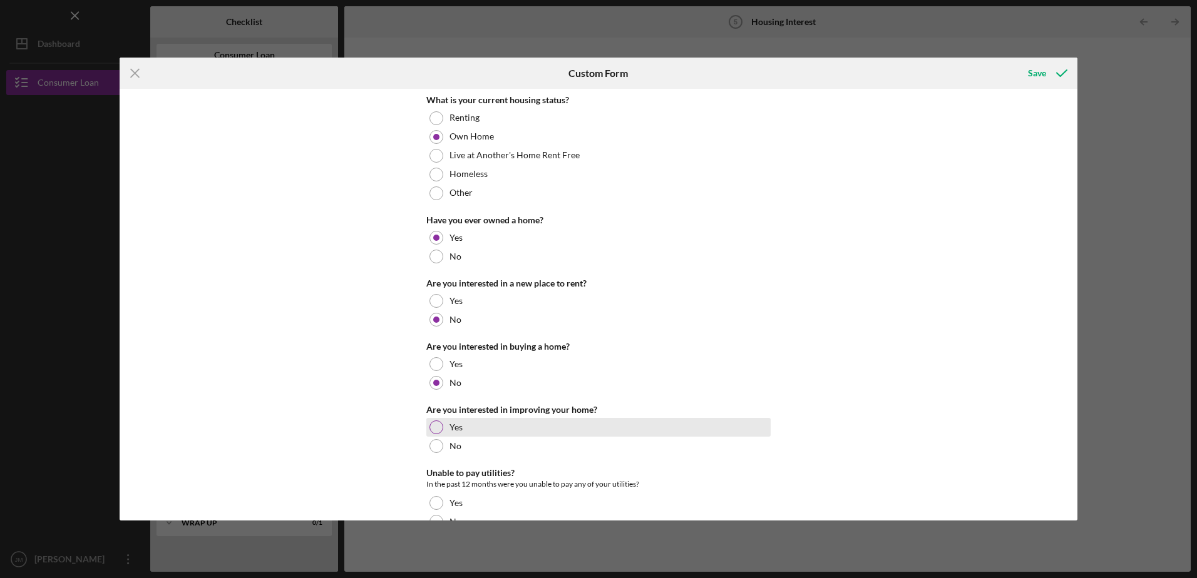
click at [437, 426] on div at bounding box center [436, 428] width 14 height 14
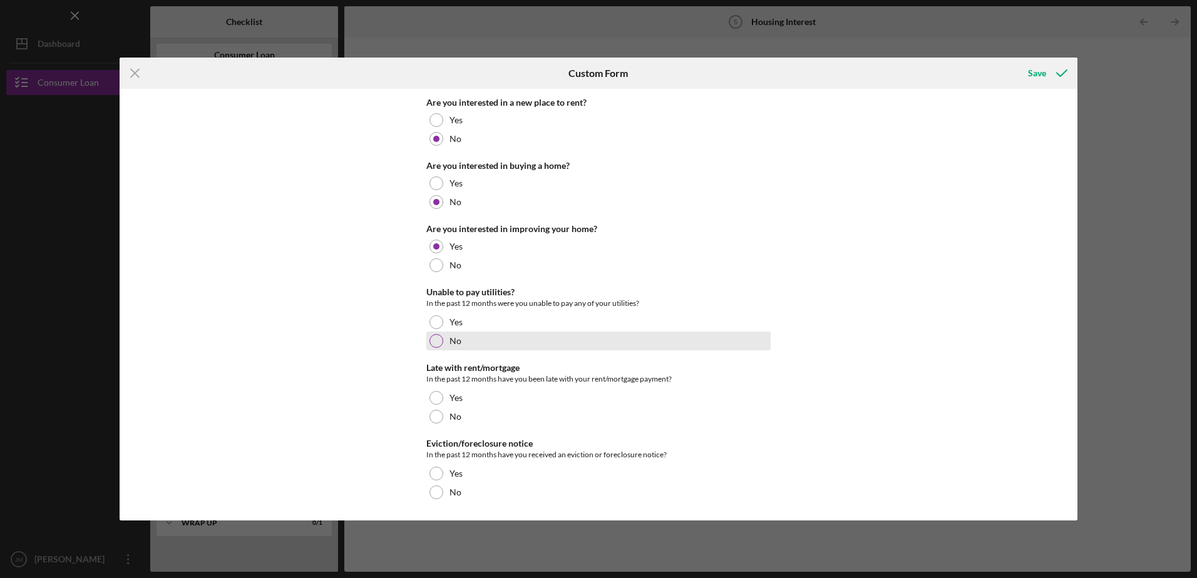
click at [432, 344] on div at bounding box center [436, 341] width 14 height 14
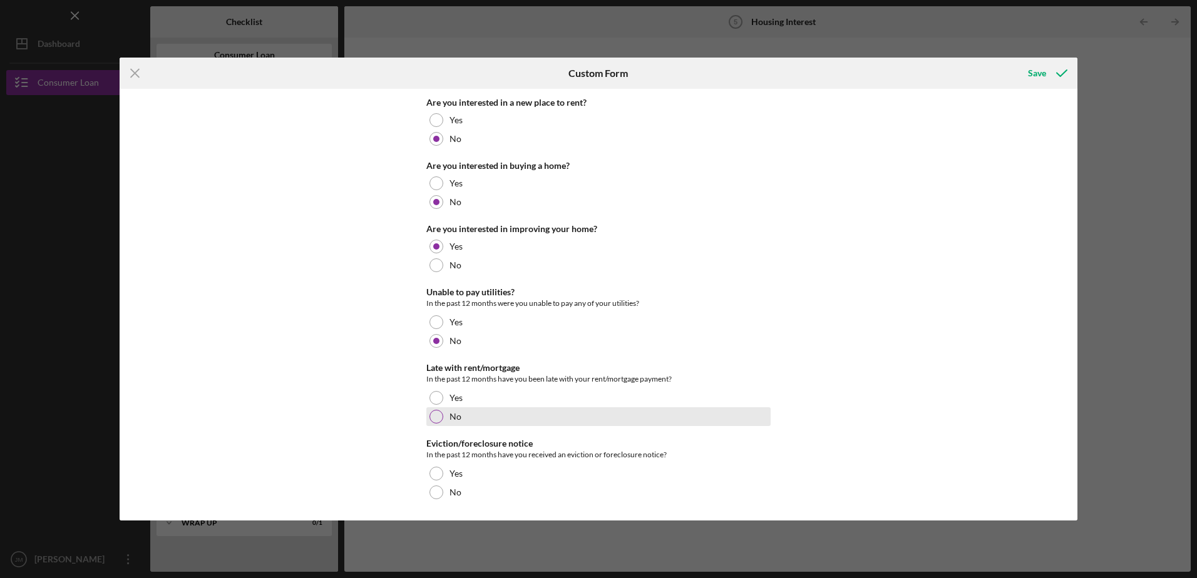
click at [433, 419] on div at bounding box center [436, 417] width 14 height 14
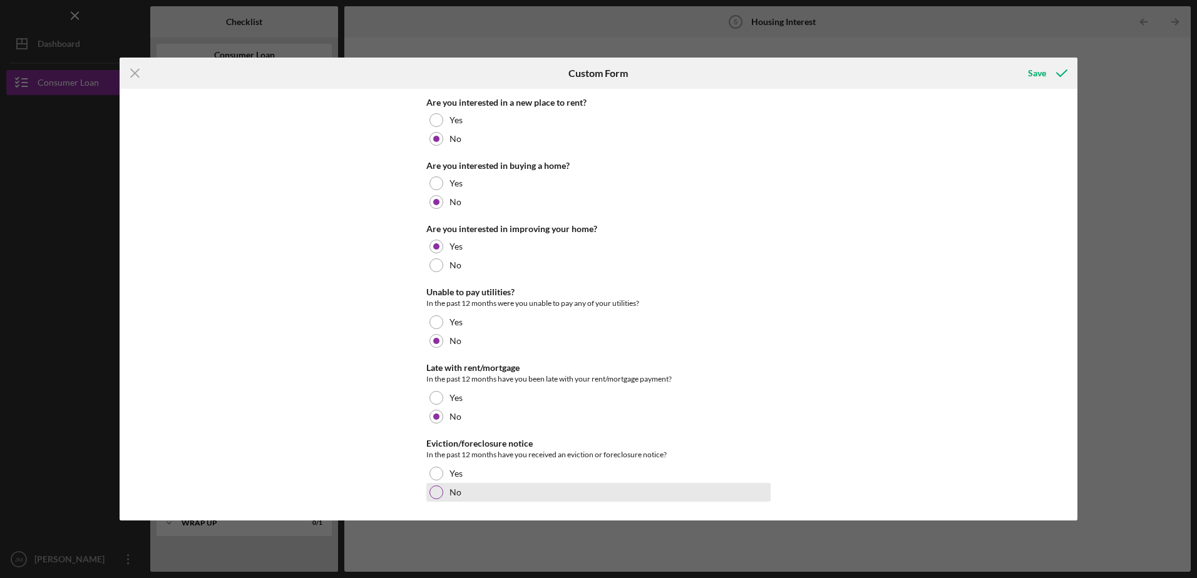
click at [434, 492] on div at bounding box center [436, 493] width 14 height 14
click at [1036, 72] on div "Save" at bounding box center [1037, 73] width 18 height 25
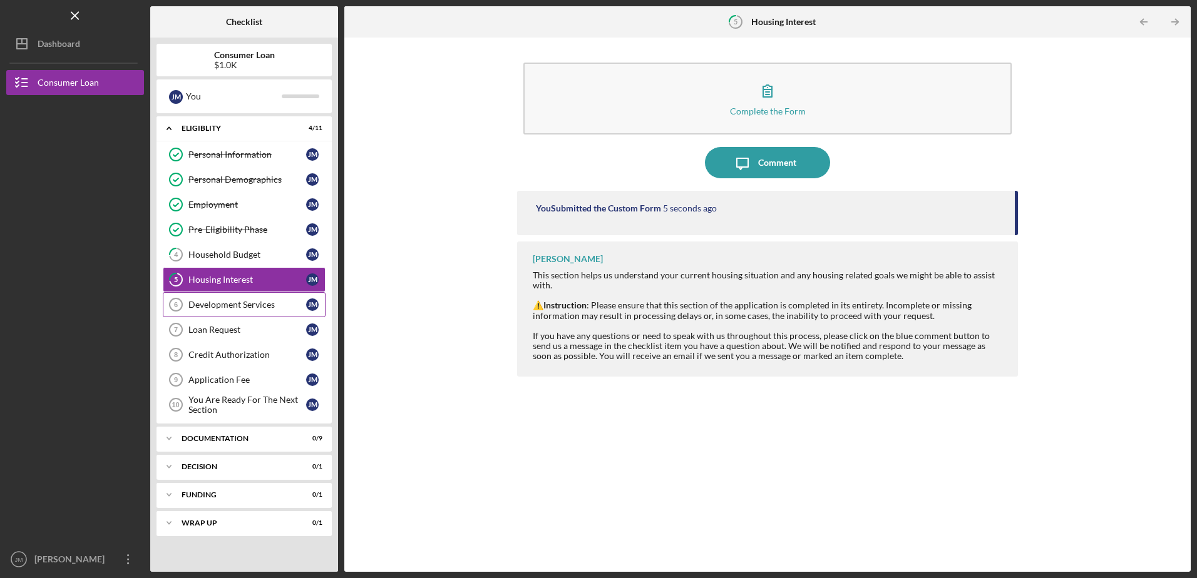
click at [229, 304] on div "Development Services" at bounding box center [247, 305] width 118 height 10
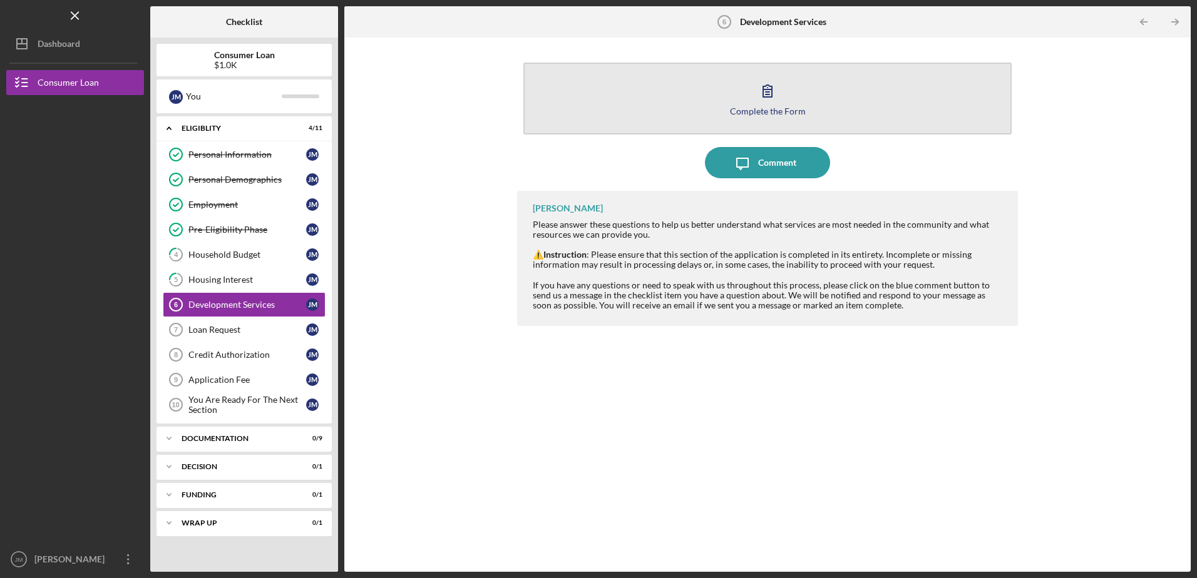
click at [782, 90] on icon "button" at bounding box center [767, 90] width 31 height 31
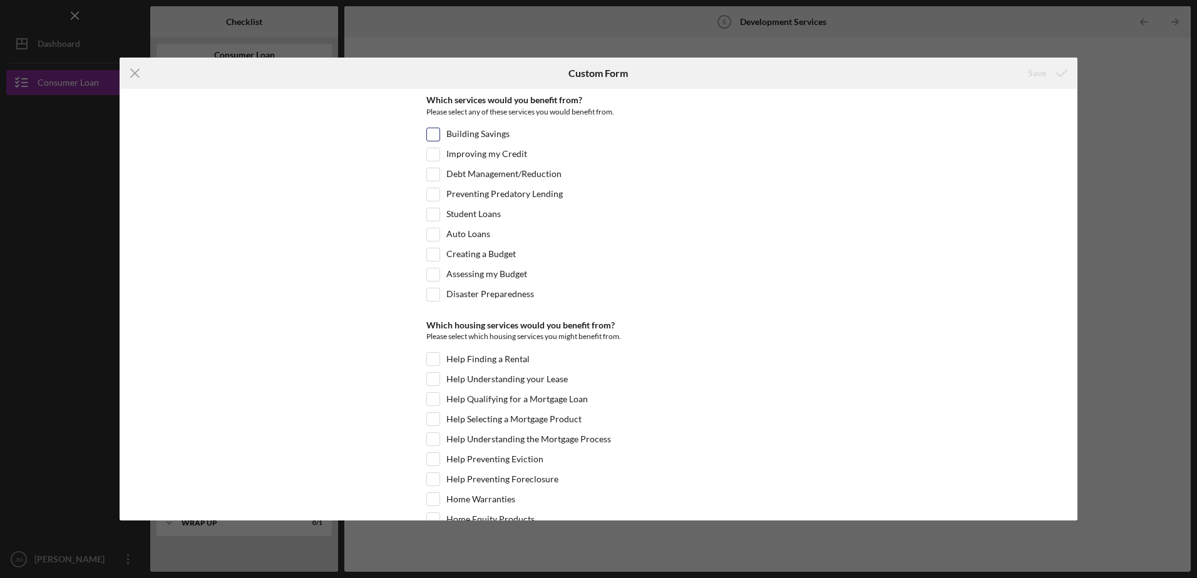
click at [436, 137] on input "Building Savings" at bounding box center [433, 134] width 13 height 13
checkbox input "true"
click at [433, 154] on input "Improving my Credit" at bounding box center [433, 154] width 13 height 13
checkbox input "true"
click at [433, 175] on input "Debt Management/Reduction" at bounding box center [433, 174] width 13 height 13
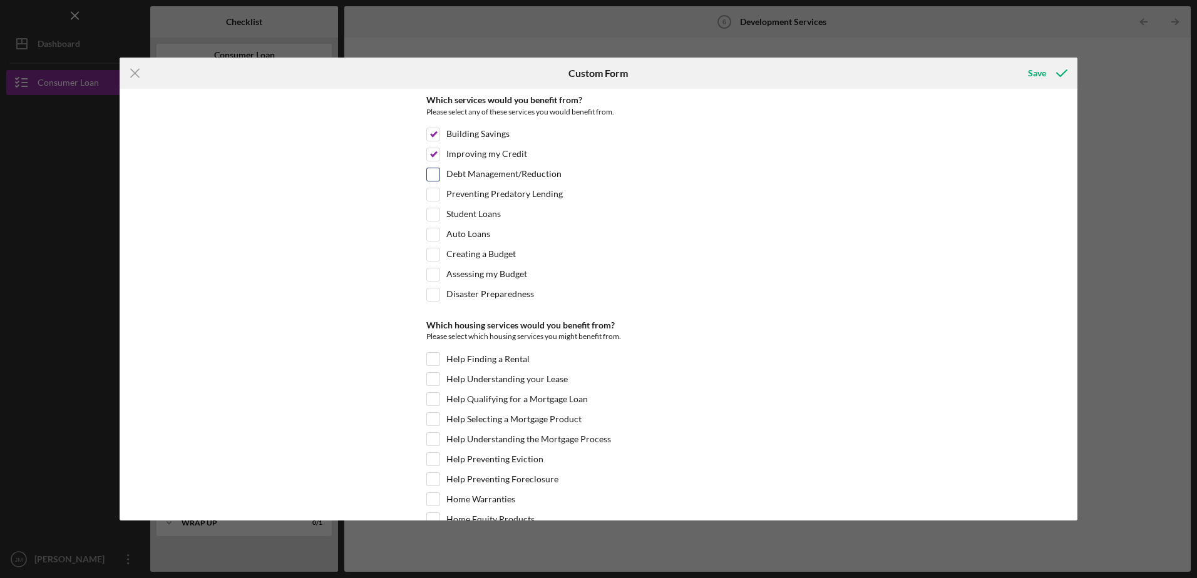
checkbox input "true"
click at [437, 254] on input "Creating a Budget" at bounding box center [433, 255] width 13 height 13
checkbox input "true"
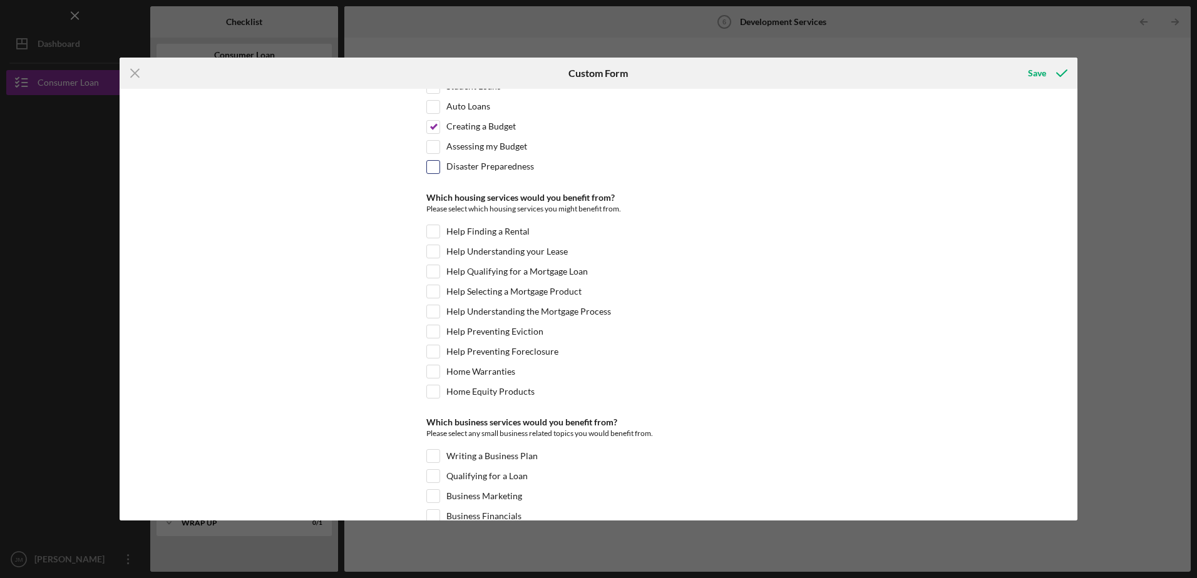
scroll to position [125, 0]
click at [435, 395] on input "Home Equity Products" at bounding box center [433, 394] width 13 height 13
checkbox input "true"
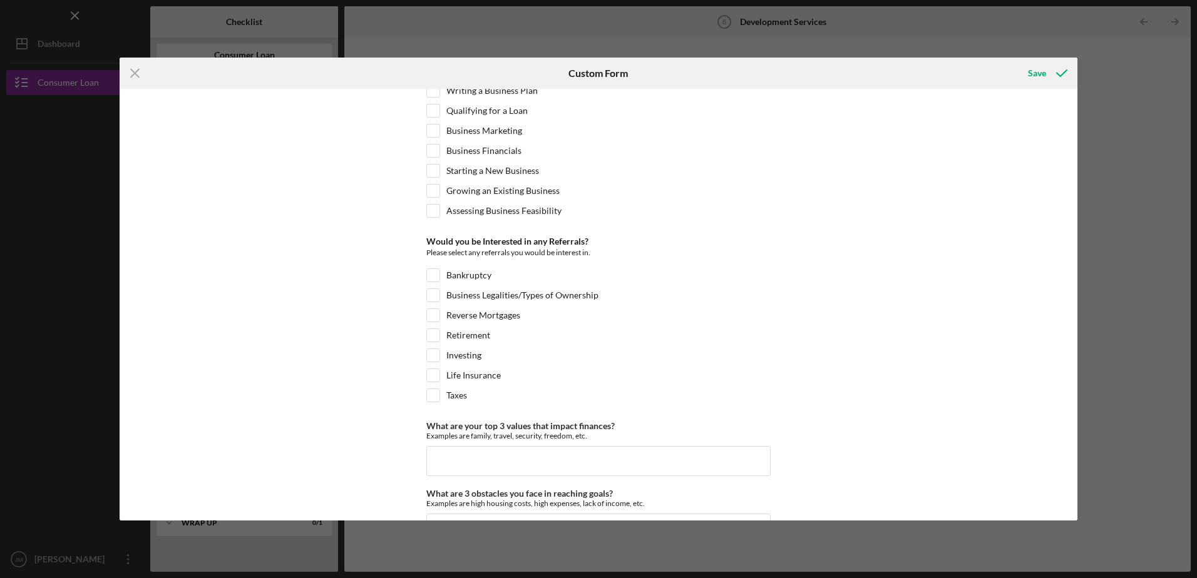
scroll to position [501, 0]
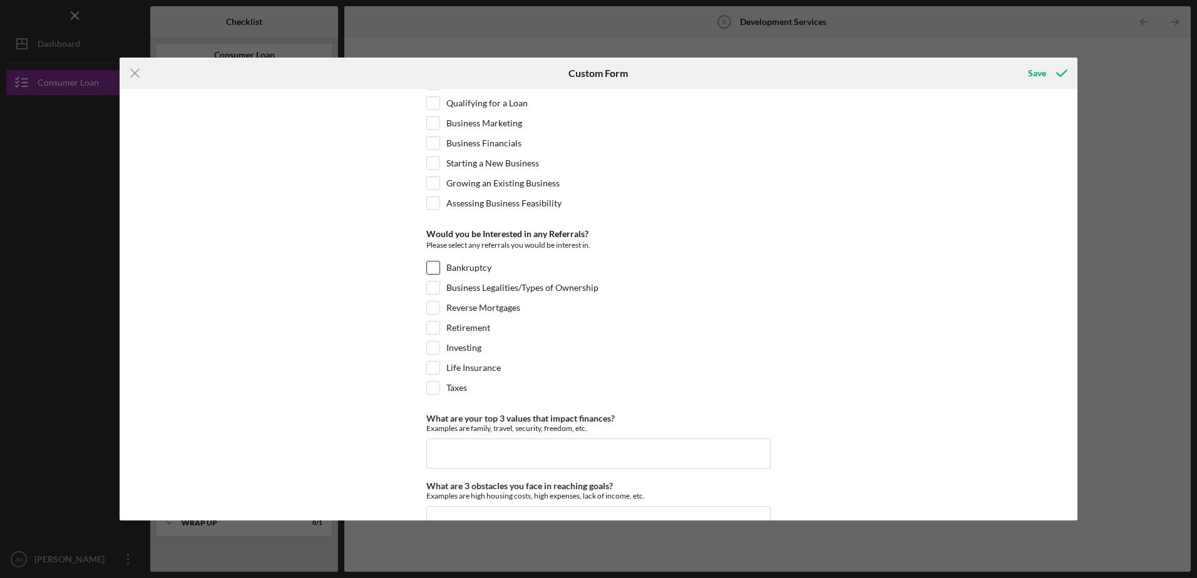
click at [430, 267] on input "Bankruptcy" at bounding box center [433, 268] width 13 height 13
checkbox input "true"
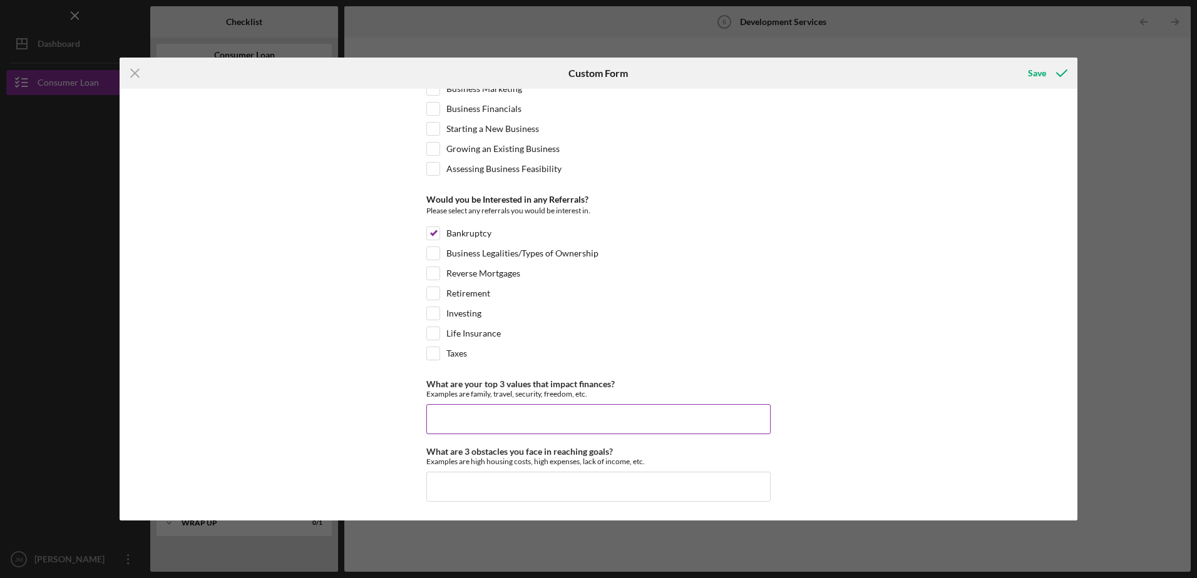
click at [453, 419] on input "What are your top 3 values that impact finances?" at bounding box center [598, 419] width 344 height 30
type input "family, travel, security"
click at [441, 492] on input "What are 3 obstacles you face in reaching goals?" at bounding box center [598, 487] width 344 height 30
type input "inflation, high expenses, lack of income"
click at [1034, 74] on div "Save" at bounding box center [1037, 73] width 18 height 25
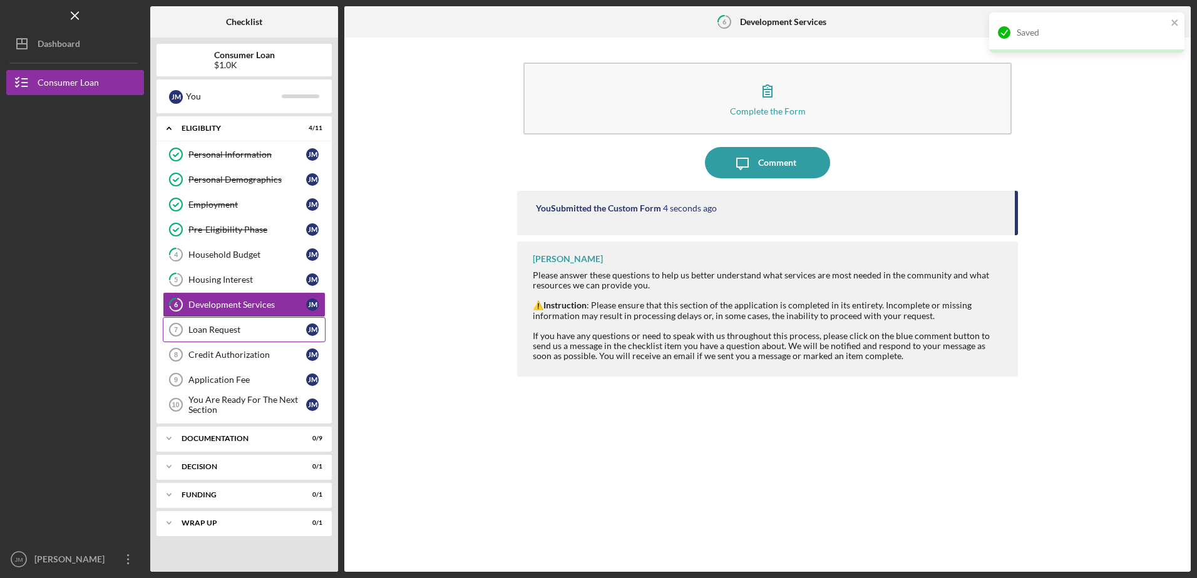
click at [212, 328] on div "Loan Request" at bounding box center [247, 330] width 118 height 10
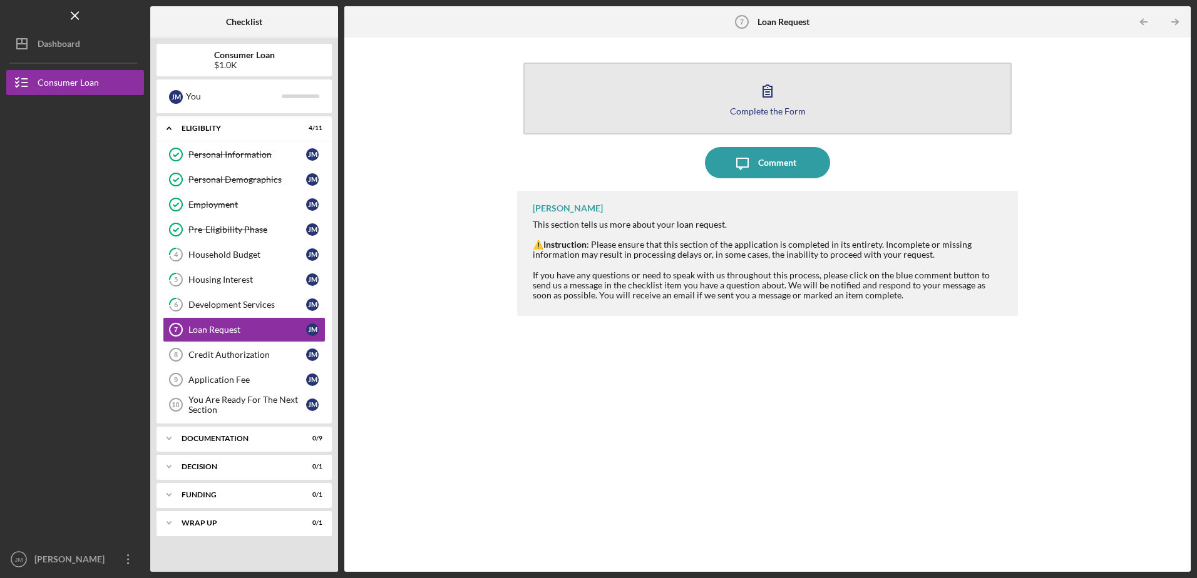
click at [771, 103] on icon "button" at bounding box center [767, 90] width 31 height 31
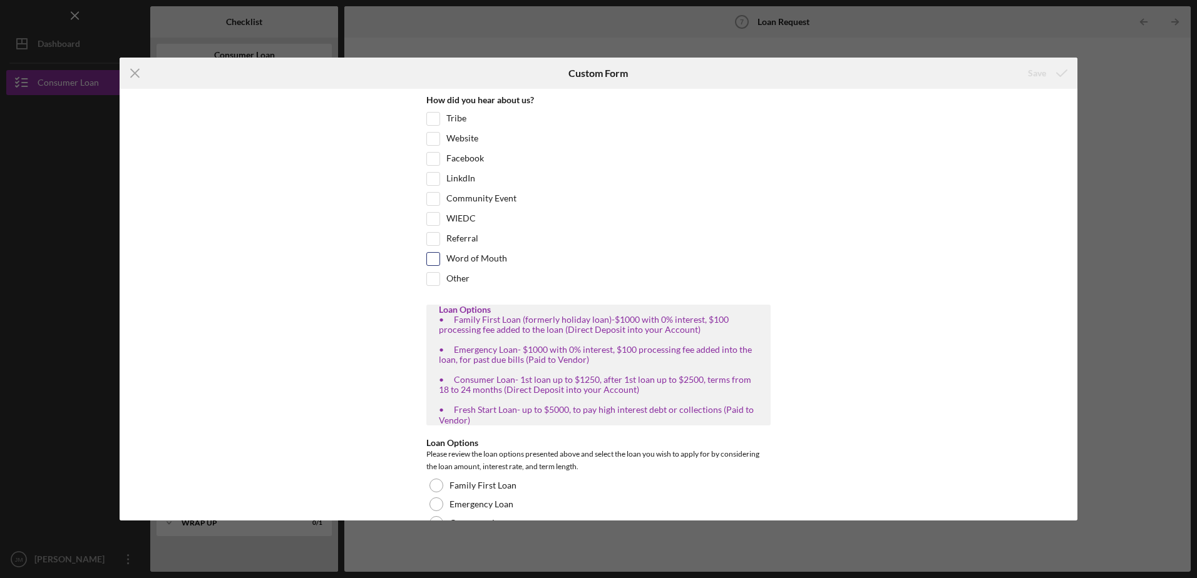
click at [433, 259] on input "Word of Mouth" at bounding box center [433, 259] width 13 height 13
checkbox input "true"
click at [434, 280] on input "Other" at bounding box center [433, 279] width 13 height 13
checkbox input "true"
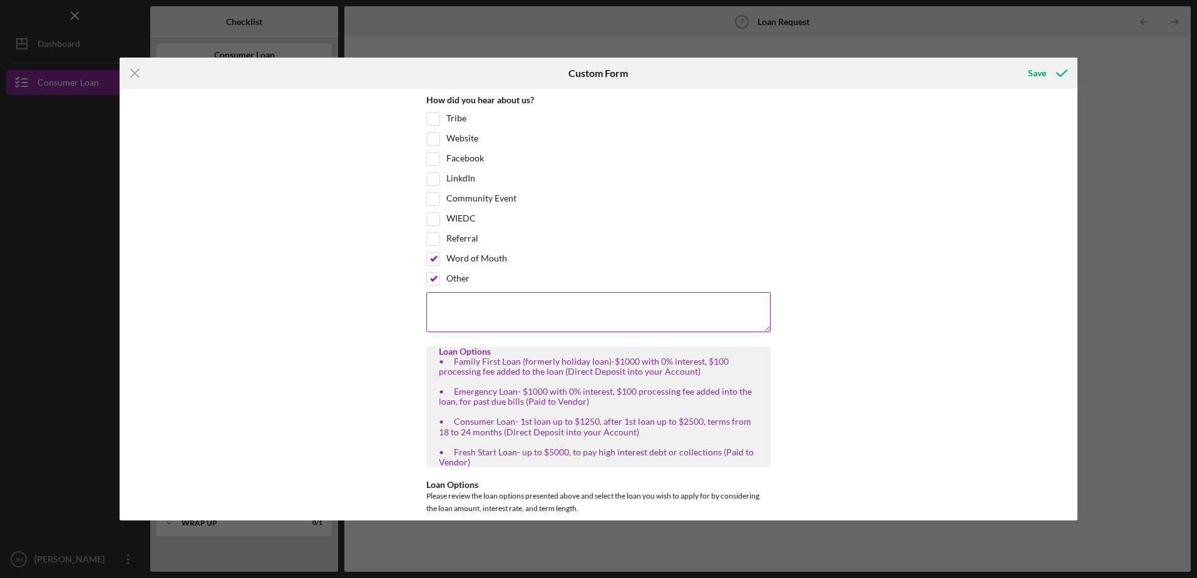
click at [445, 304] on textarea at bounding box center [598, 312] width 344 height 40
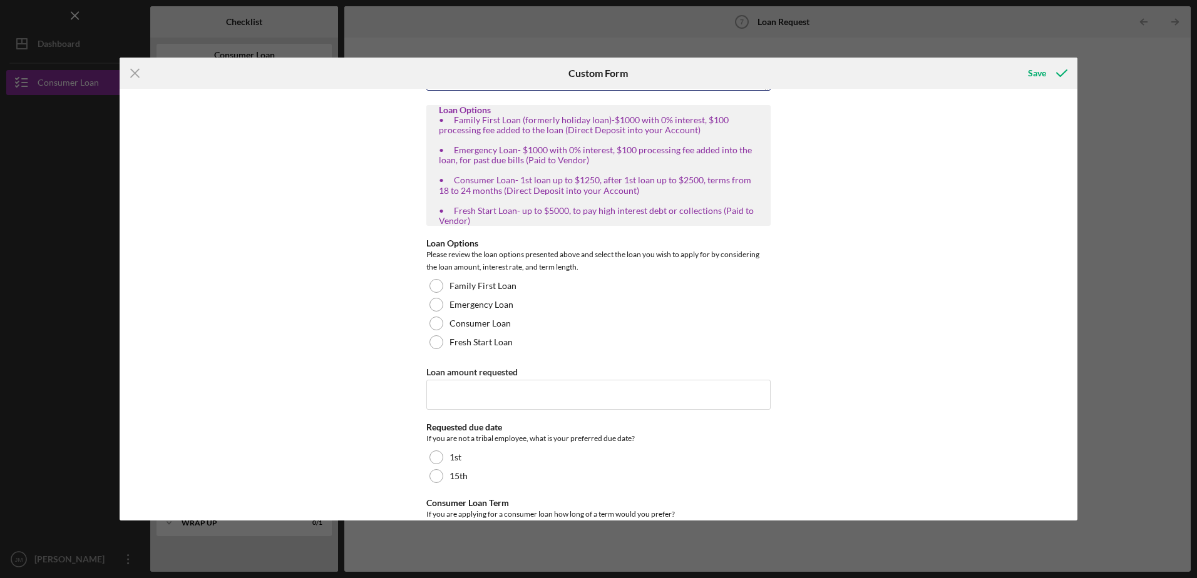
scroll to position [250, 0]
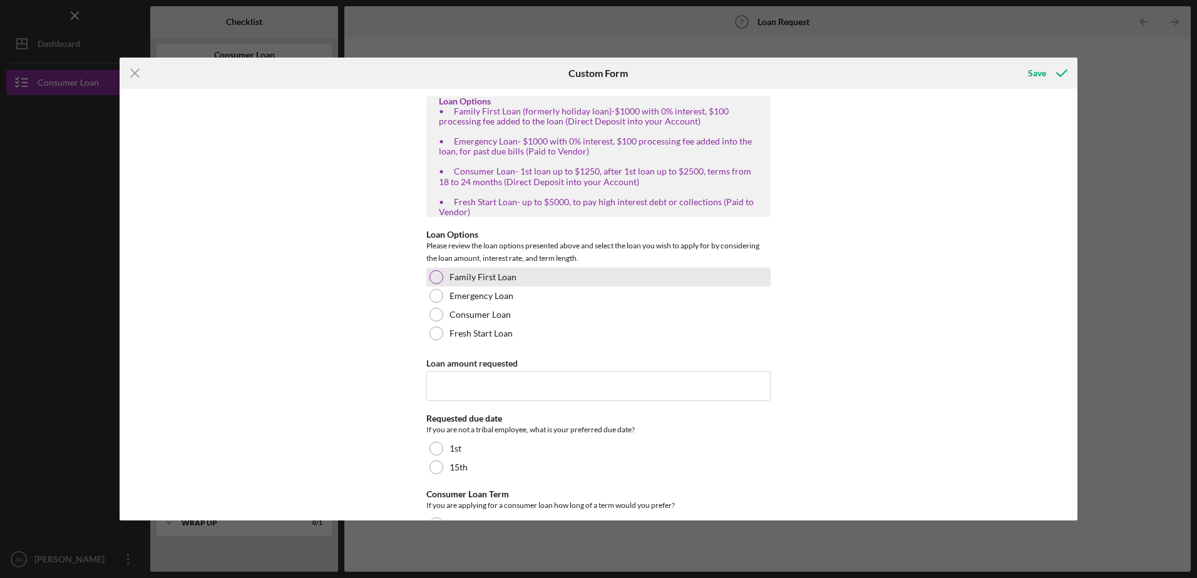
type textarea "friend"
click at [438, 276] on div at bounding box center [436, 277] width 14 height 14
click at [442, 379] on input "Loan amount requested" at bounding box center [598, 386] width 344 height 30
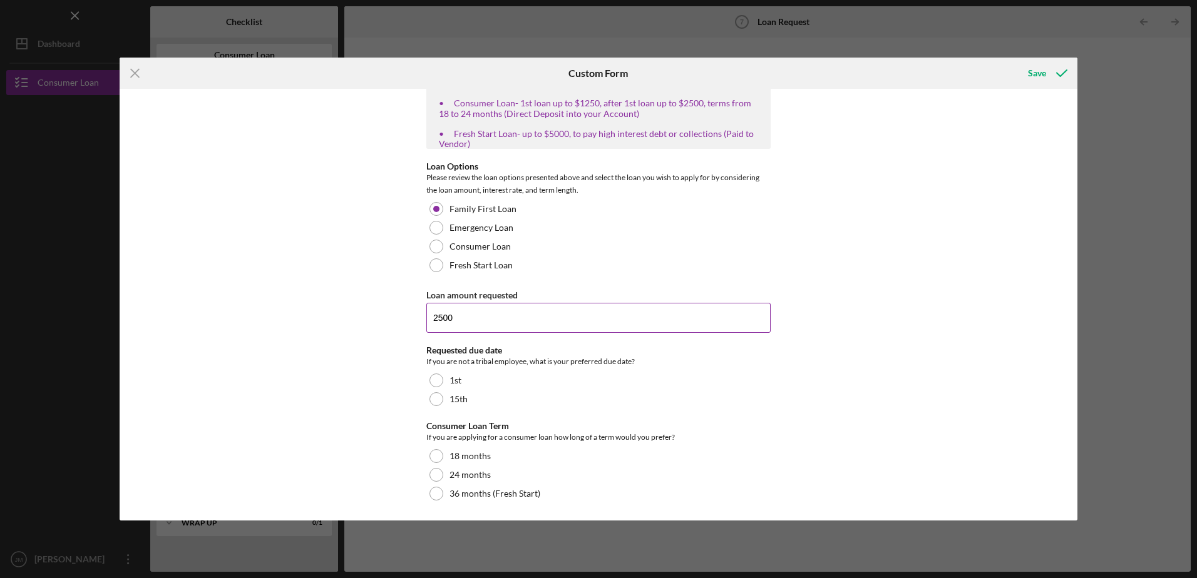
scroll to position [320, 0]
type input "2500"
click at [435, 381] on div at bounding box center [436, 380] width 14 height 14
click at [436, 399] on div at bounding box center [436, 398] width 14 height 14
click at [436, 455] on div at bounding box center [436, 455] width 14 height 14
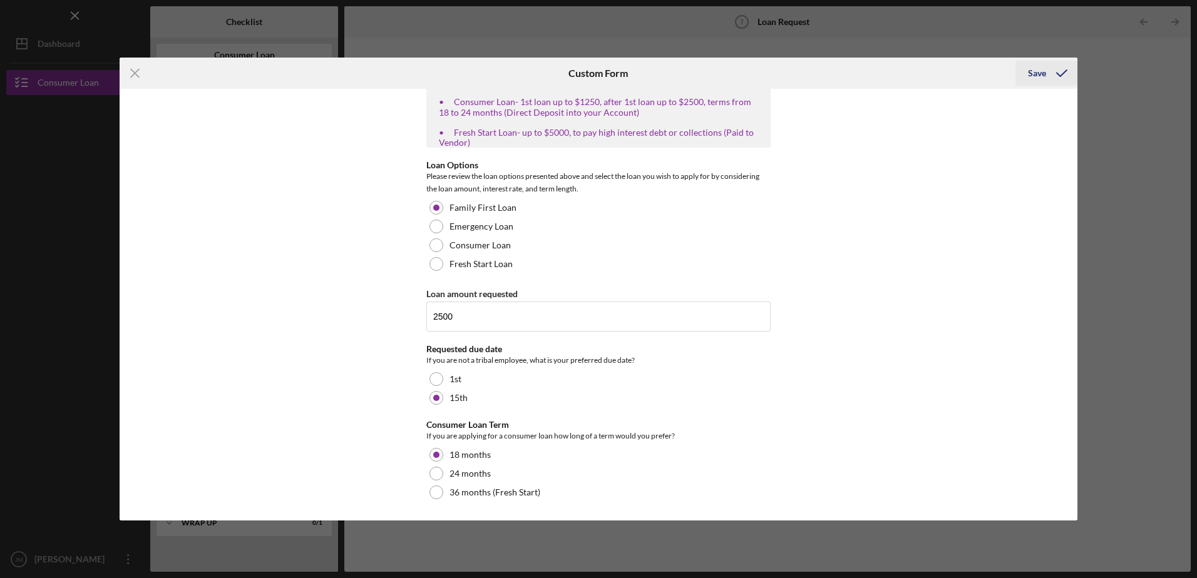
click at [1037, 69] on div "Save" at bounding box center [1037, 73] width 18 height 25
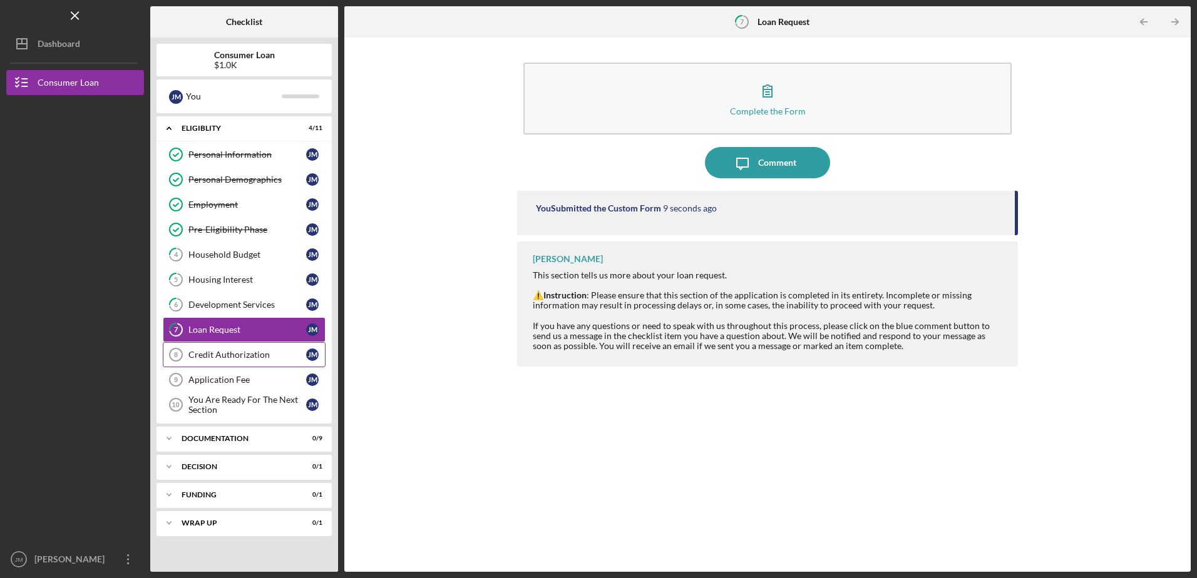
click at [235, 351] on div "Credit Authorization" at bounding box center [247, 355] width 118 height 10
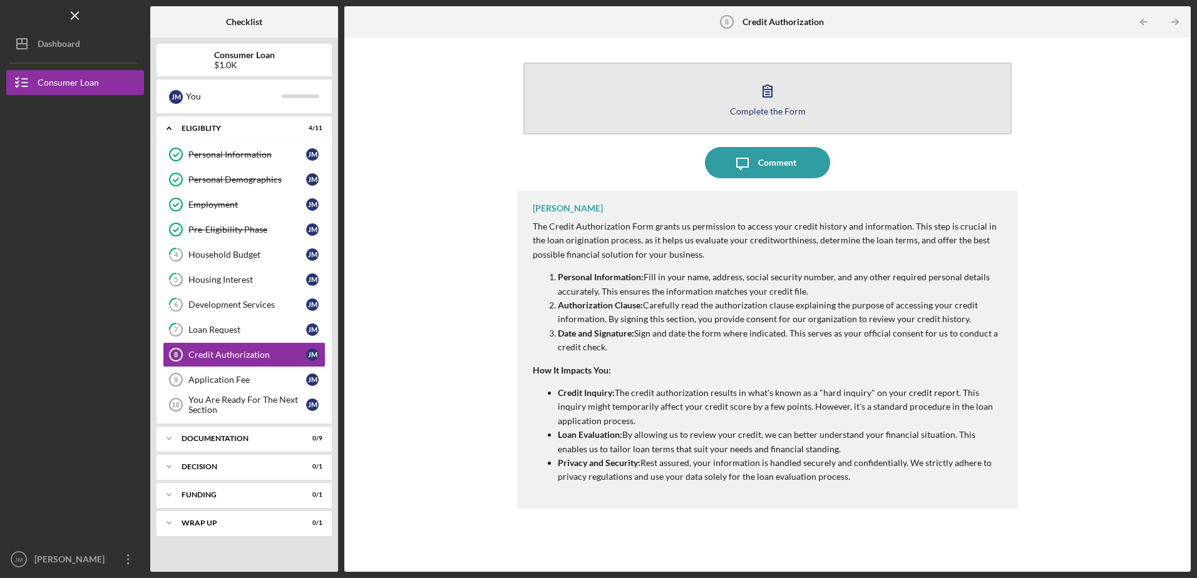
click at [771, 113] on div "Complete the Form" at bounding box center [768, 110] width 76 height 9
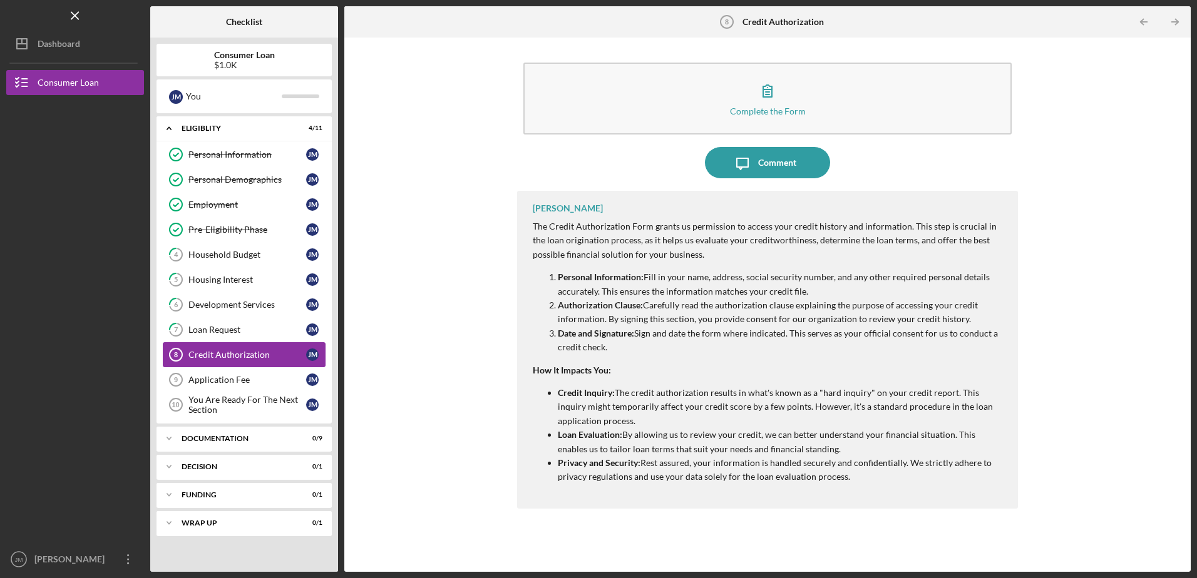
click at [257, 356] on div "Credit Authorization" at bounding box center [247, 355] width 118 height 10
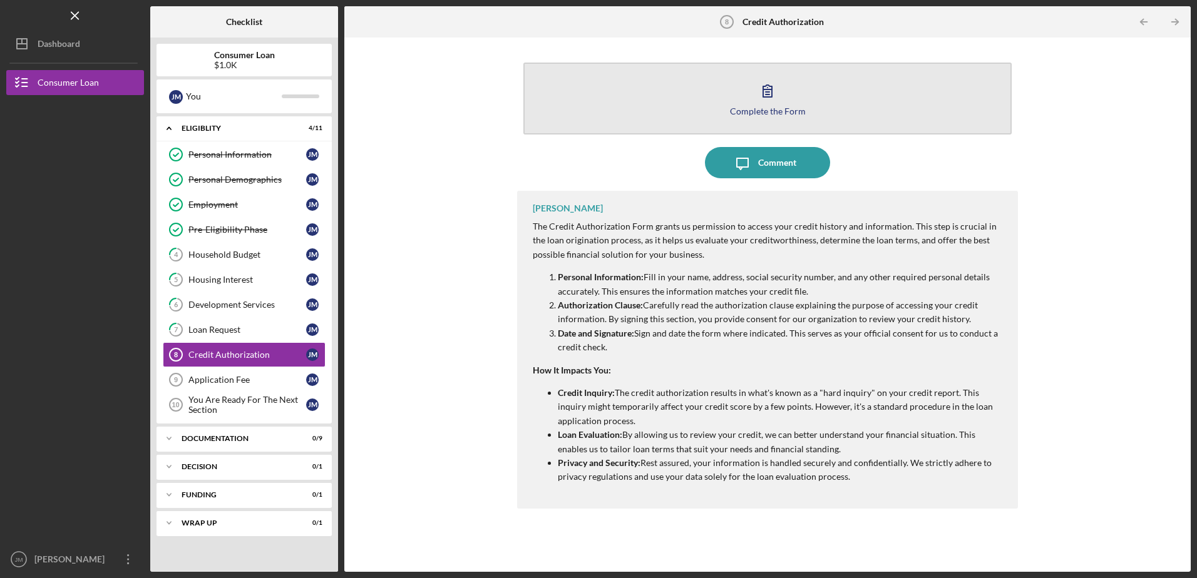
click at [769, 85] on icon "button" at bounding box center [767, 90] width 31 height 31
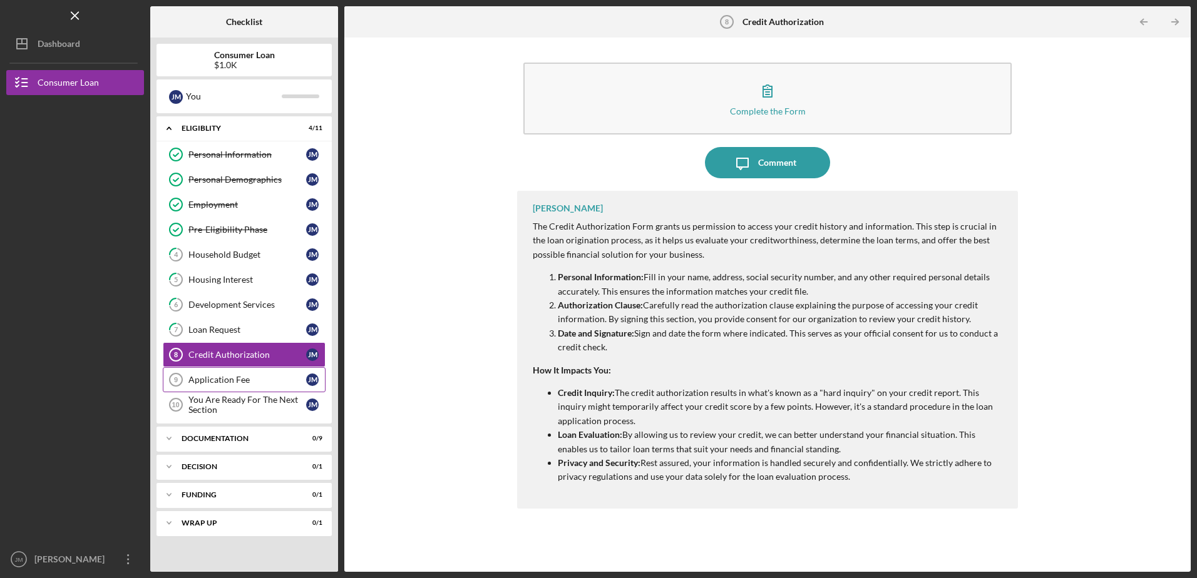
click at [244, 381] on div "Application Fee" at bounding box center [247, 380] width 118 height 10
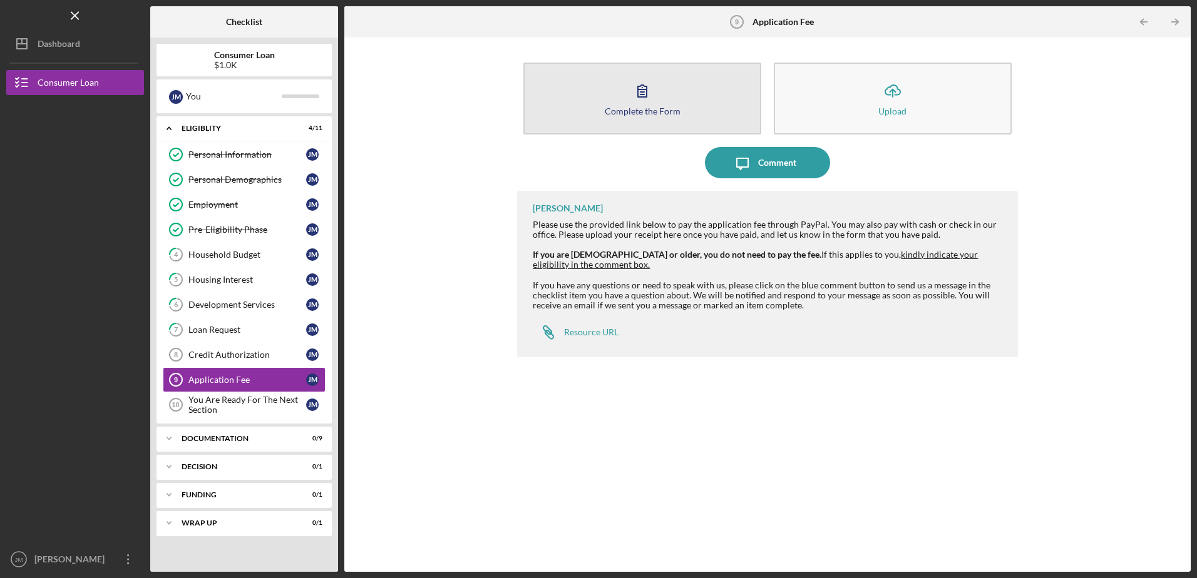
click at [665, 99] on button "Complete the Form Form" at bounding box center [642, 99] width 238 height 72
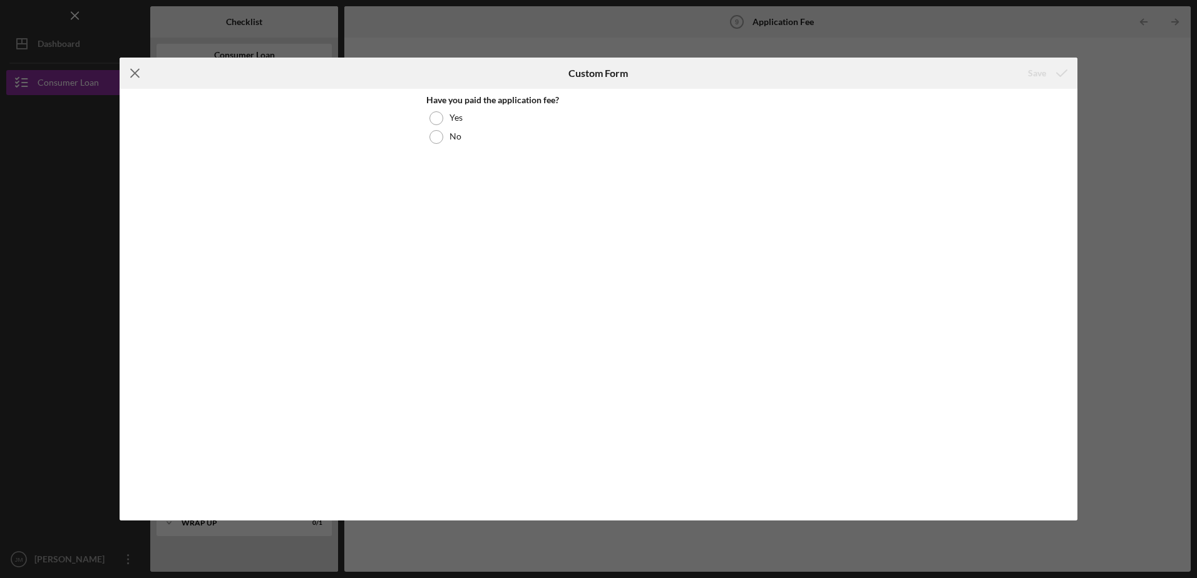
click at [131, 71] on icon "Icon/Menu Close" at bounding box center [135, 73] width 31 height 31
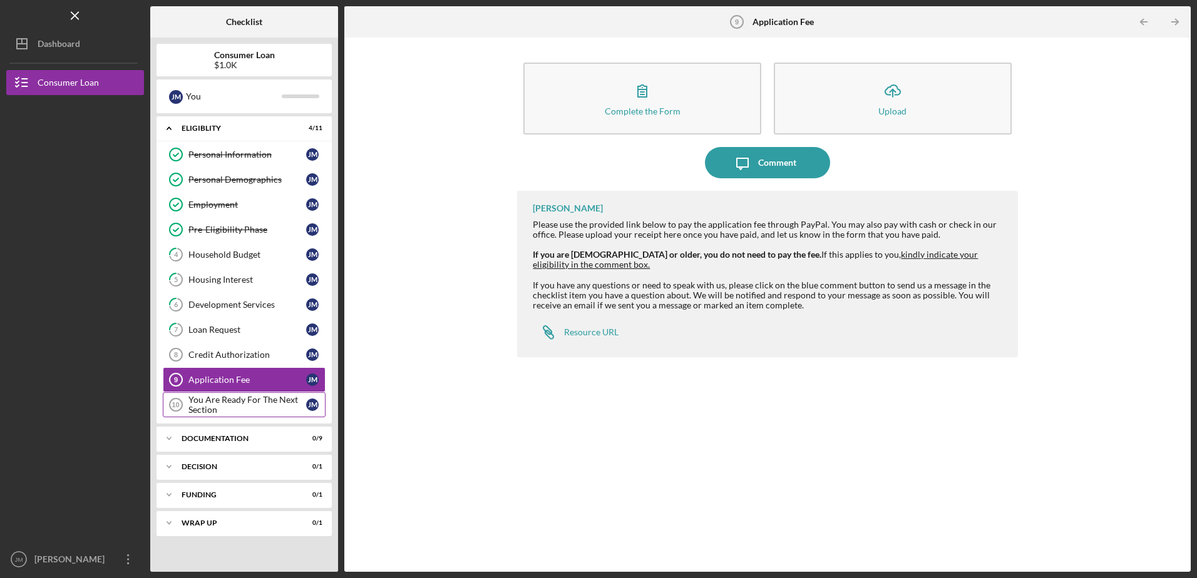
click at [255, 406] on div "You Are Ready For The Next Section" at bounding box center [247, 405] width 118 height 20
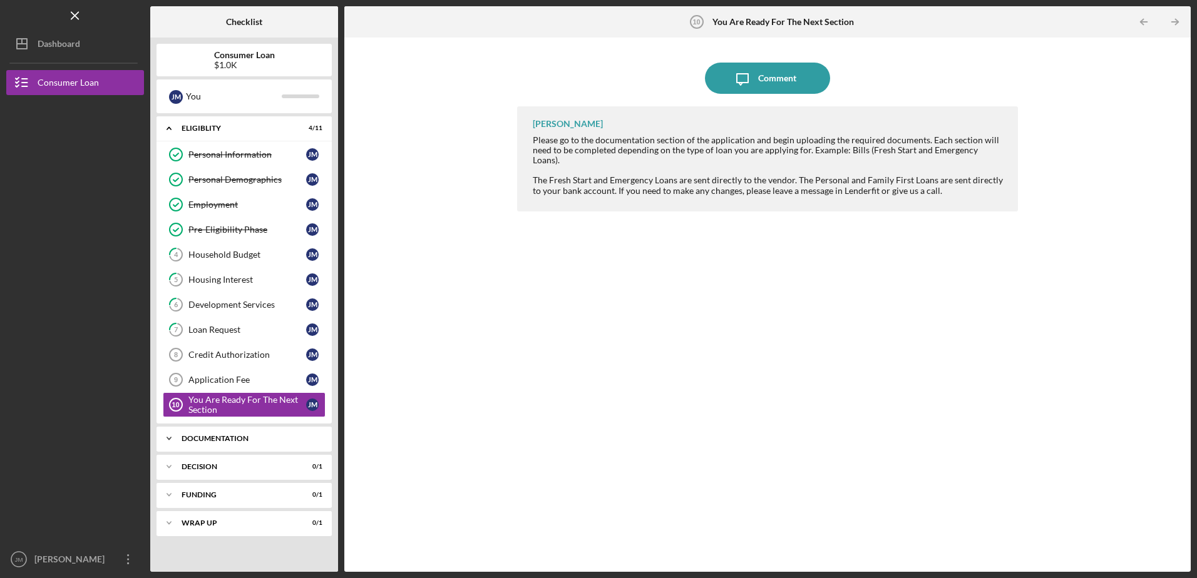
click at [258, 439] on div "Documentation" at bounding box center [249, 439] width 135 height 8
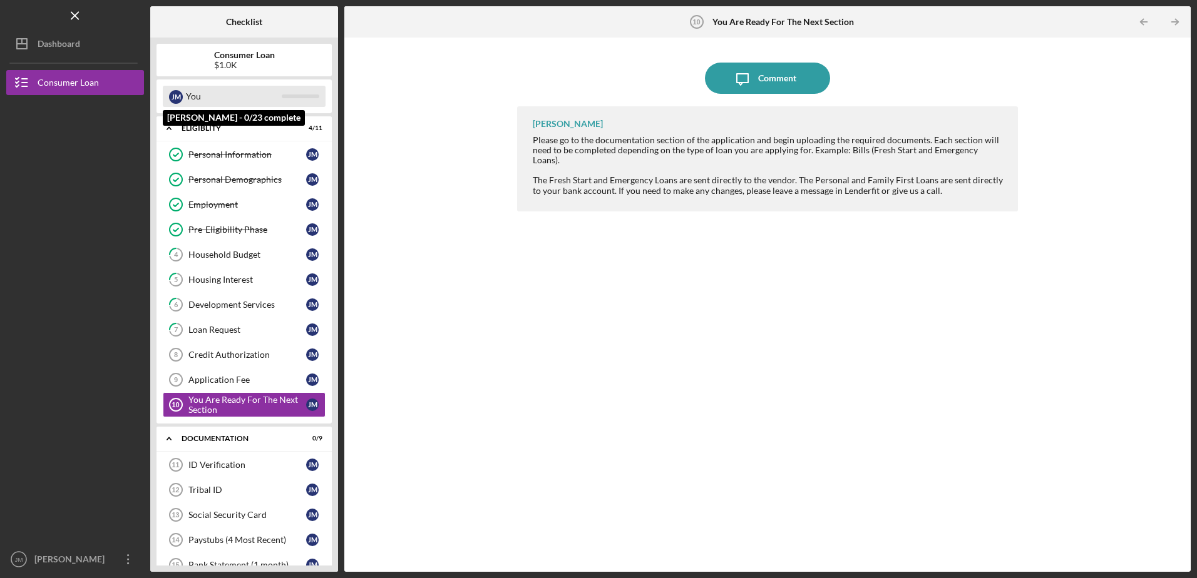
click at [232, 95] on div "You" at bounding box center [234, 96] width 96 height 21
click at [174, 95] on div "J M" at bounding box center [176, 97] width 14 height 14
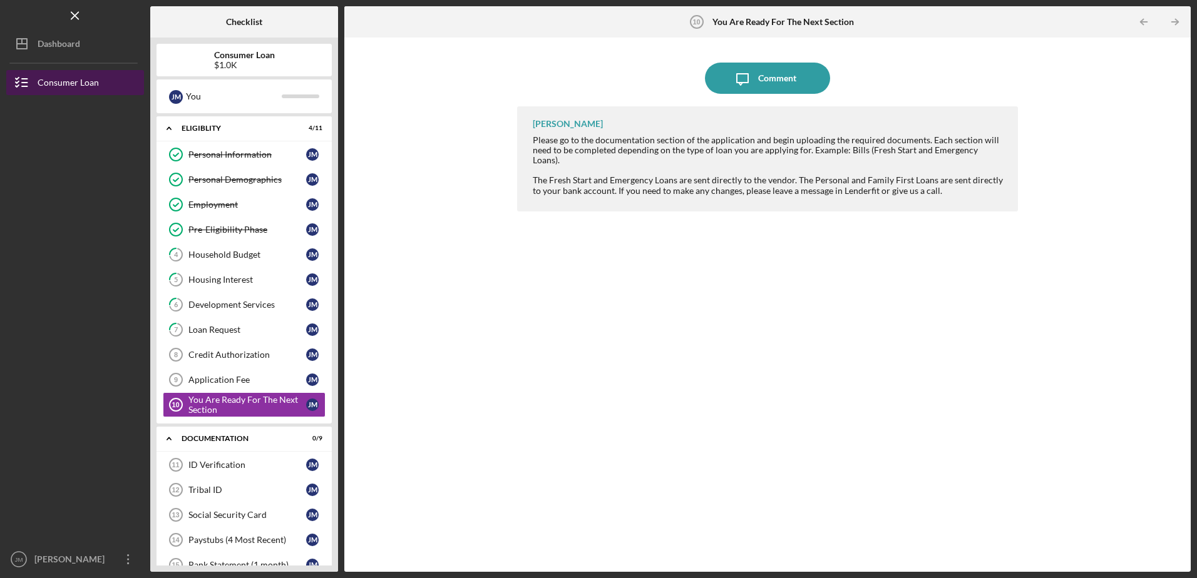
click at [46, 86] on div "Consumer Loan" at bounding box center [68, 84] width 61 height 28
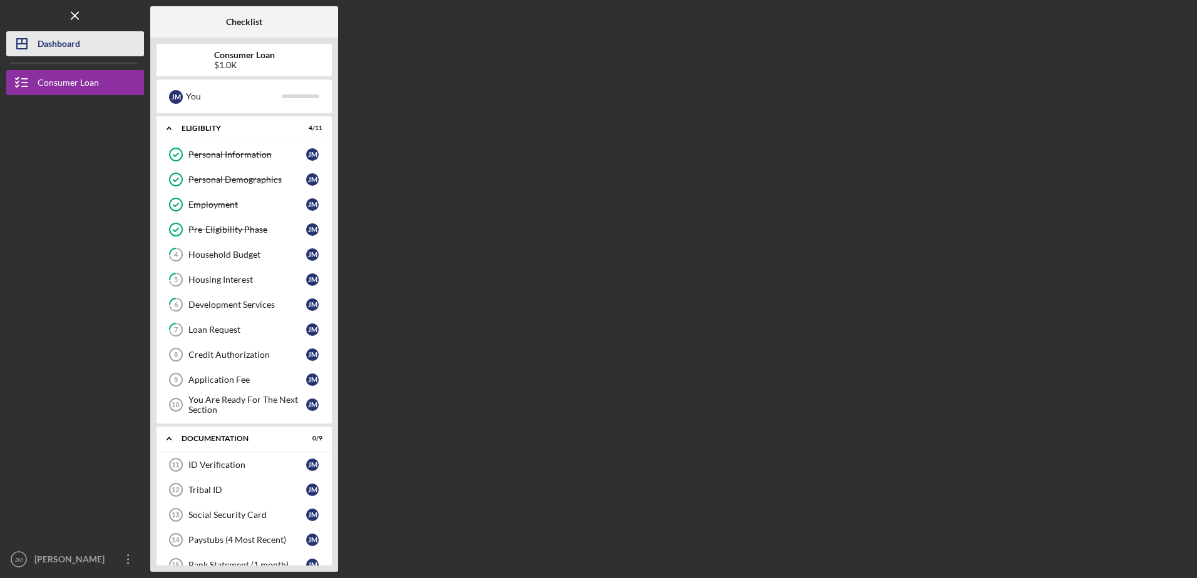
click at [40, 47] on div "Dashboard" at bounding box center [59, 45] width 43 height 28
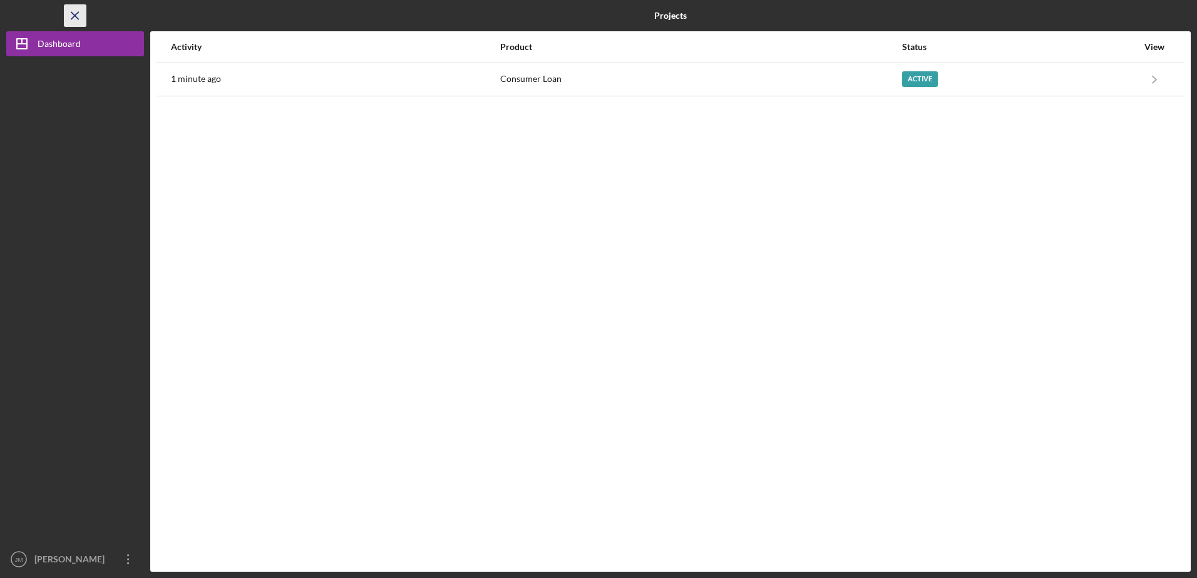
click at [78, 19] on line "button" at bounding box center [74, 15] width 7 height 7
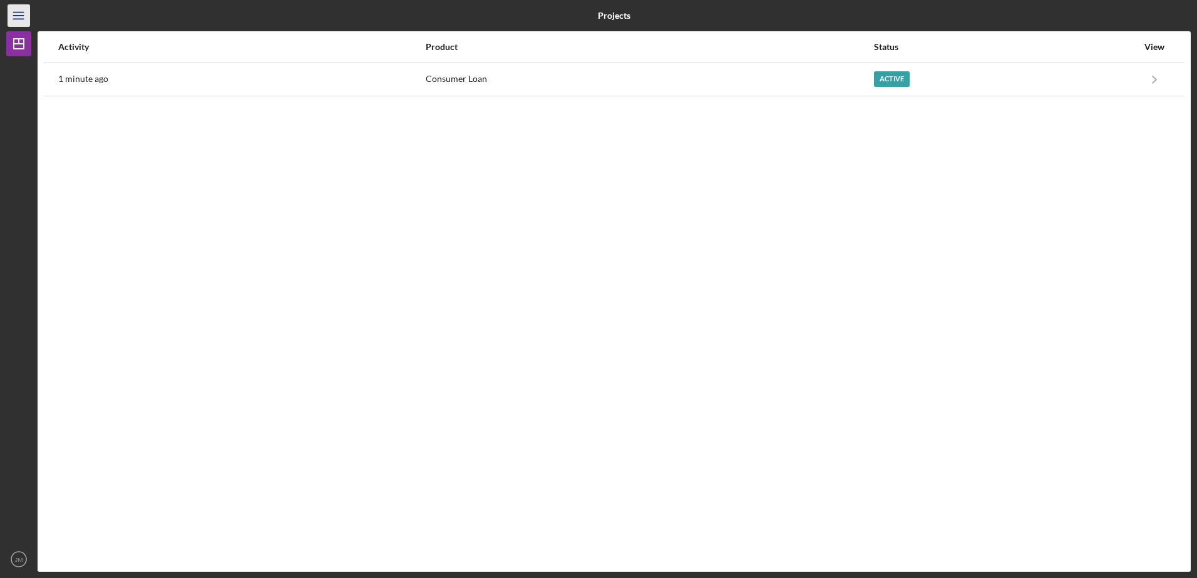
click at [20, 14] on icon "Icon/Menu" at bounding box center [19, 16] width 28 height 28
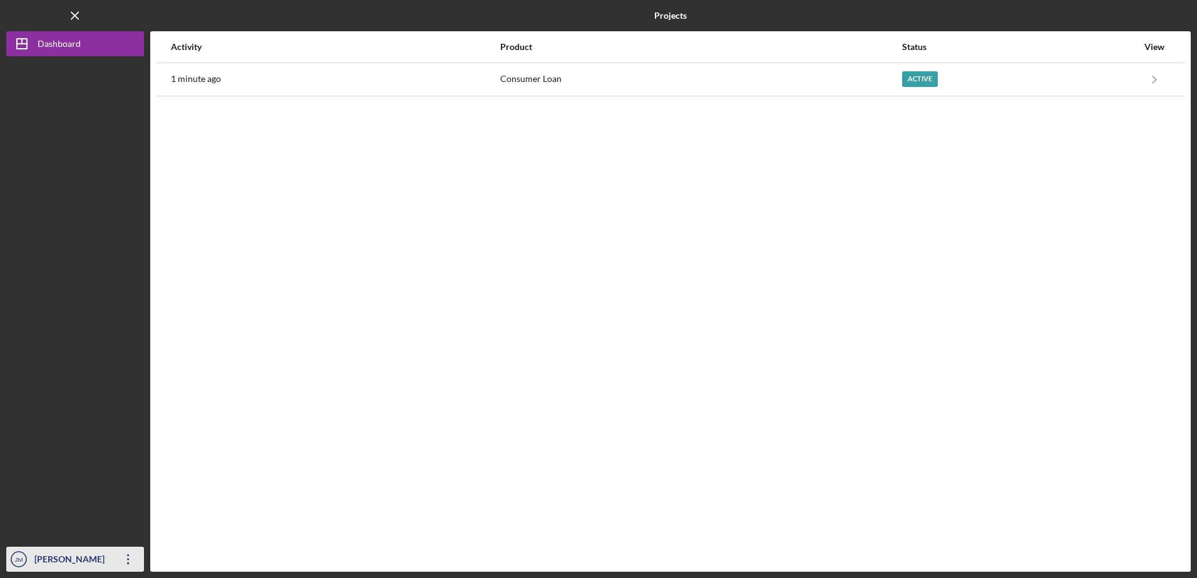
click at [56, 561] on div "[PERSON_NAME]" at bounding box center [71, 561] width 81 height 28
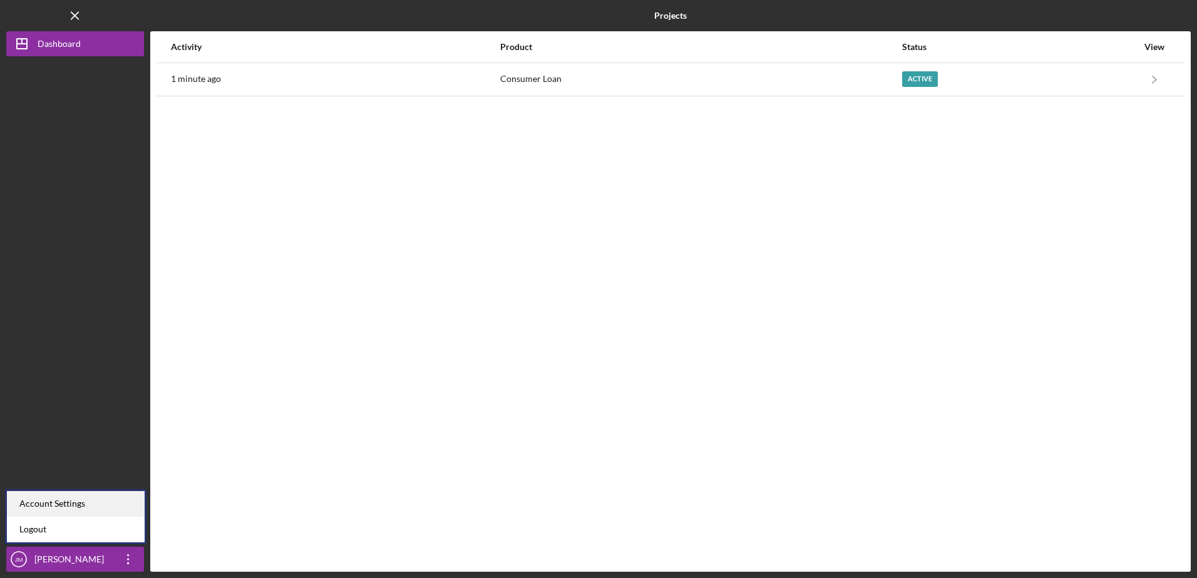
click at [65, 505] on div "Account Settings" at bounding box center [76, 504] width 138 height 26
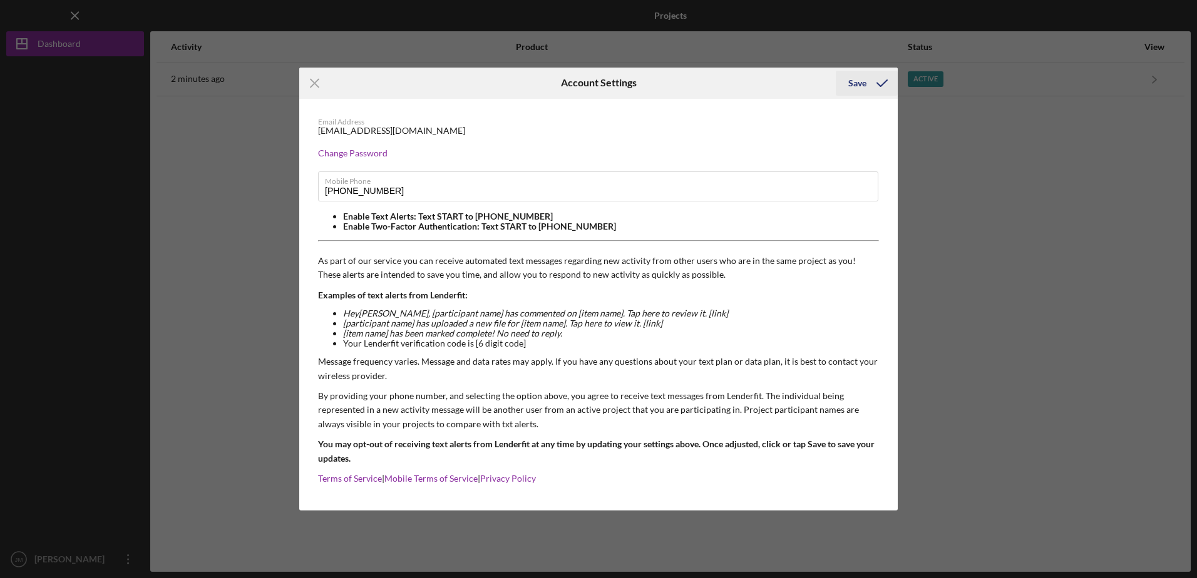
click at [861, 81] on div "Save" at bounding box center [857, 83] width 18 height 25
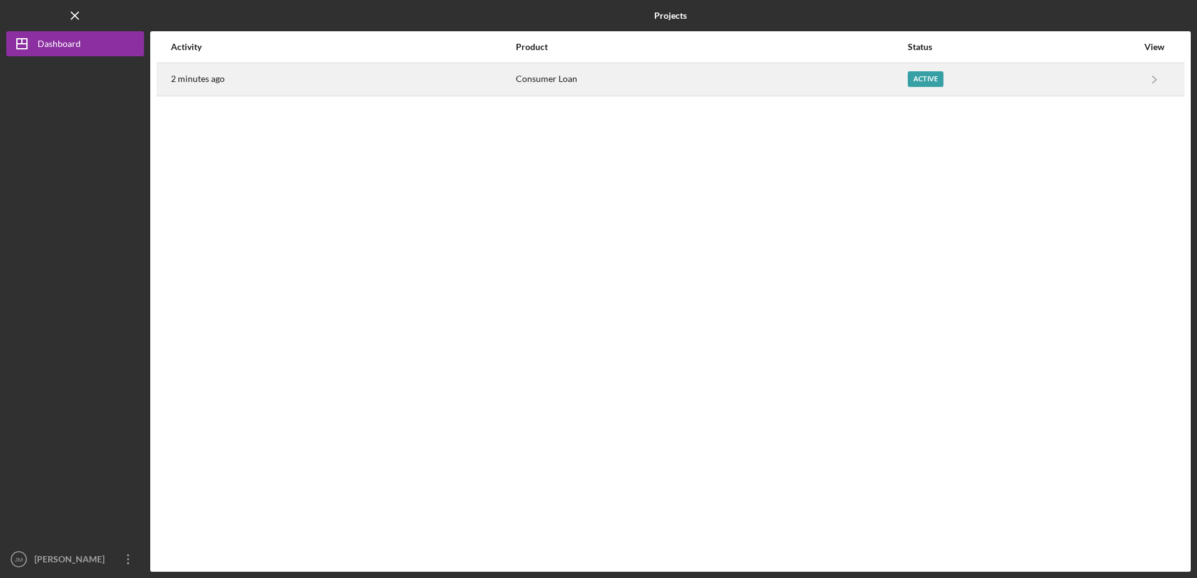
click at [919, 83] on div "Active" at bounding box center [926, 79] width 36 height 16
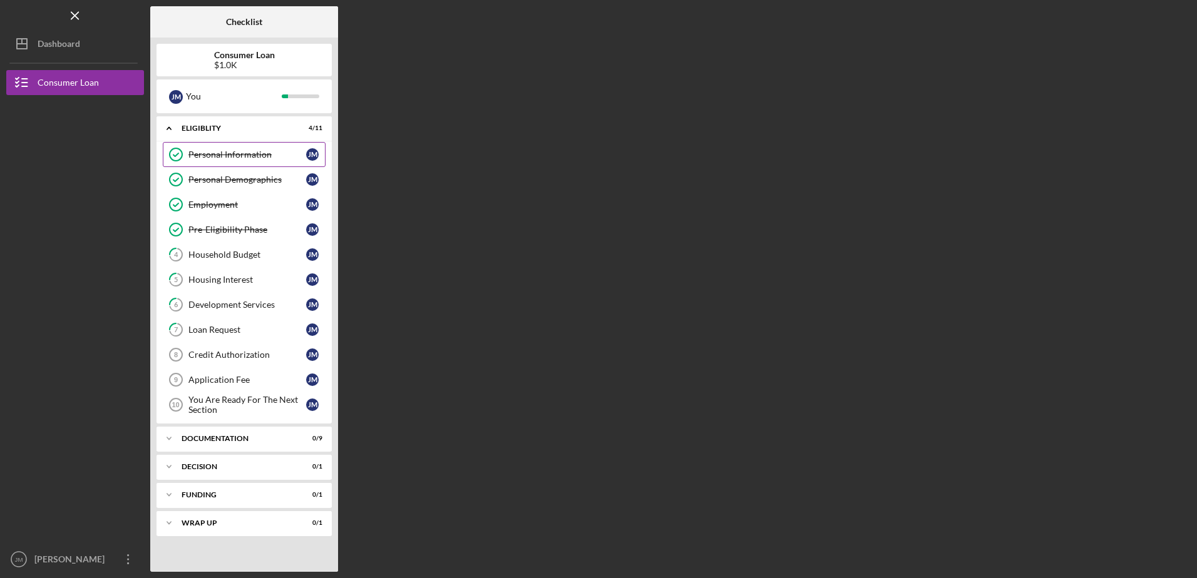
click at [250, 160] on div "Personal Information" at bounding box center [247, 155] width 118 height 10
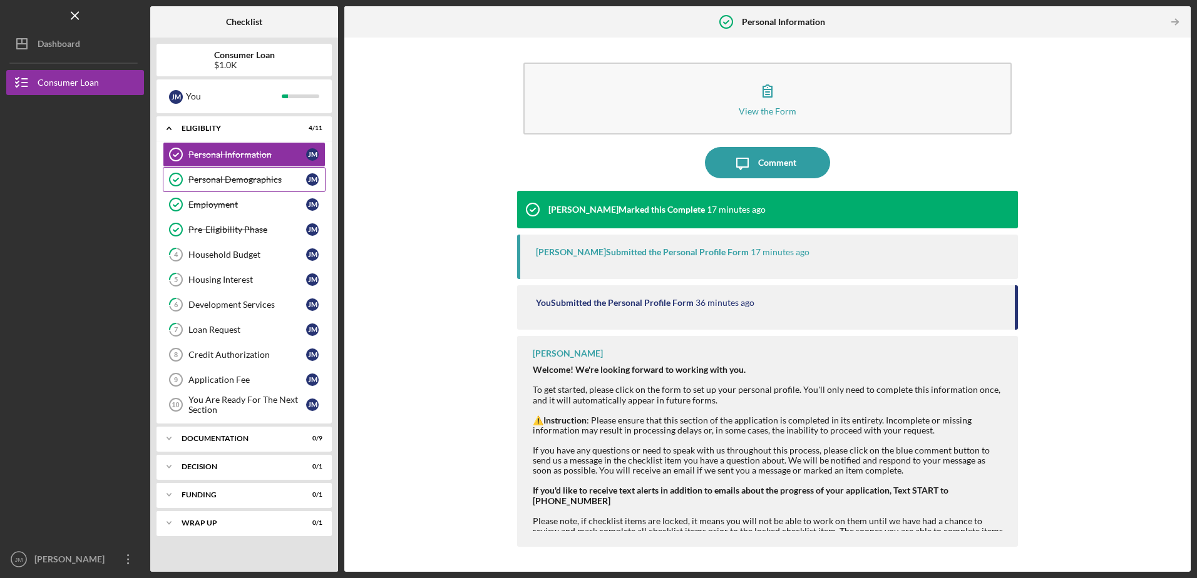
click at [254, 185] on div "Personal Demographics" at bounding box center [247, 180] width 118 height 10
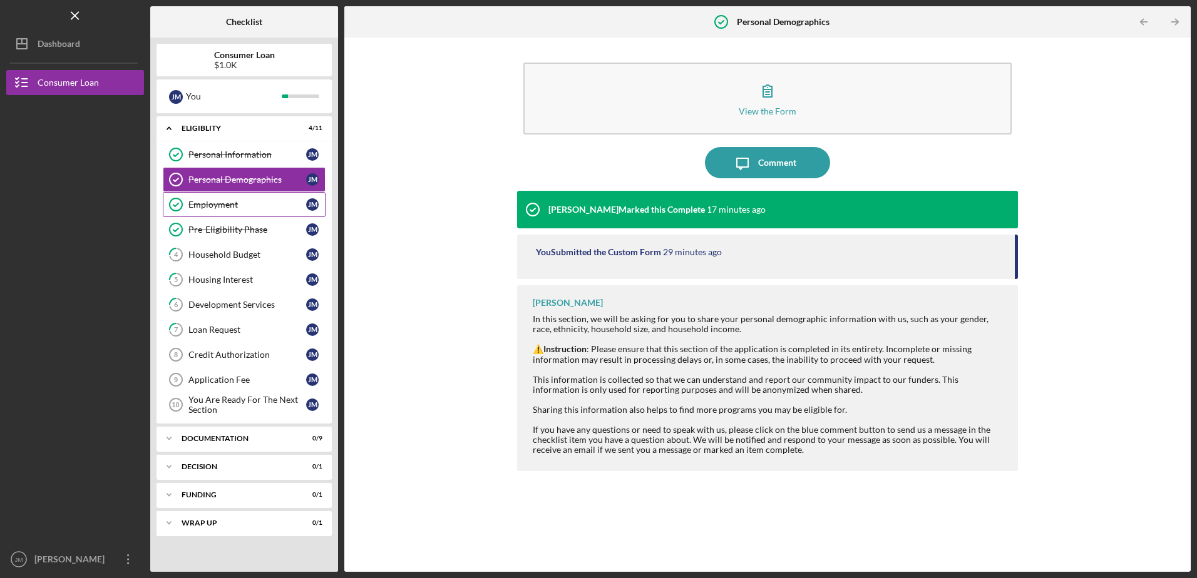
click at [244, 208] on div "Employment" at bounding box center [247, 205] width 118 height 10
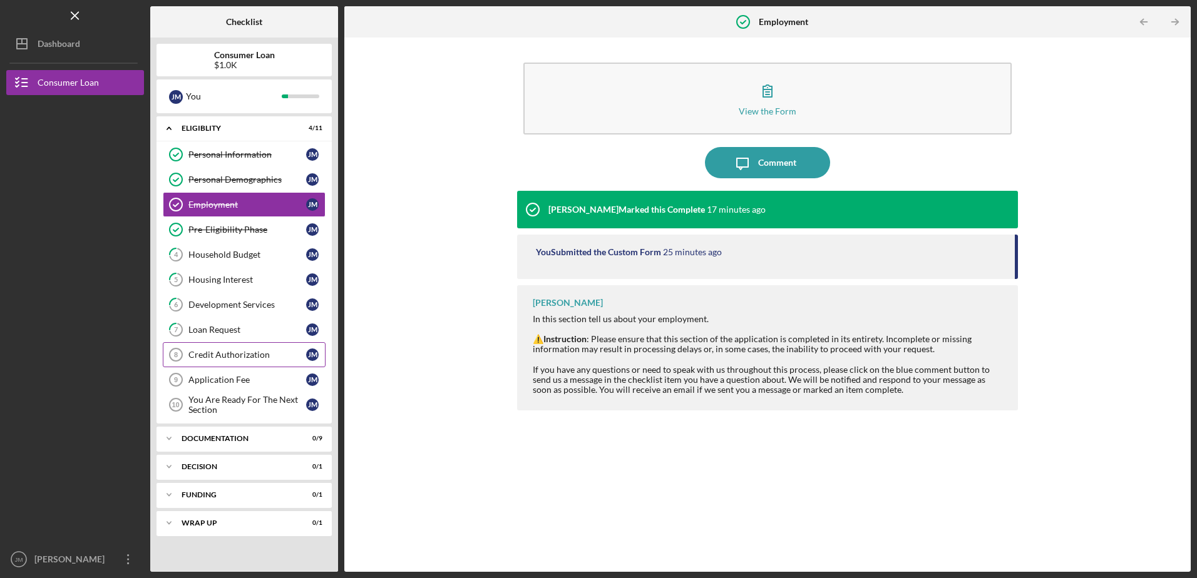
click at [236, 359] on div "Credit Authorization" at bounding box center [247, 355] width 118 height 10
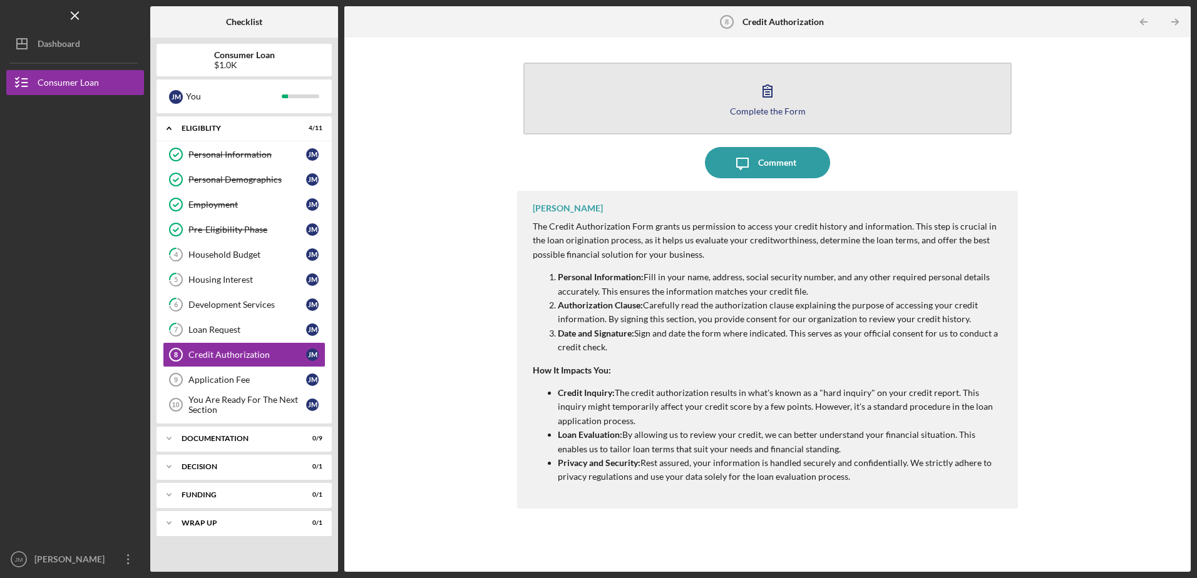
click at [769, 93] on icon "button" at bounding box center [767, 90] width 31 height 31
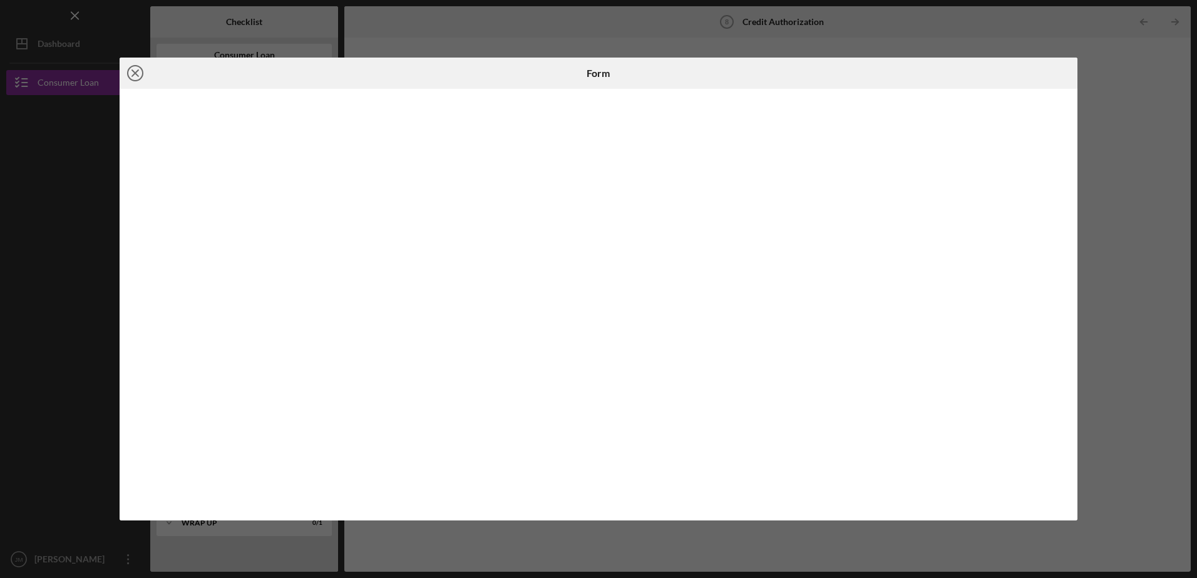
click at [135, 75] on icon "Icon/Close" at bounding box center [135, 73] width 31 height 31
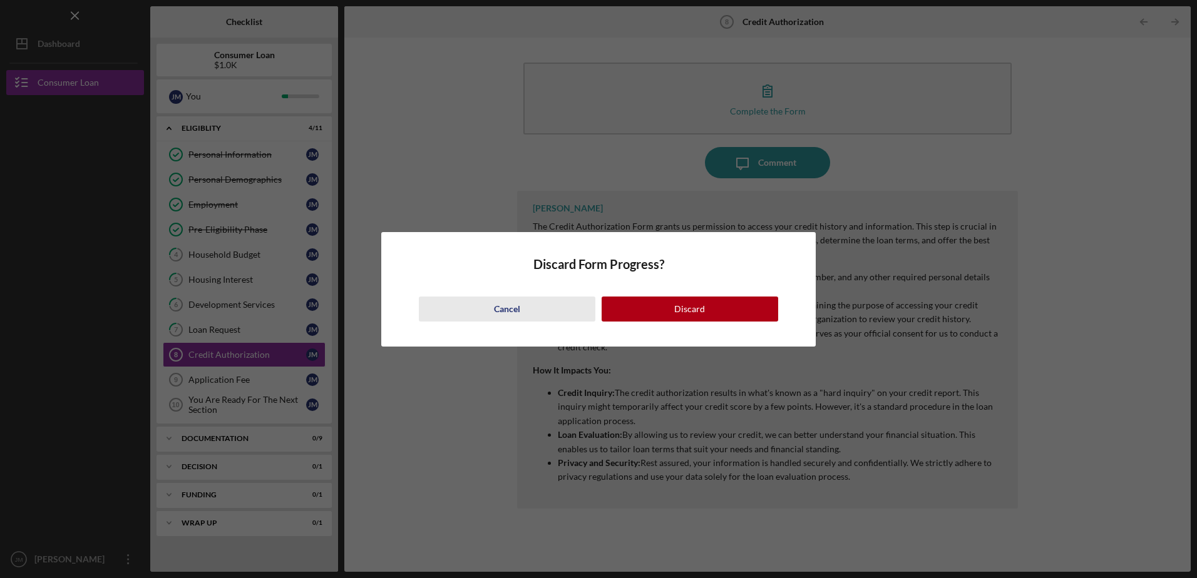
click at [505, 306] on div "Cancel" at bounding box center [507, 309] width 26 height 25
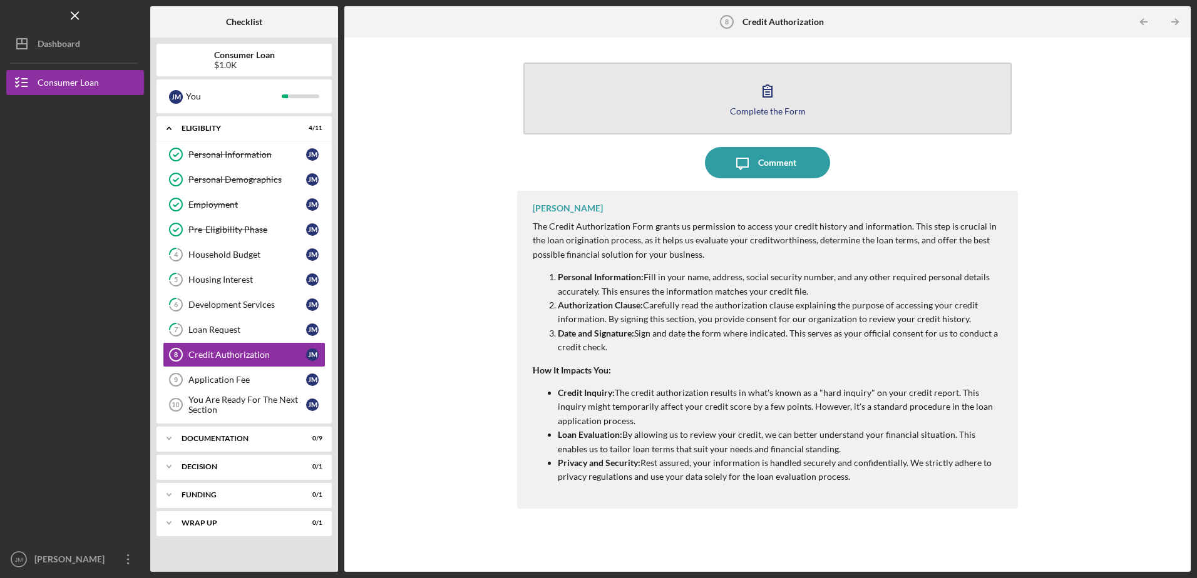
click at [767, 93] on icon "button" at bounding box center [767, 91] width 9 height 12
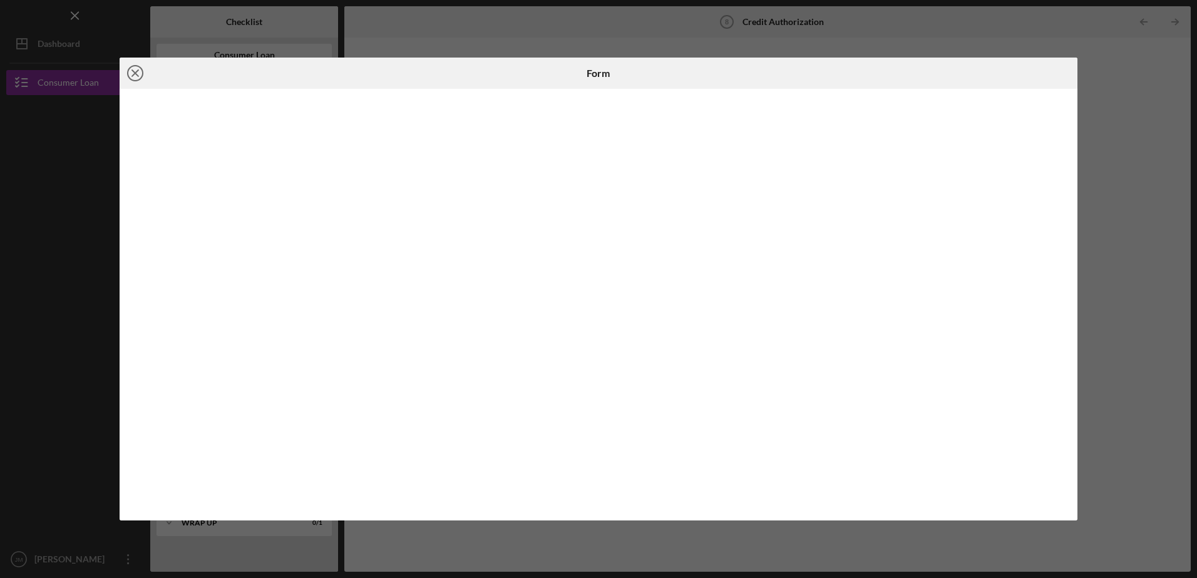
click at [132, 73] on icon "Icon/Close" at bounding box center [135, 73] width 31 height 31
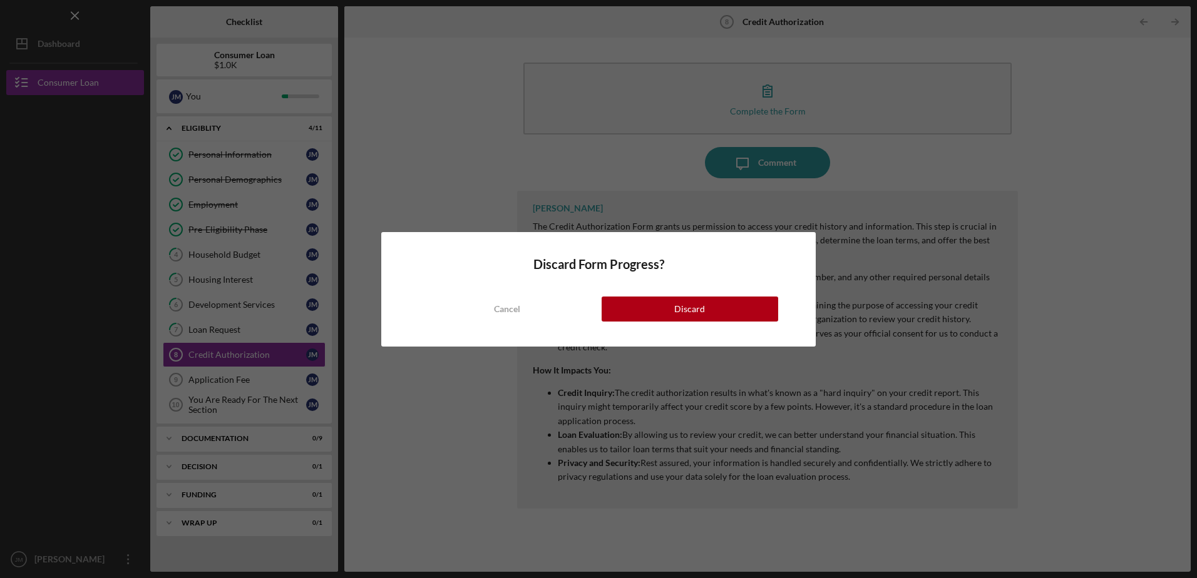
click at [459, 198] on div "Discard Form Progress? Cancel Discard" at bounding box center [598, 289] width 1197 height 578
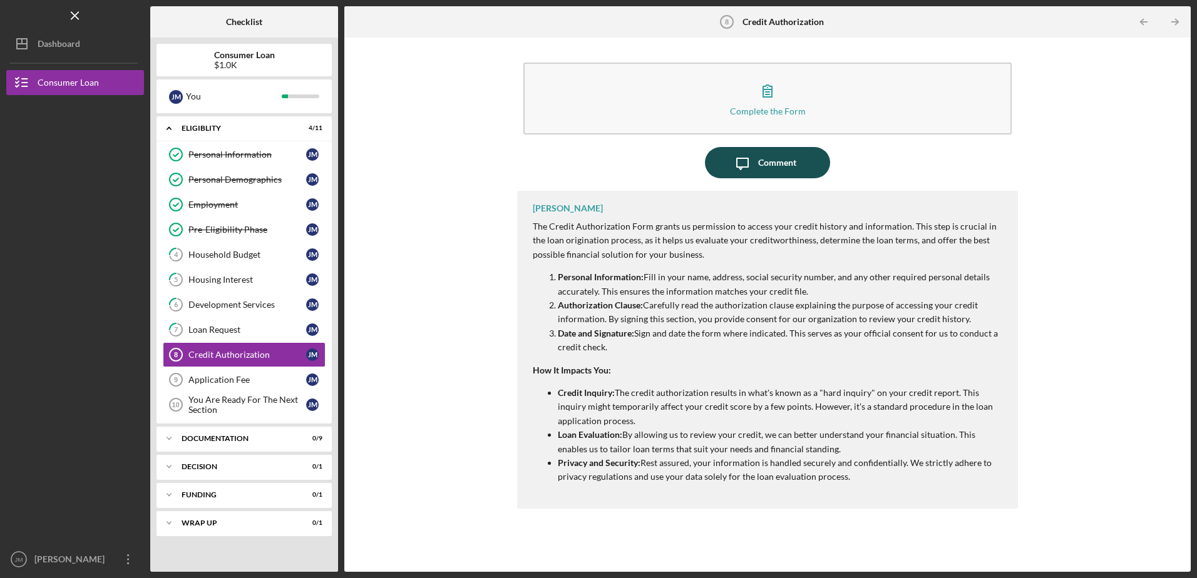
click at [797, 166] on button "Icon/Message Comment" at bounding box center [767, 162] width 125 height 31
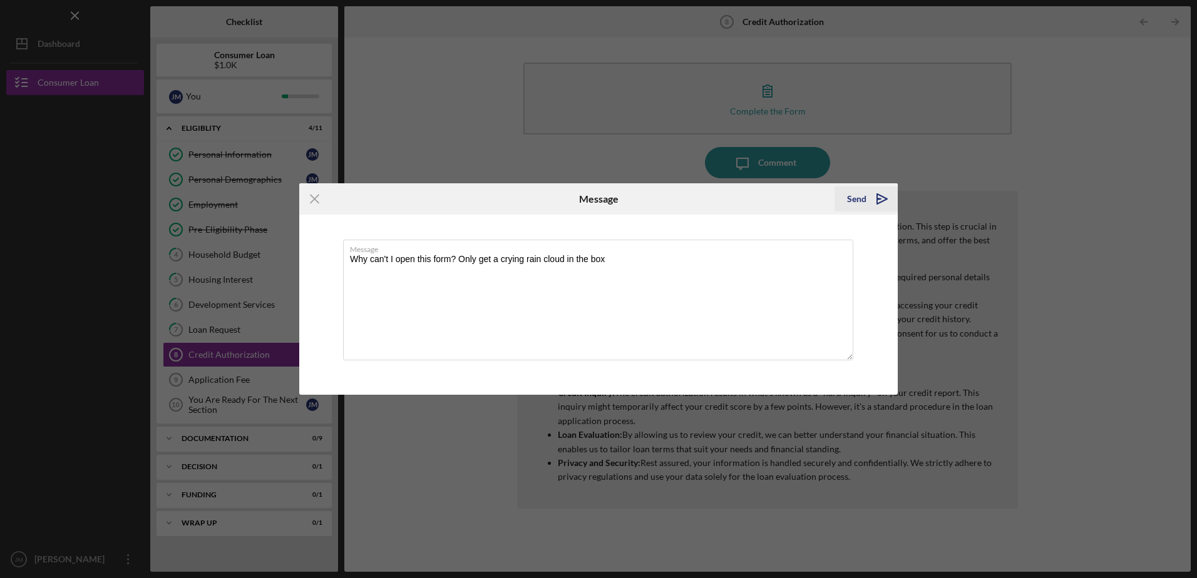
type textarea "Why can't I open this form? Only get a crying rain cloud in the box"
click at [880, 200] on icon "Icon/icon-invite-send" at bounding box center [881, 198] width 31 height 31
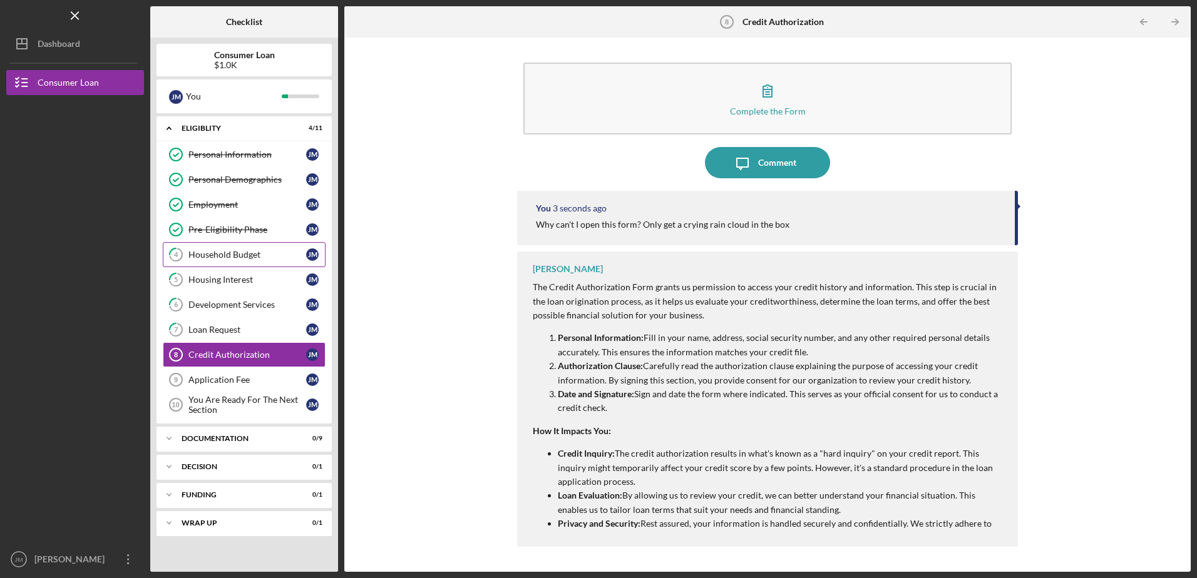
click at [239, 258] on div "Household Budget" at bounding box center [247, 255] width 118 height 10
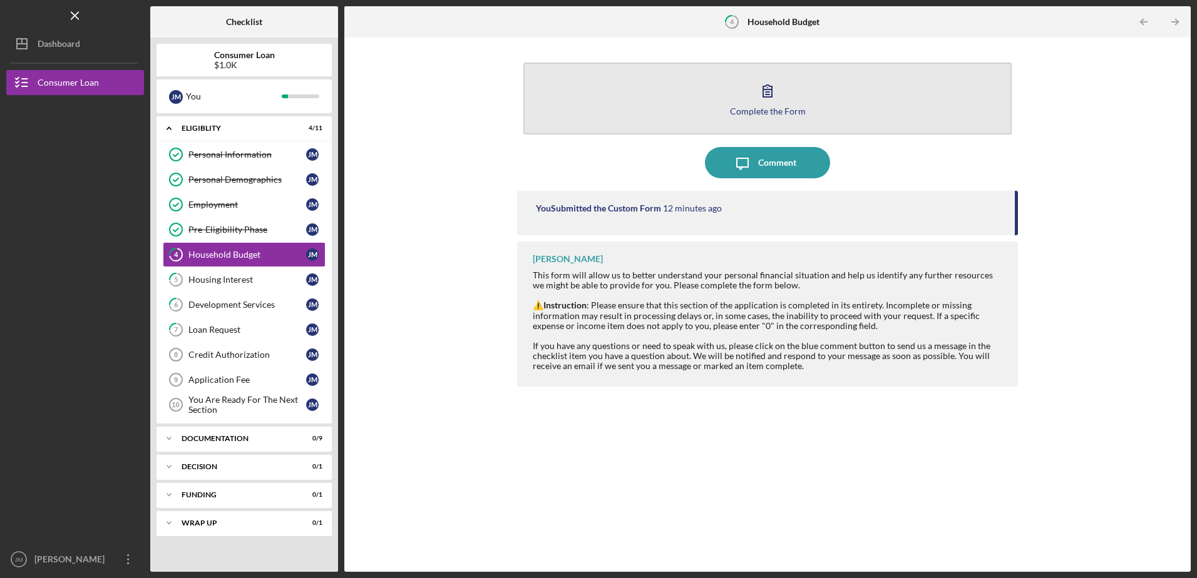
click at [784, 113] on div "Complete the Form" at bounding box center [768, 110] width 76 height 9
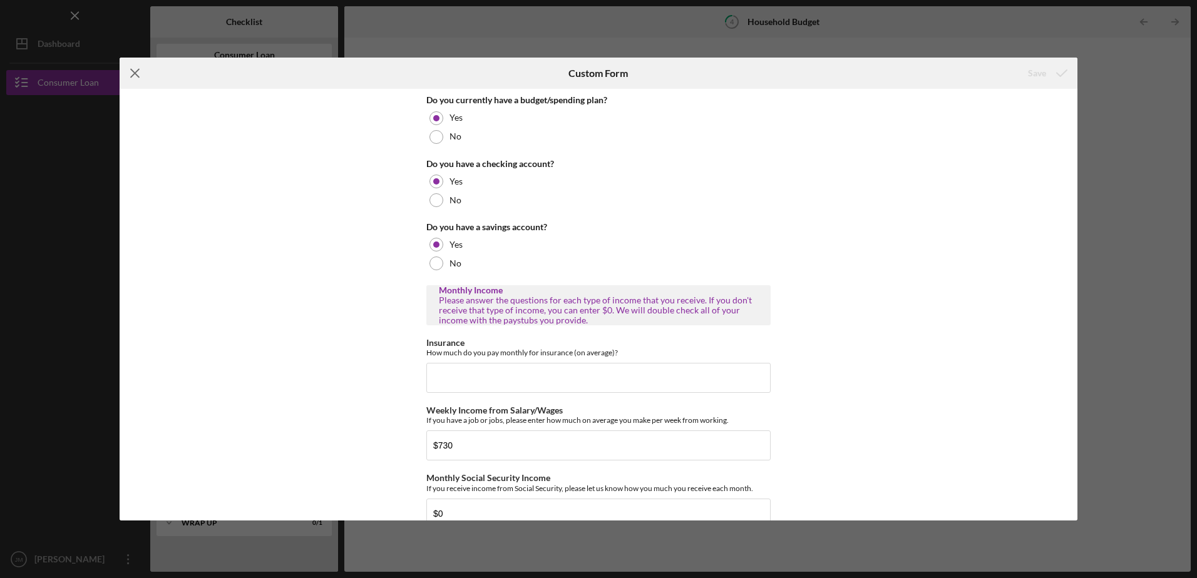
click at [134, 69] on icon "Icon/Menu Close" at bounding box center [135, 73] width 31 height 31
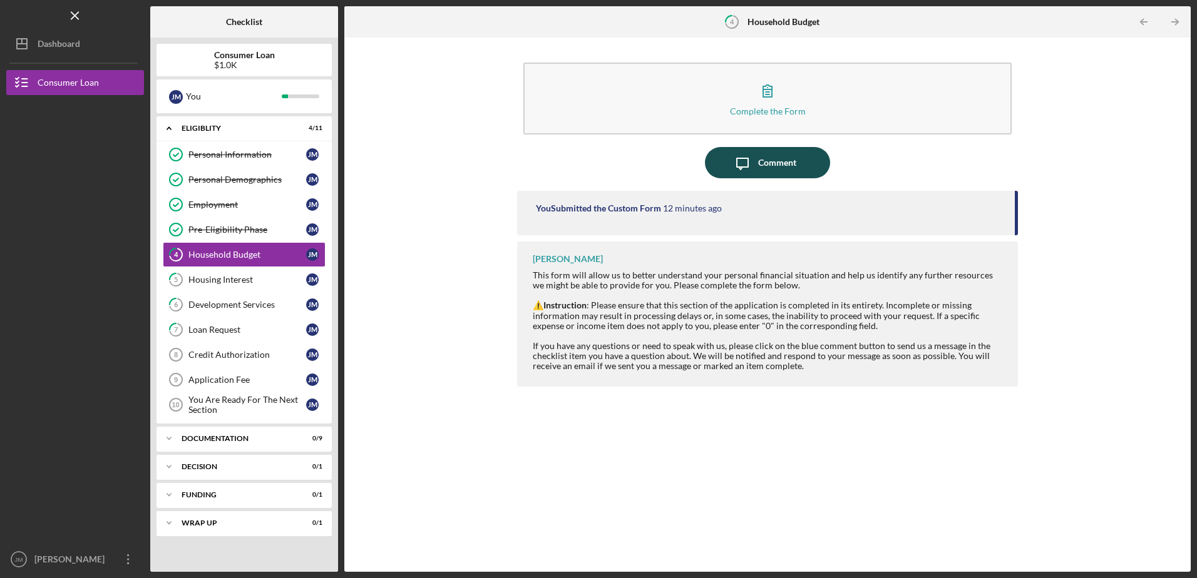
click at [761, 158] on div "Comment" at bounding box center [777, 162] width 38 height 31
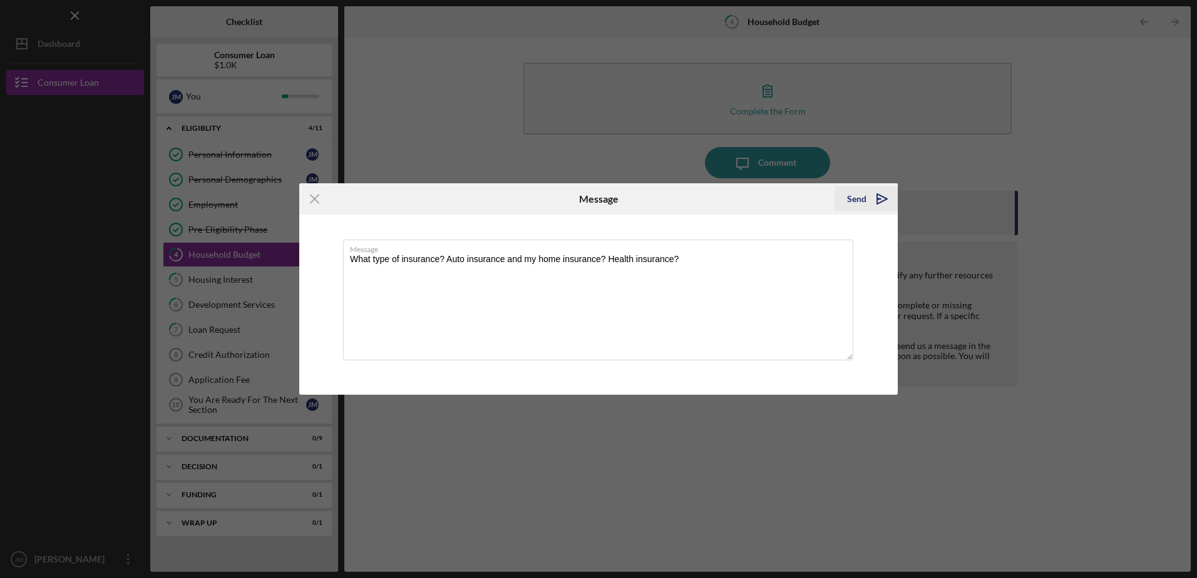
type textarea "What type of insurance? Auto insurance and my home insurance? Health insurance?"
click at [853, 198] on div "Send" at bounding box center [856, 199] width 19 height 25
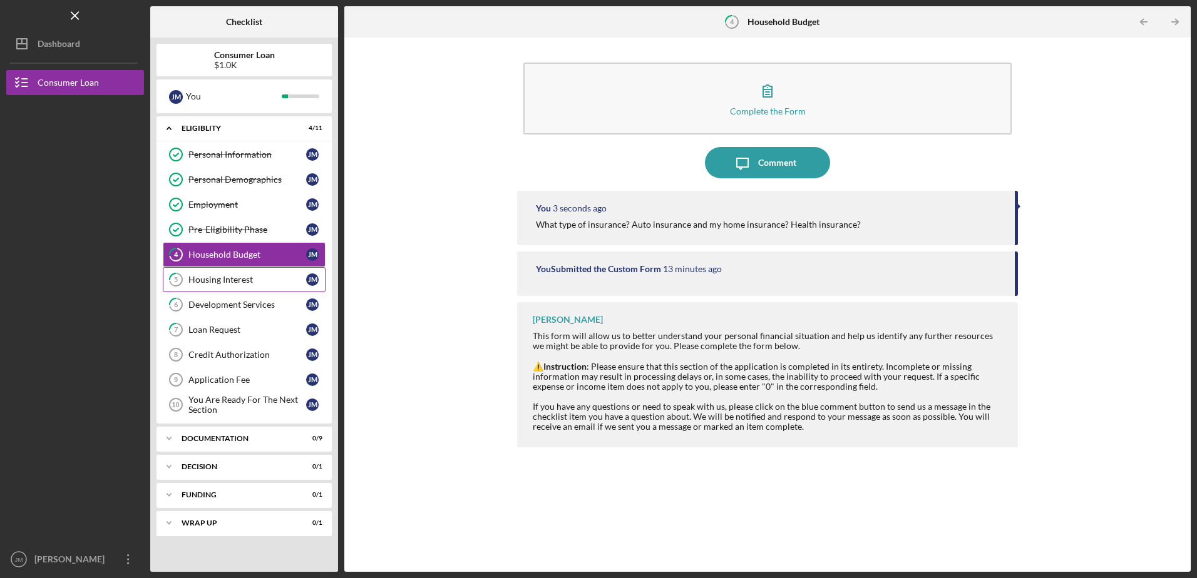
click at [242, 283] on div "Housing Interest" at bounding box center [247, 280] width 118 height 10
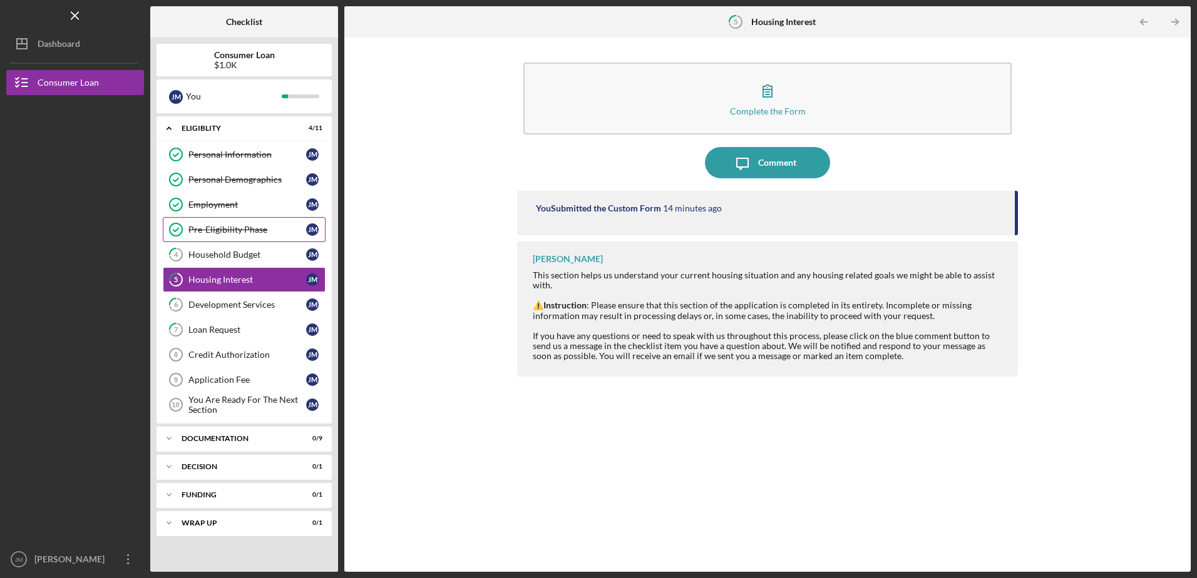
click at [234, 232] on div "Pre-Eligibility Phase" at bounding box center [247, 230] width 118 height 10
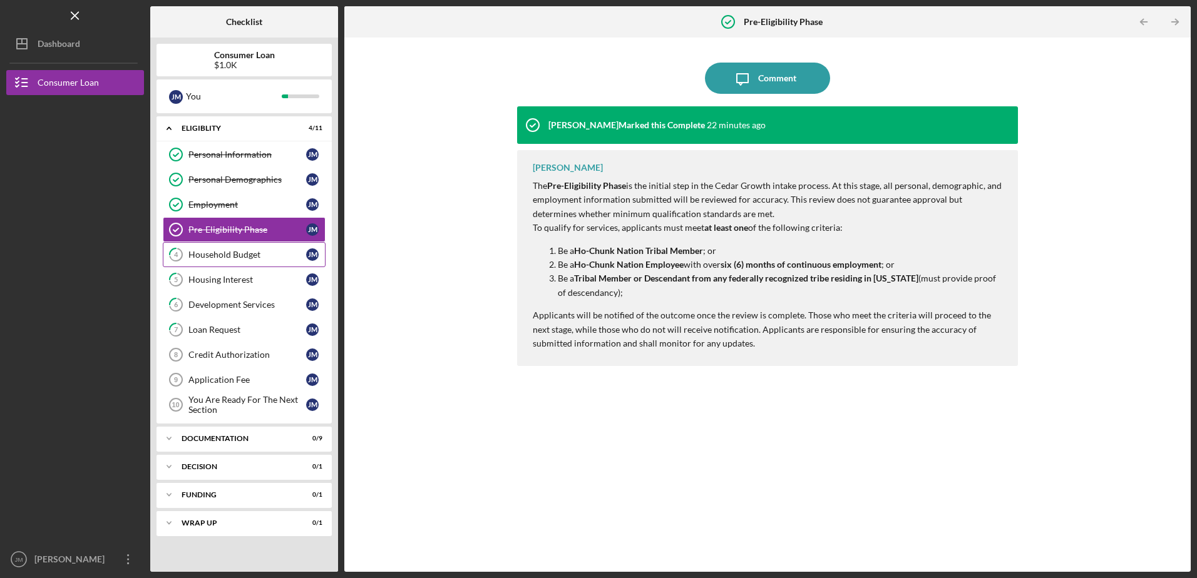
click at [240, 258] on div "Household Budget" at bounding box center [247, 255] width 118 height 10
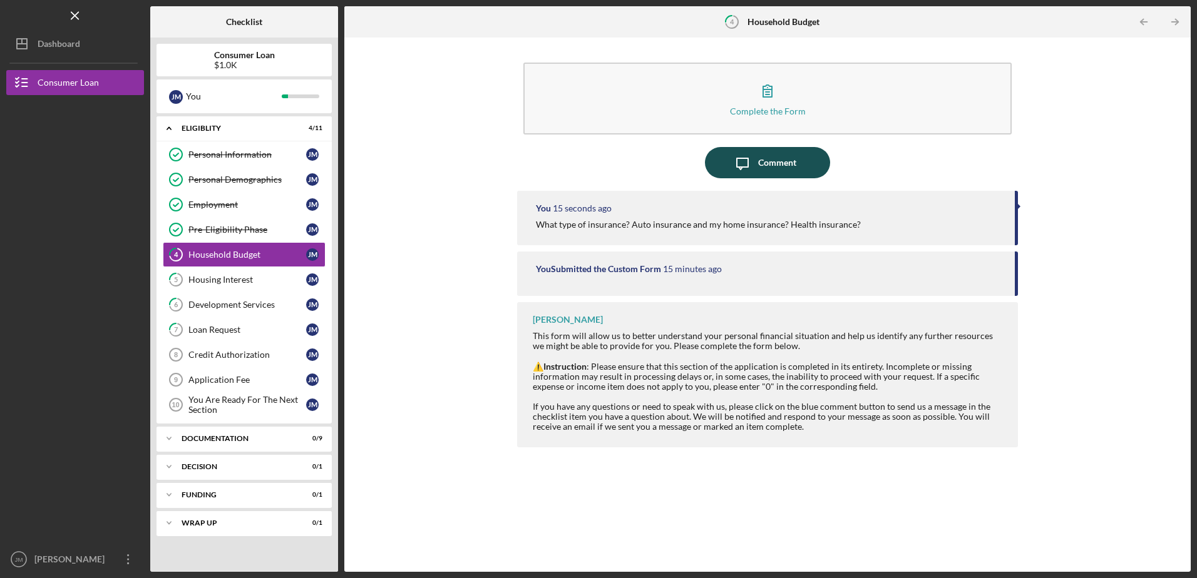
click at [778, 164] on div "Comment" at bounding box center [777, 162] width 38 height 31
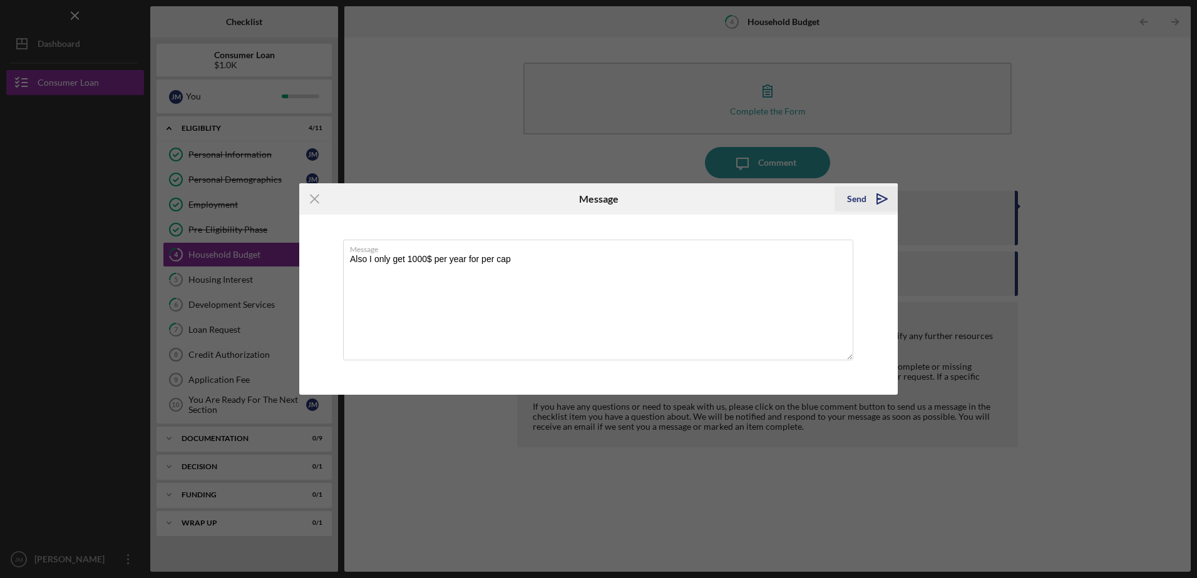
type textarea "Also I only get 1000$ per year for per cap"
click at [878, 199] on polygon "submit" at bounding box center [879, 198] width 4 height 1
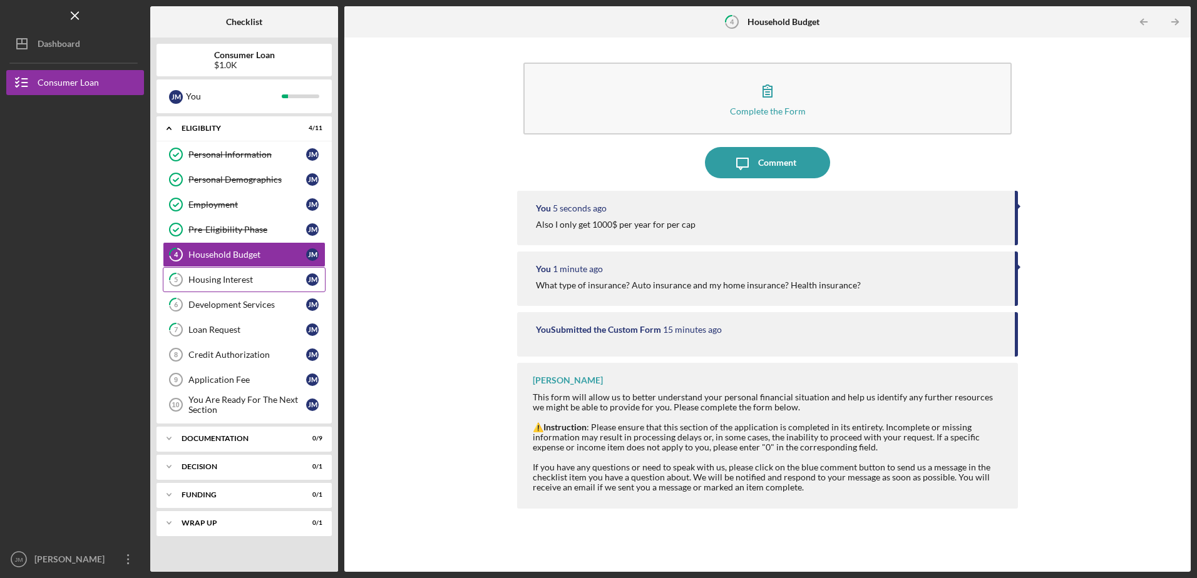
click at [247, 284] on div "Housing Interest" at bounding box center [247, 280] width 118 height 10
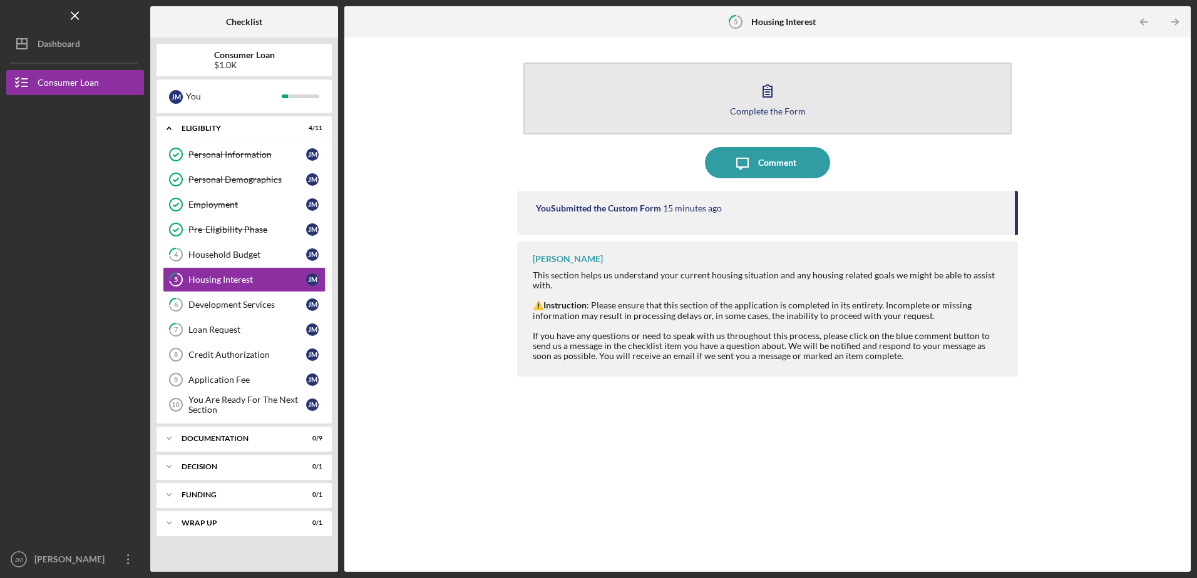
click at [771, 105] on button "Complete the Form Form" at bounding box center [767, 99] width 488 height 72
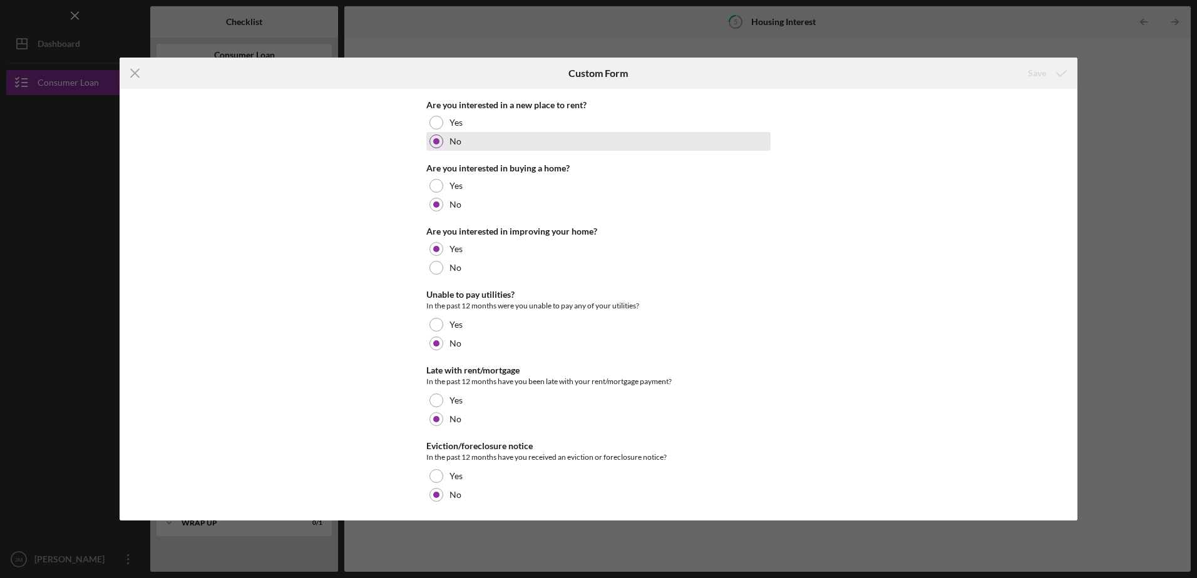
scroll to position [181, 0]
click at [135, 75] on line at bounding box center [135, 73] width 8 height 8
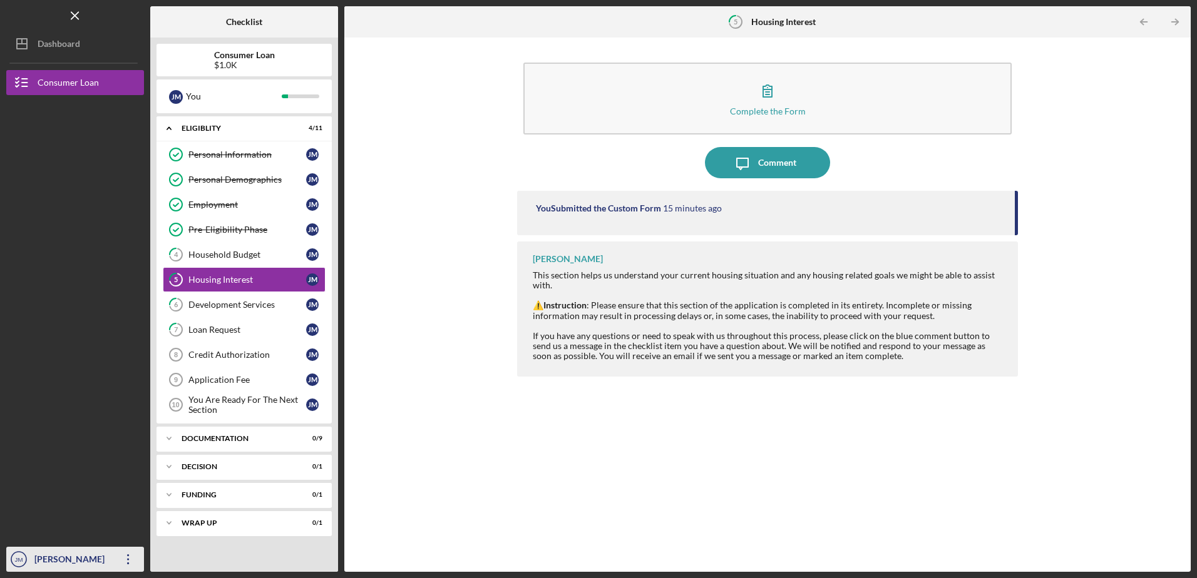
click at [125, 556] on icon "Icon/Overflow" at bounding box center [128, 559] width 31 height 31
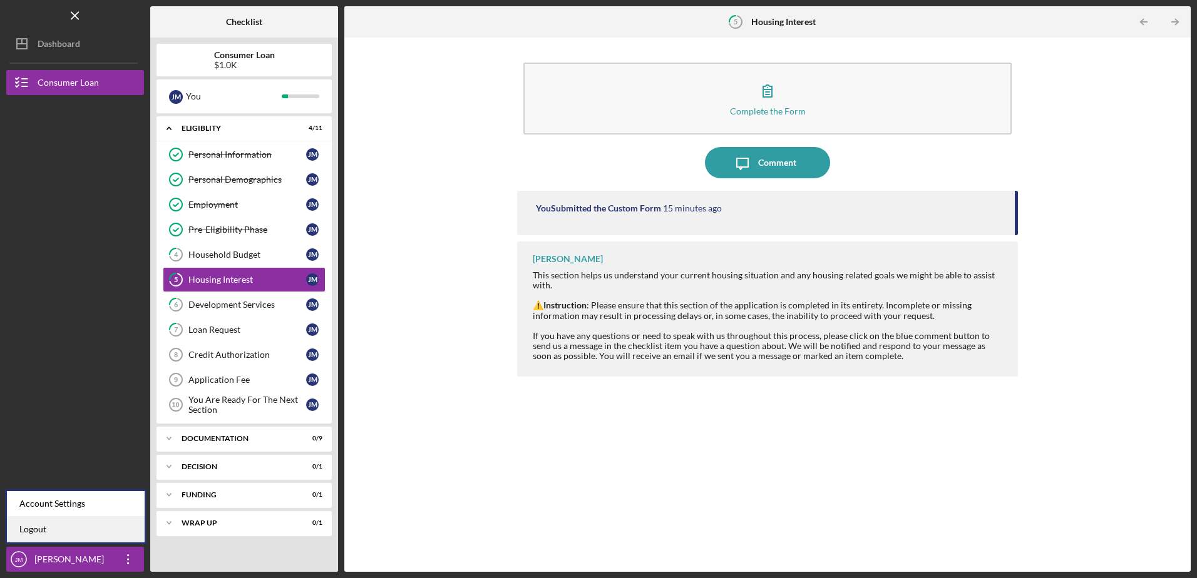
click at [44, 533] on link "Logout" at bounding box center [76, 530] width 138 height 26
